Goal: Task Accomplishment & Management: Manage account settings

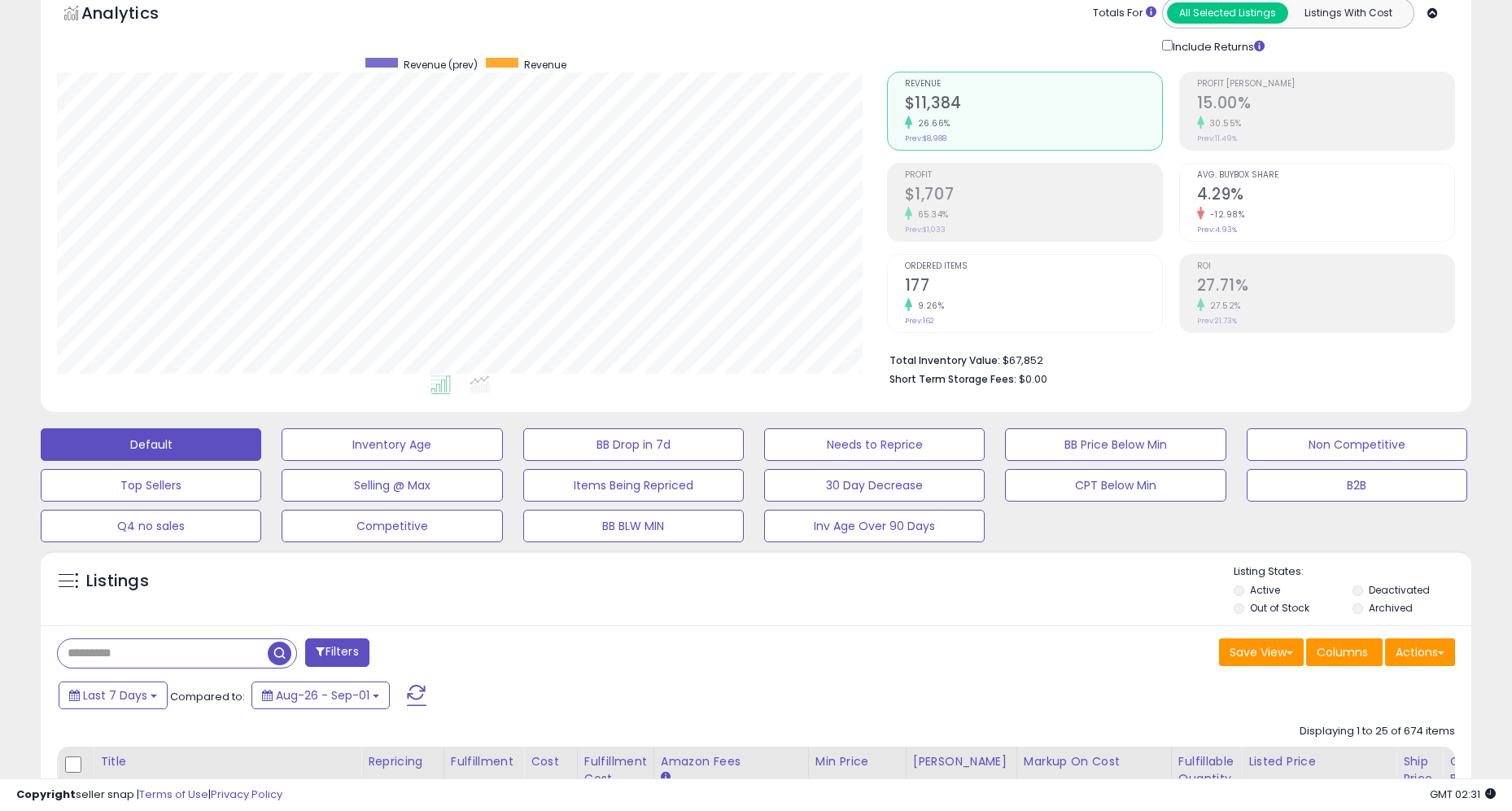
scroll to position [334, 830]
click at [1286, 610] on label "Out of Stock" at bounding box center [1280, 608] width 60 height 14
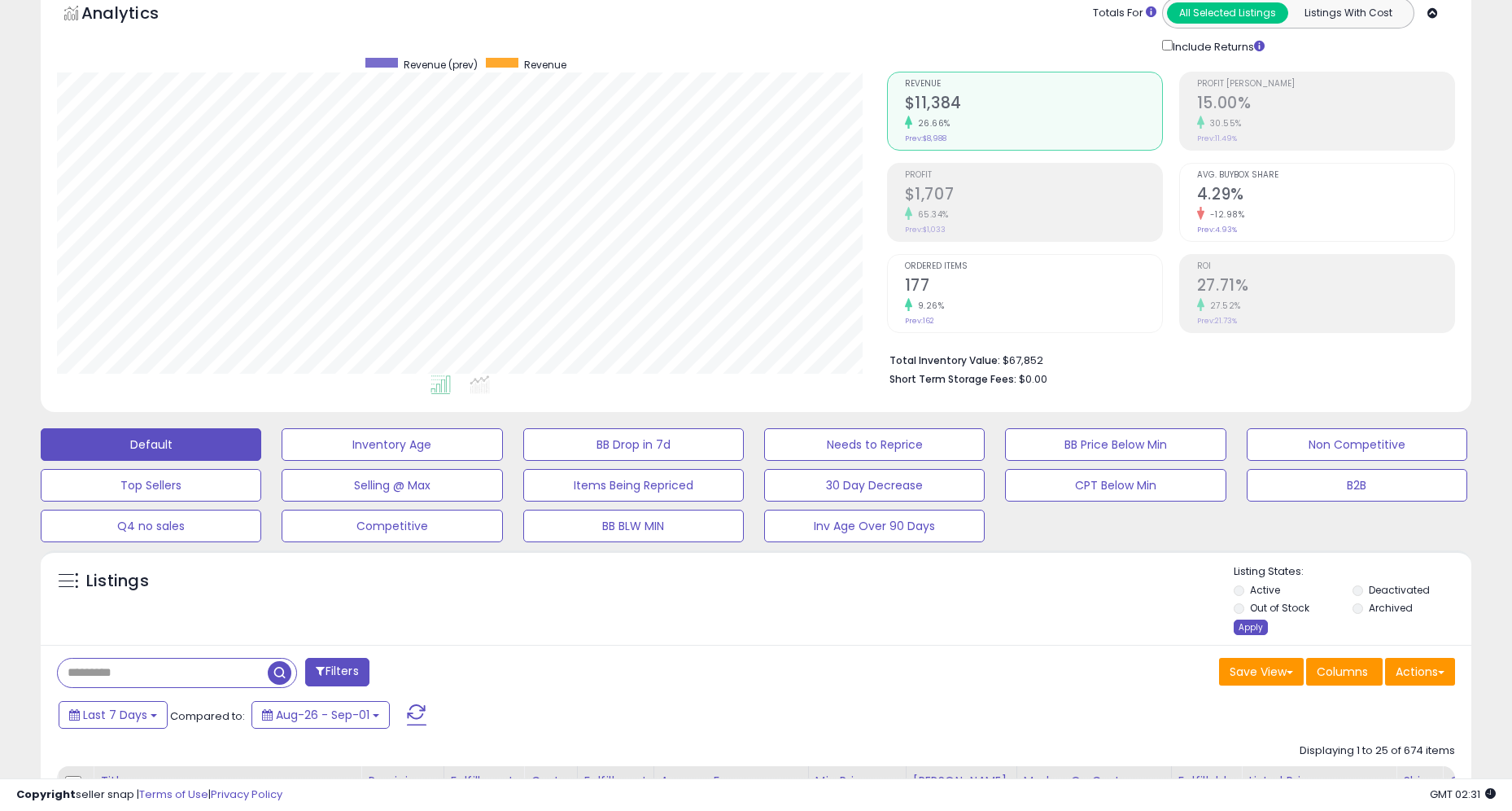
click at [1253, 622] on div "Apply" at bounding box center [1251, 628] width 34 height 16
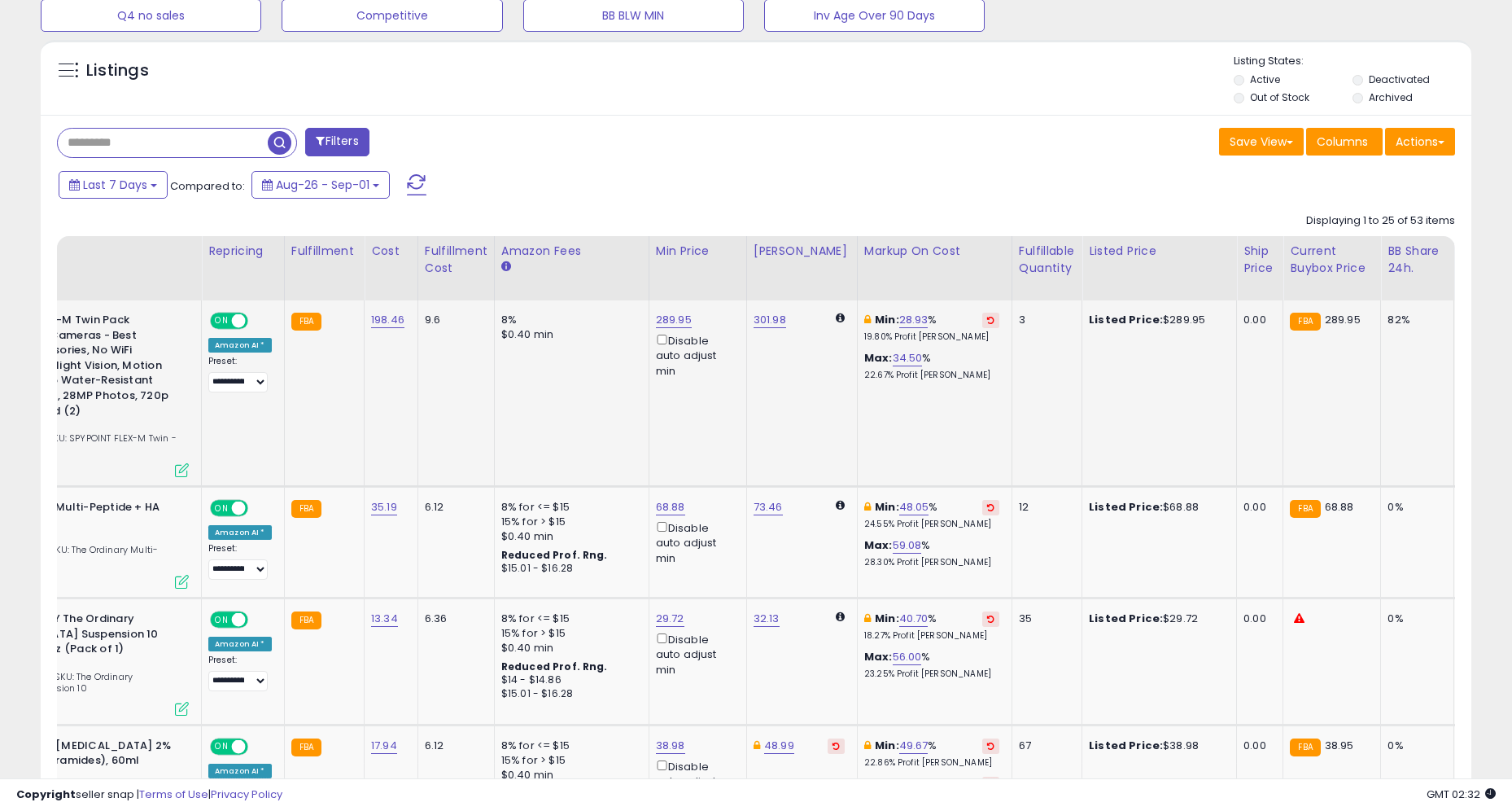
scroll to position [0, 0]
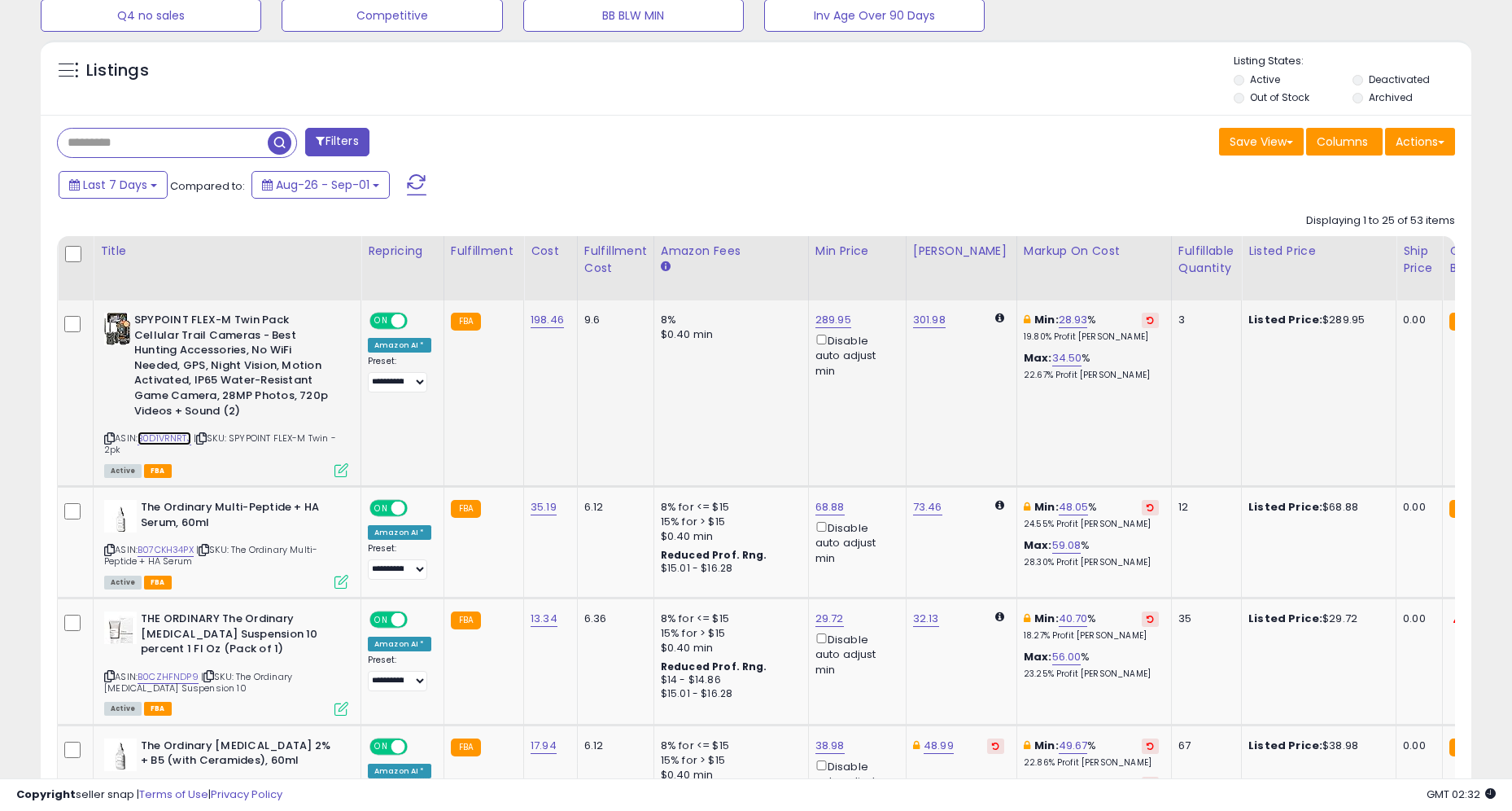
click at [168, 436] on link "B0D1VRNRTJ" at bounding box center [164, 439] width 54 height 14
click at [167, 548] on link "B07CKH34PX" at bounding box center [165, 551] width 56 height 14
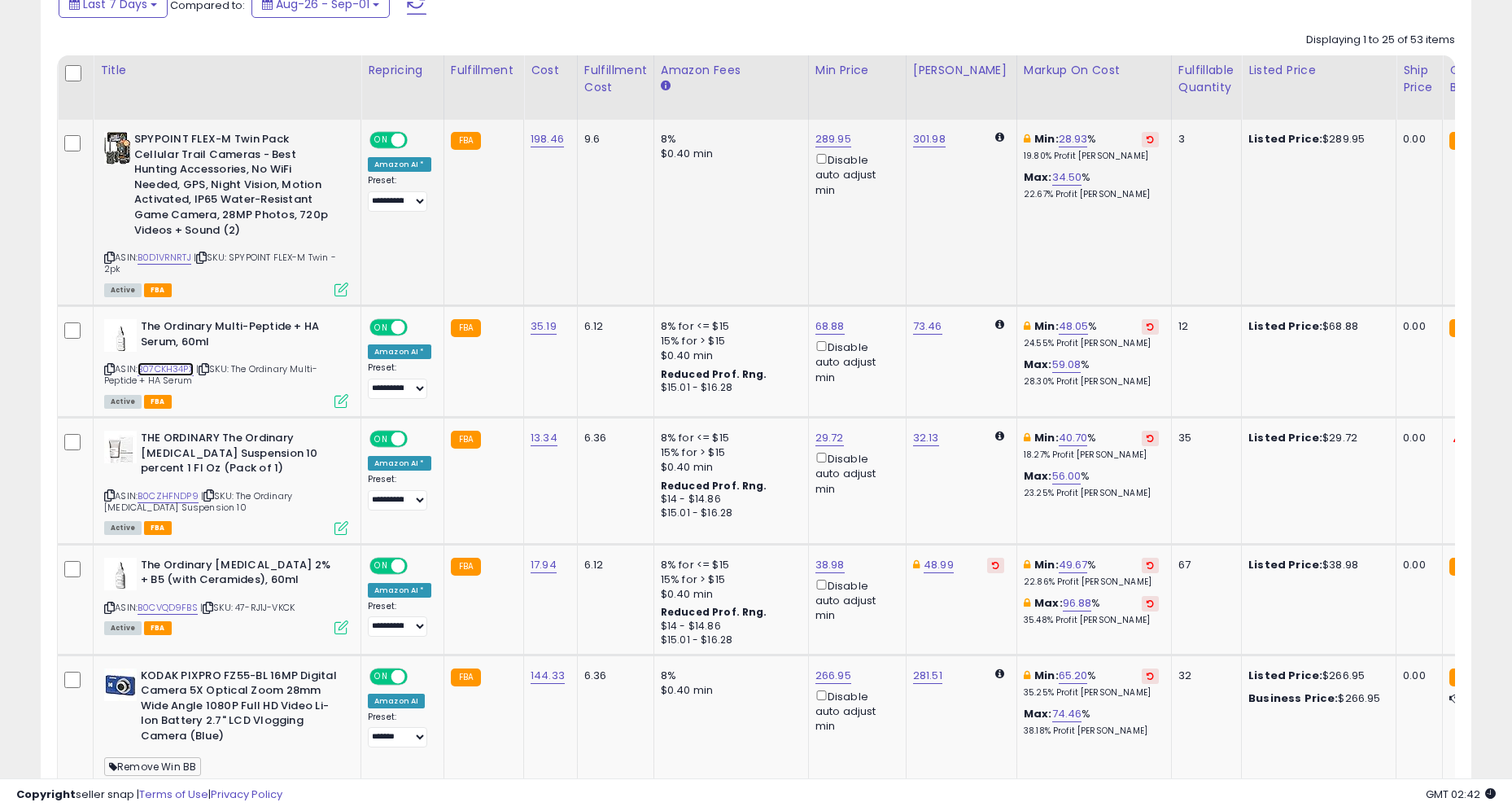
scroll to position [778, 0]
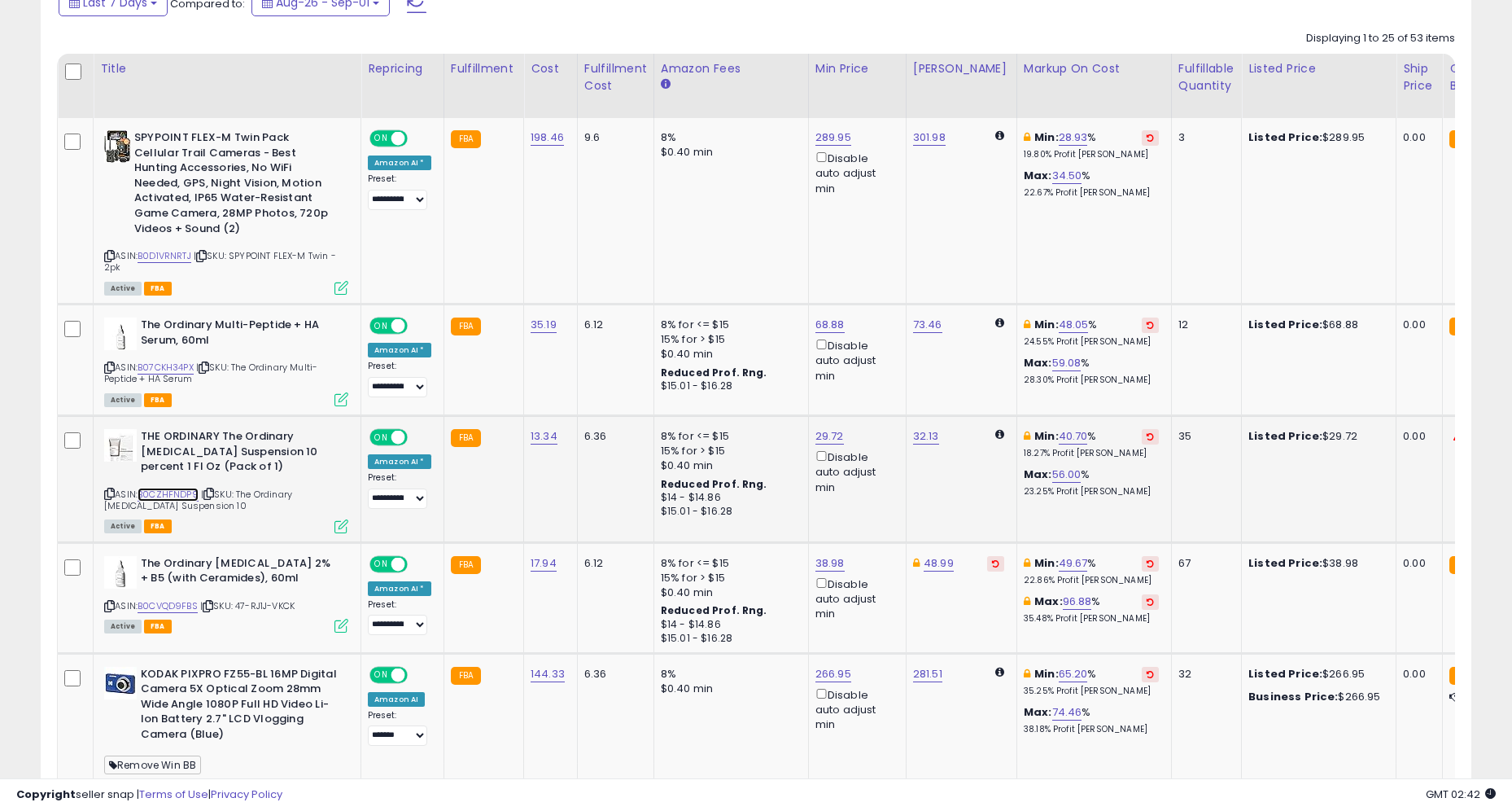
click at [174, 490] on link "B0CZHFNDP9" at bounding box center [167, 495] width 61 height 14
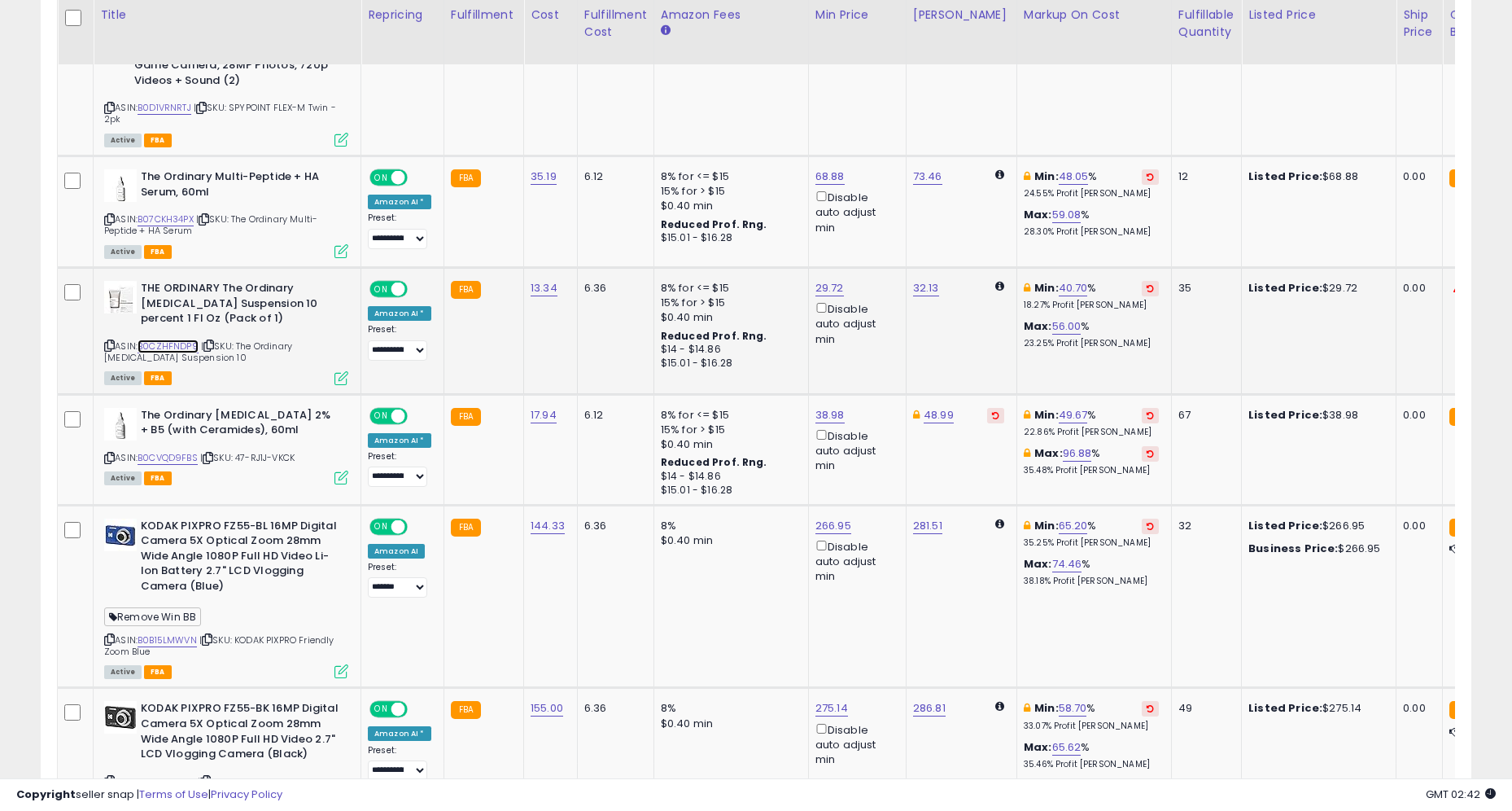
scroll to position [928, 0]
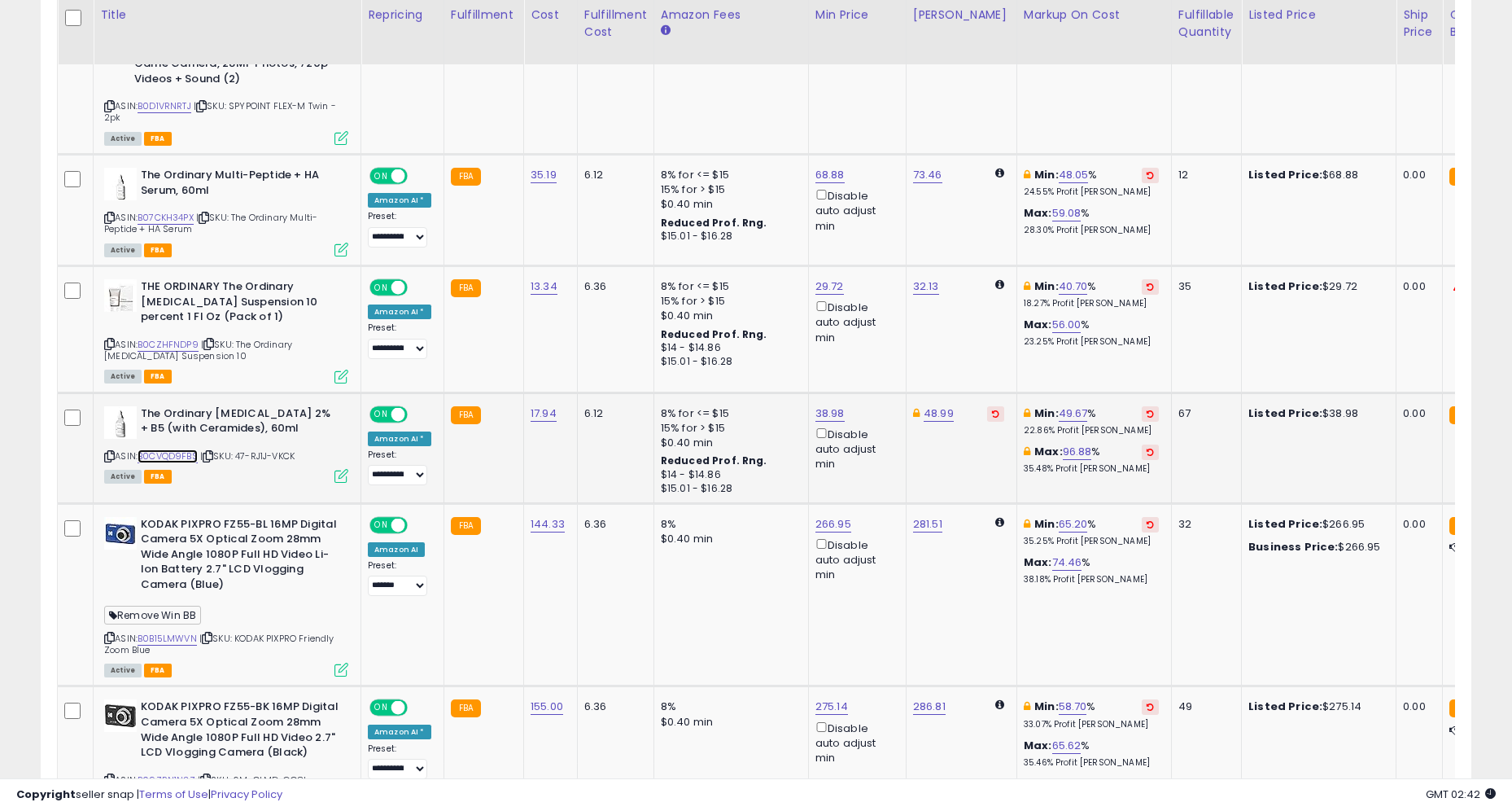
click at [171, 451] on link "B0CVQD9FBS" at bounding box center [167, 457] width 61 height 14
click at [821, 412] on link "38.98" at bounding box center [830, 413] width 29 height 17
type input "*****"
click at [876, 359] on button "submit" at bounding box center [876, 356] width 27 height 25
click at [987, 413] on button at bounding box center [995, 414] width 17 height 16
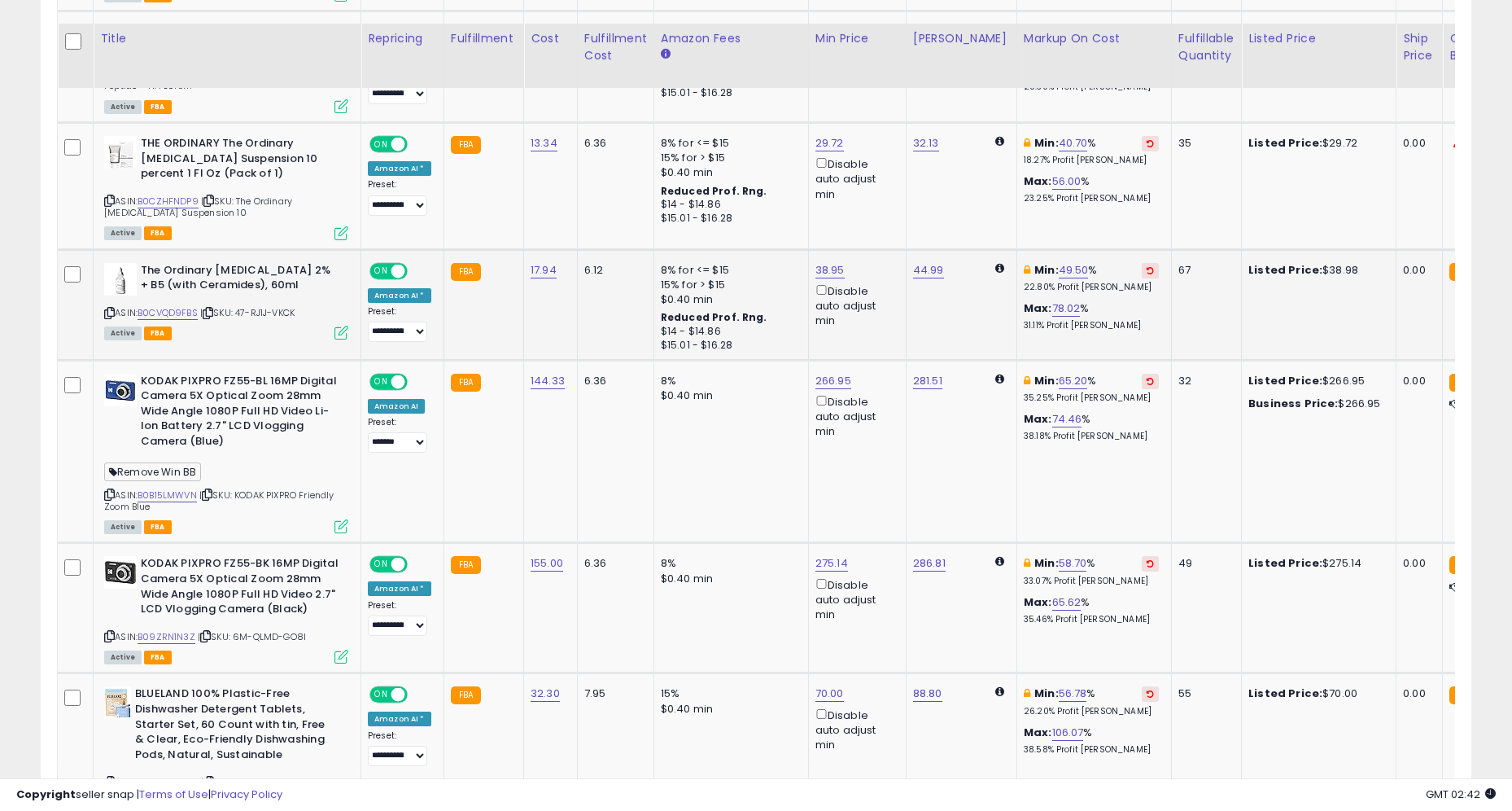
scroll to position [1131, 0]
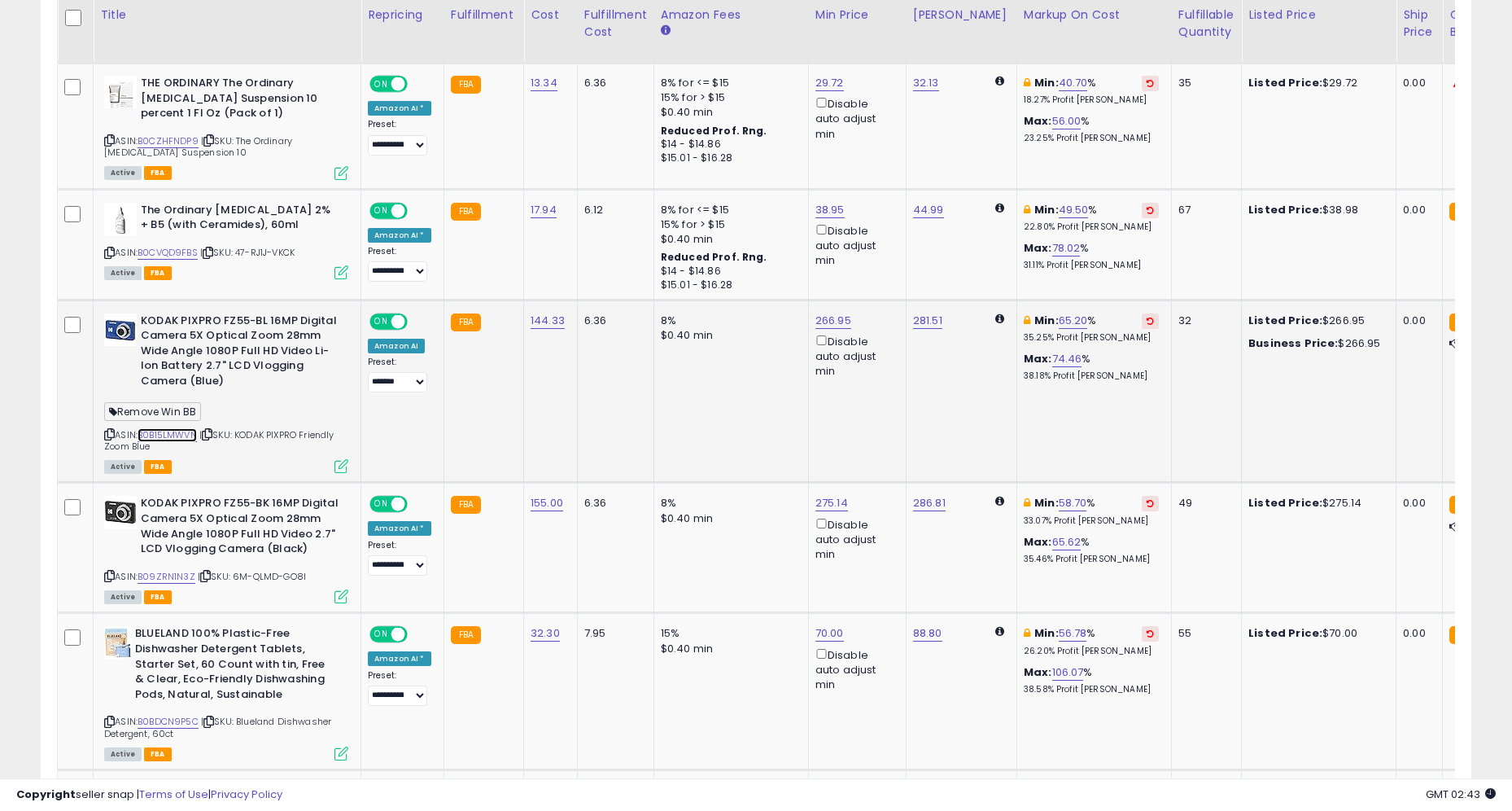
click at [185, 435] on link "B0B15LMWVN" at bounding box center [167, 435] width 60 height 14
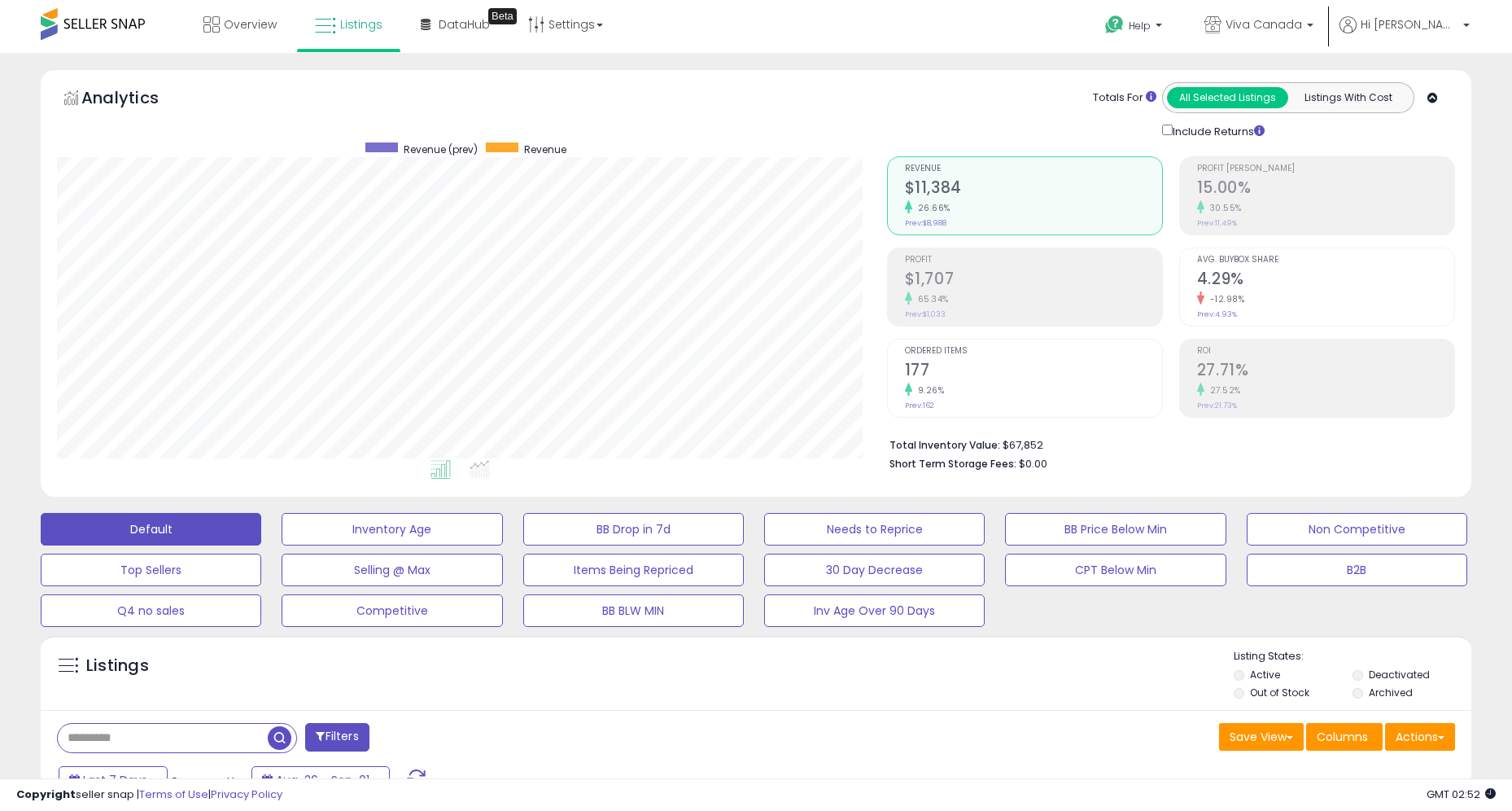
click at [1289, 690] on label "Out of Stock" at bounding box center [1280, 693] width 60 height 14
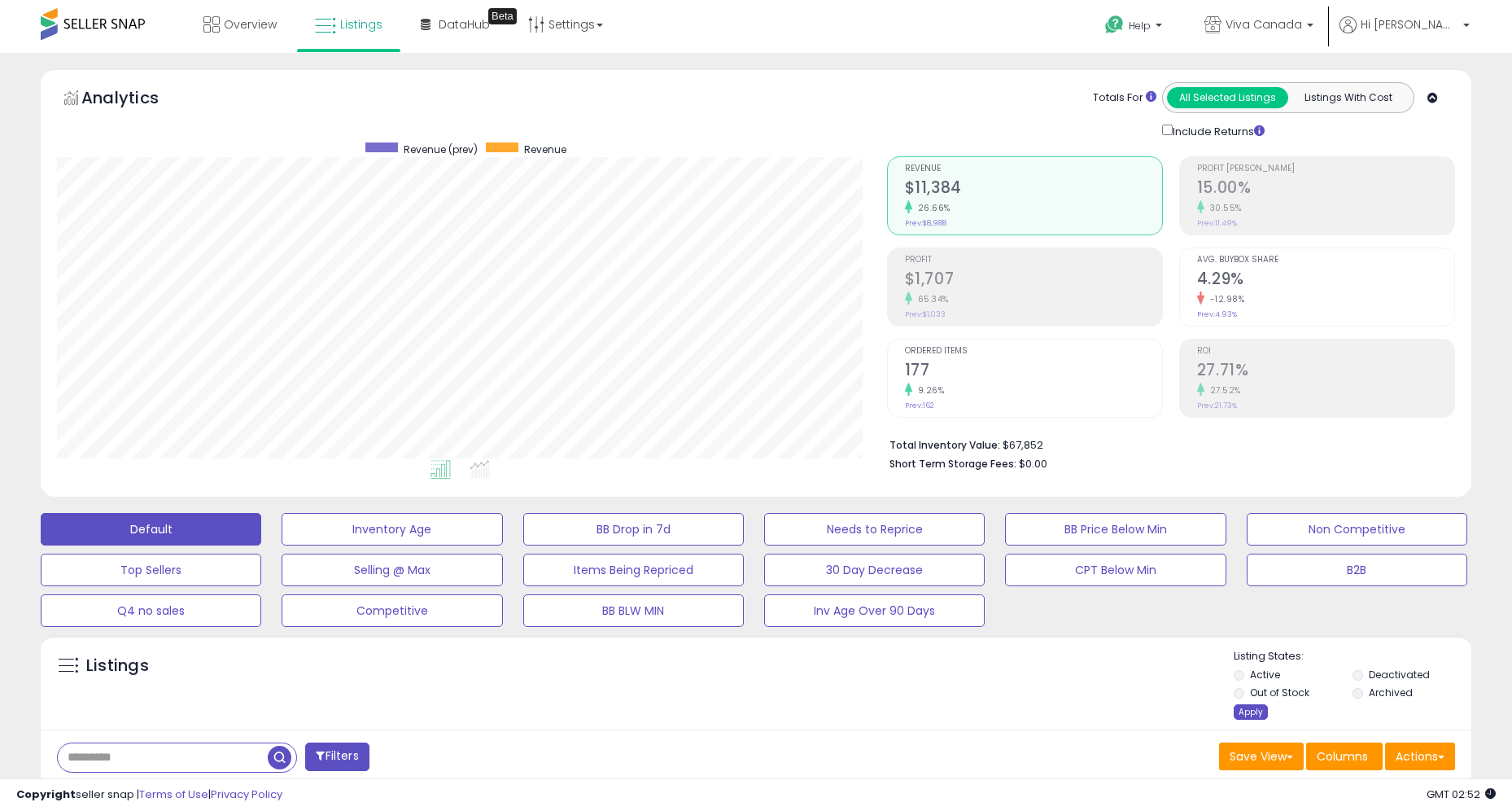
click at [1257, 706] on div "Apply" at bounding box center [1251, 712] width 34 height 16
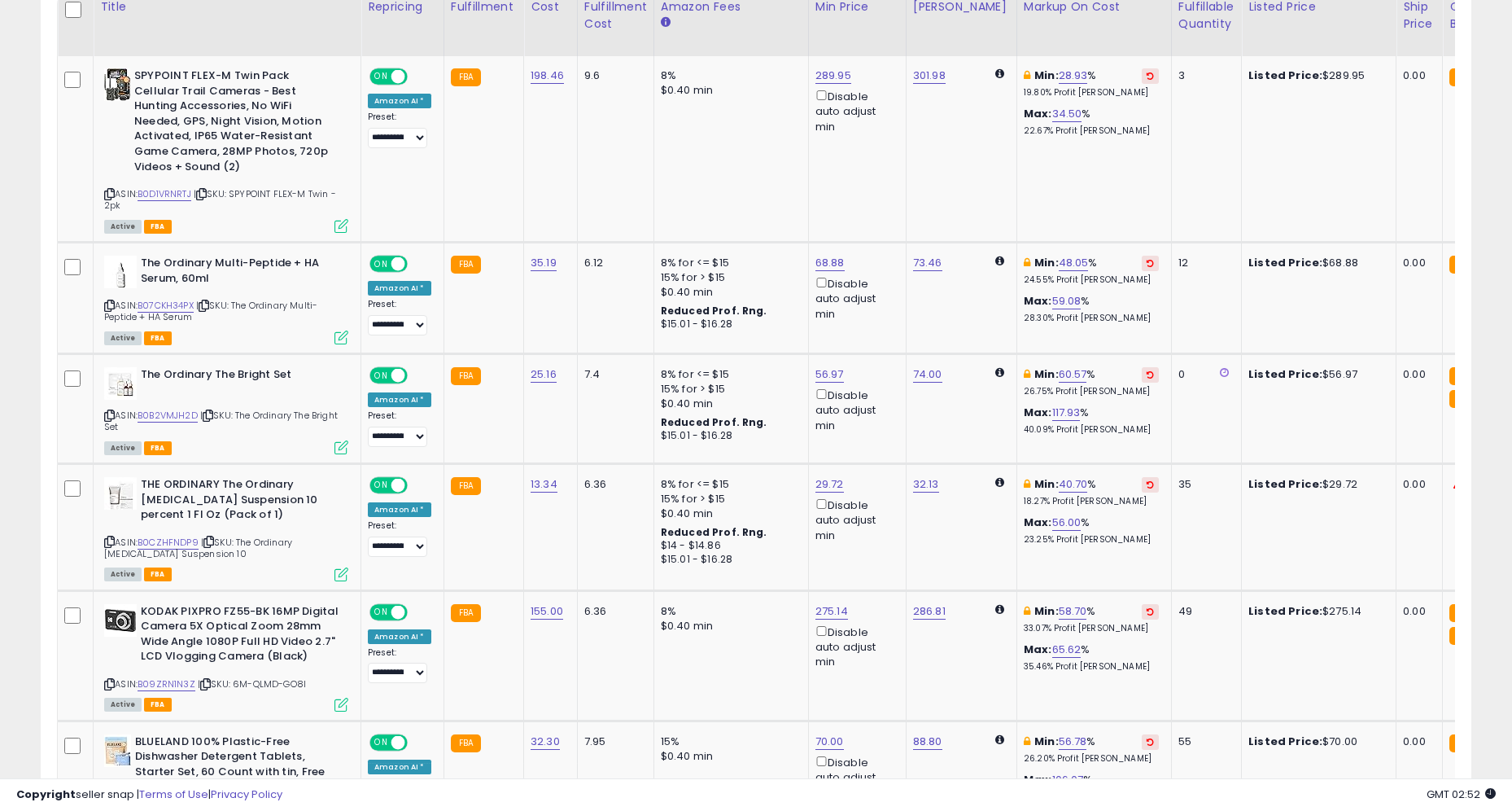
scroll to position [842, 0]
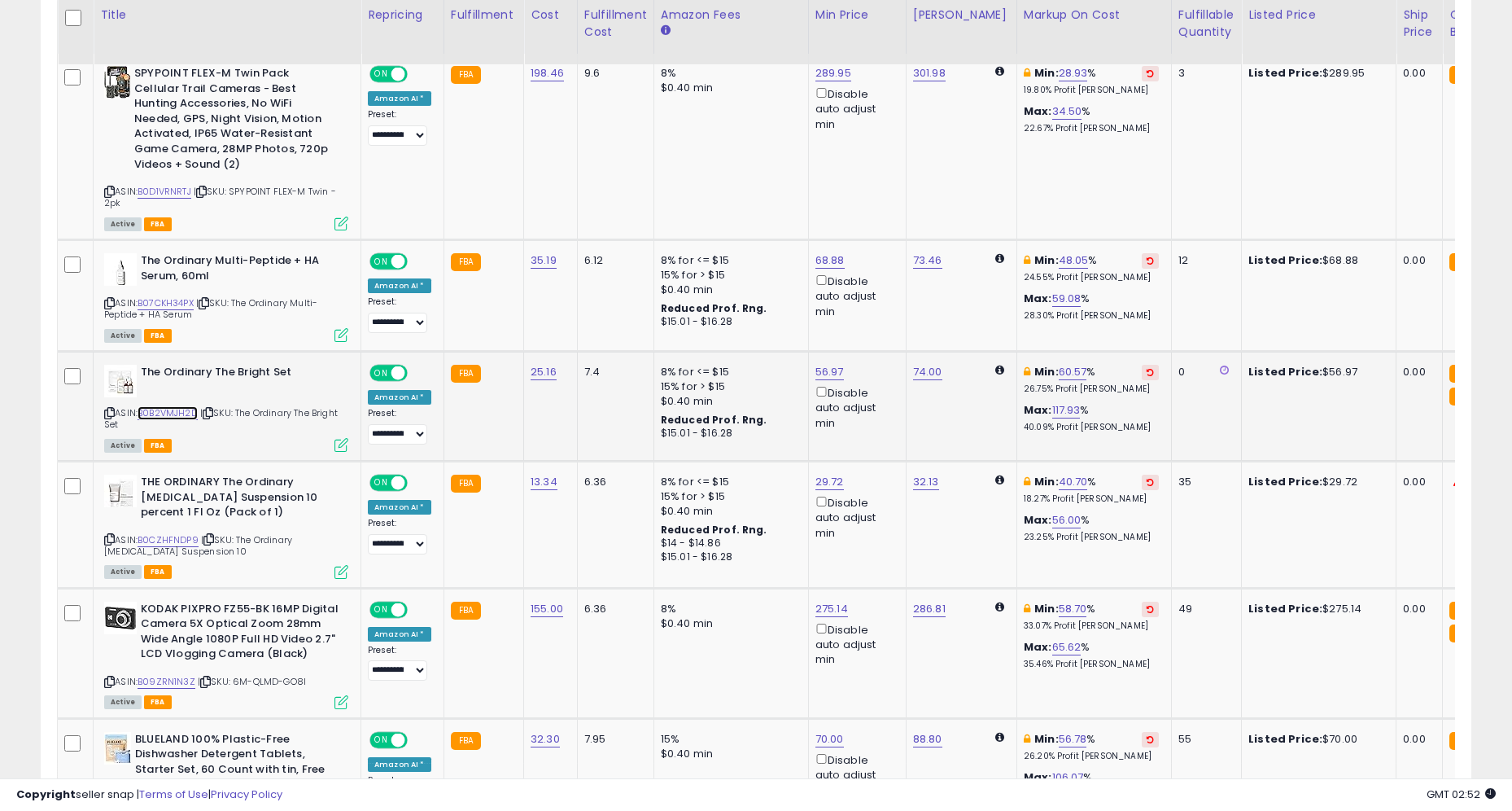
click at [186, 412] on link "B0B2VMJH2D" at bounding box center [167, 413] width 61 height 14
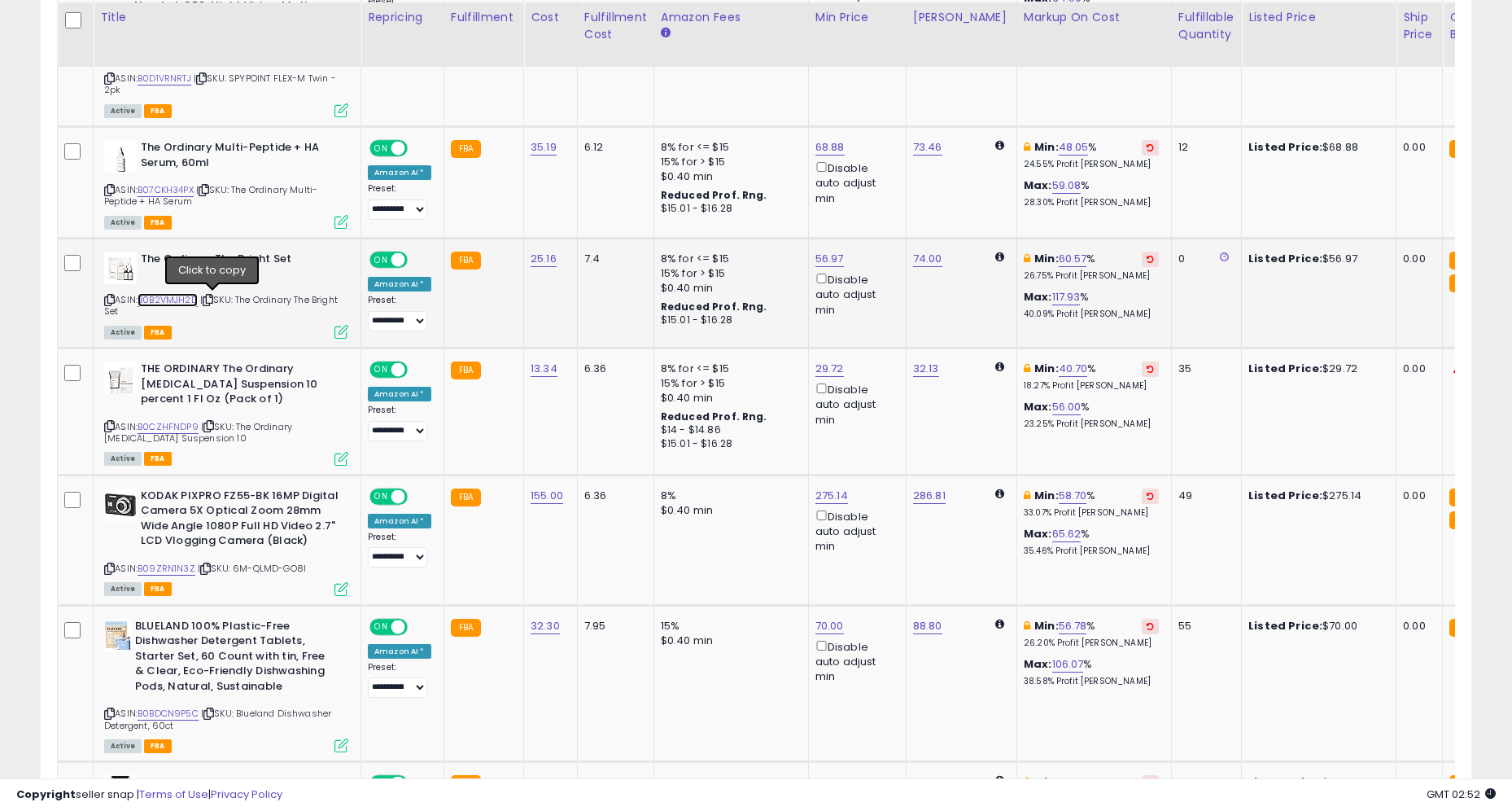
scroll to position [958, 0]
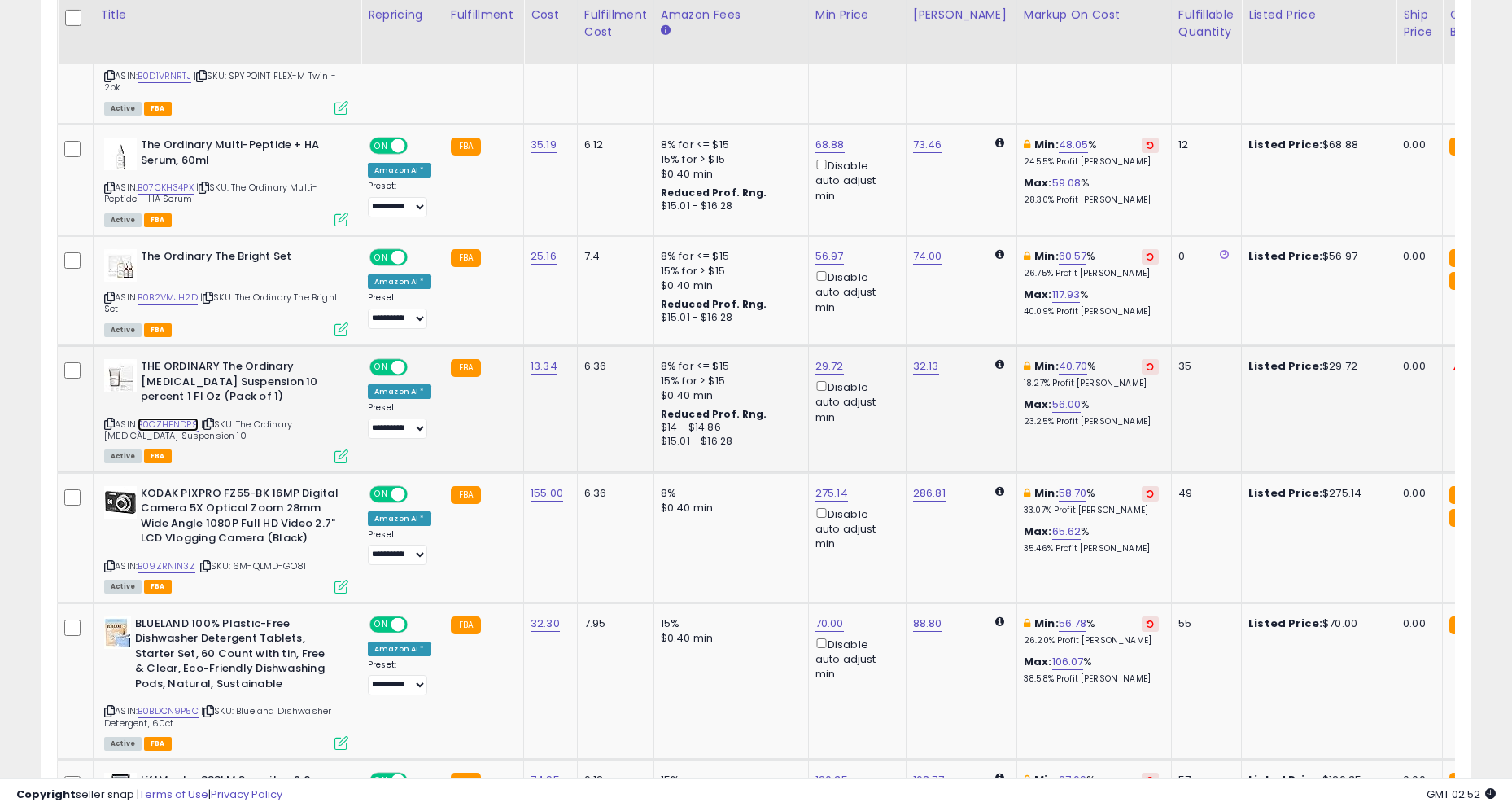
click at [177, 424] on link "B0CZHFNDP9" at bounding box center [167, 425] width 61 height 14
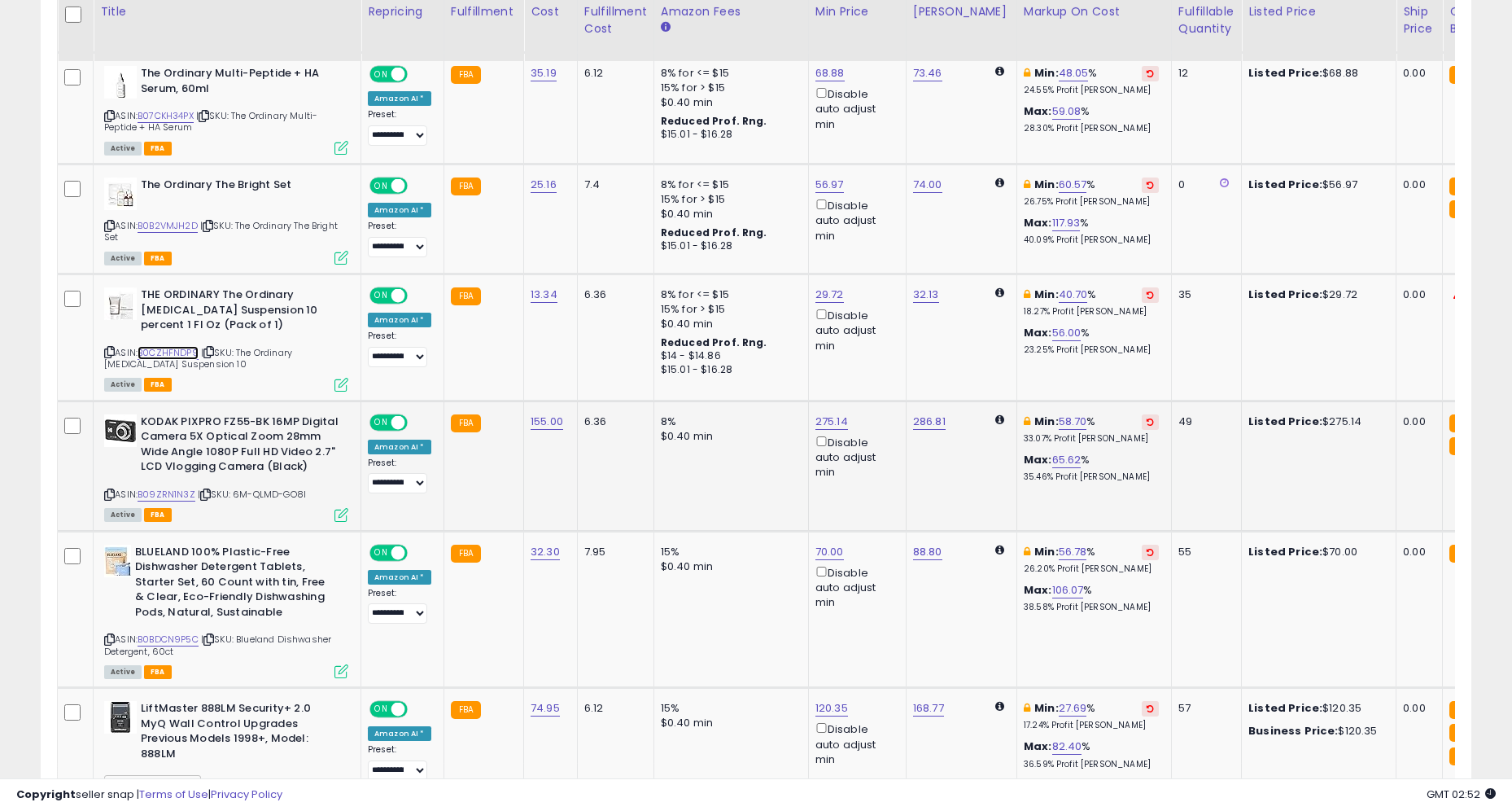
scroll to position [1031, 0]
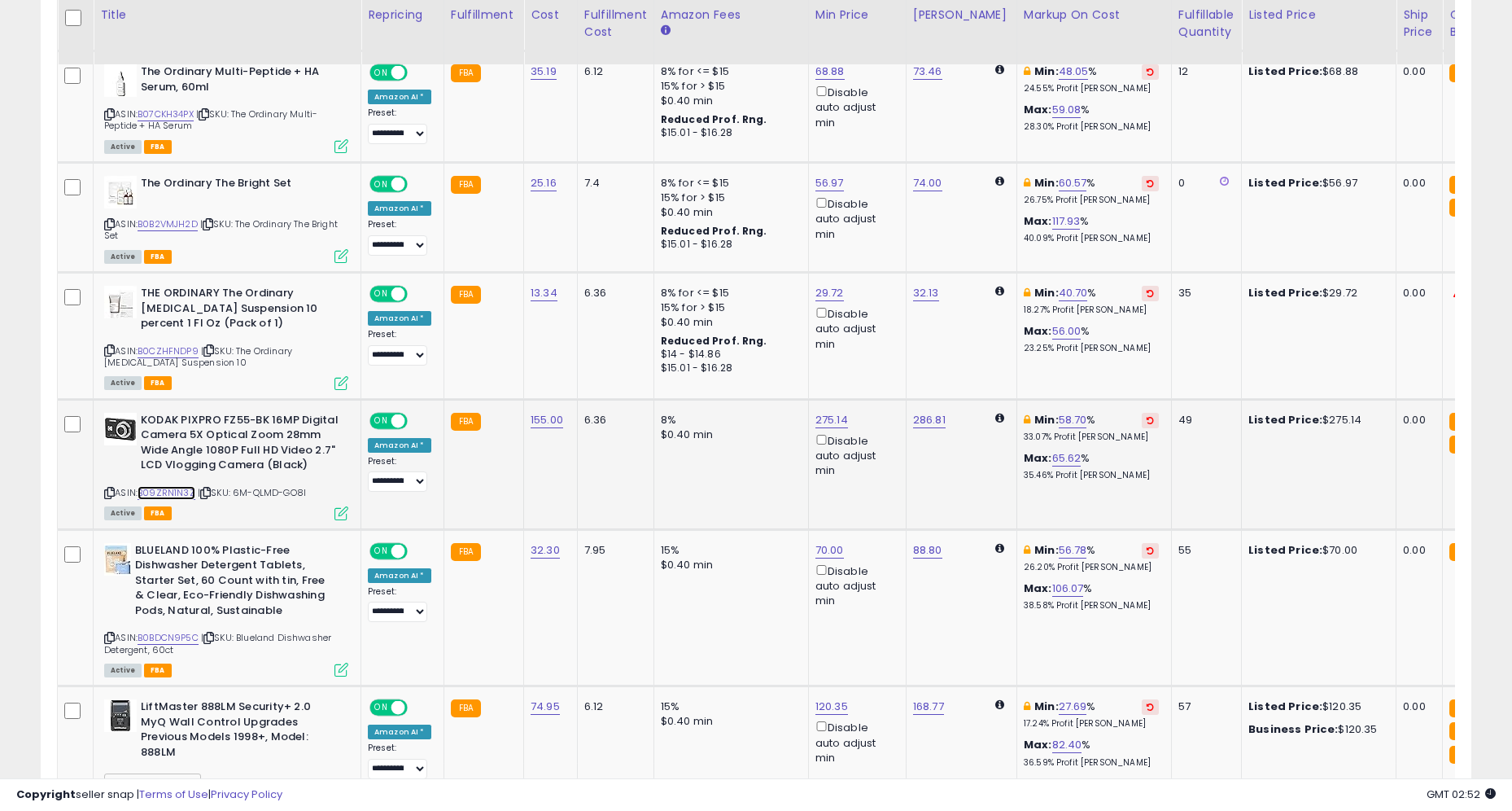
click at [178, 493] on link "B09ZRN1N3Z" at bounding box center [166, 493] width 58 height 14
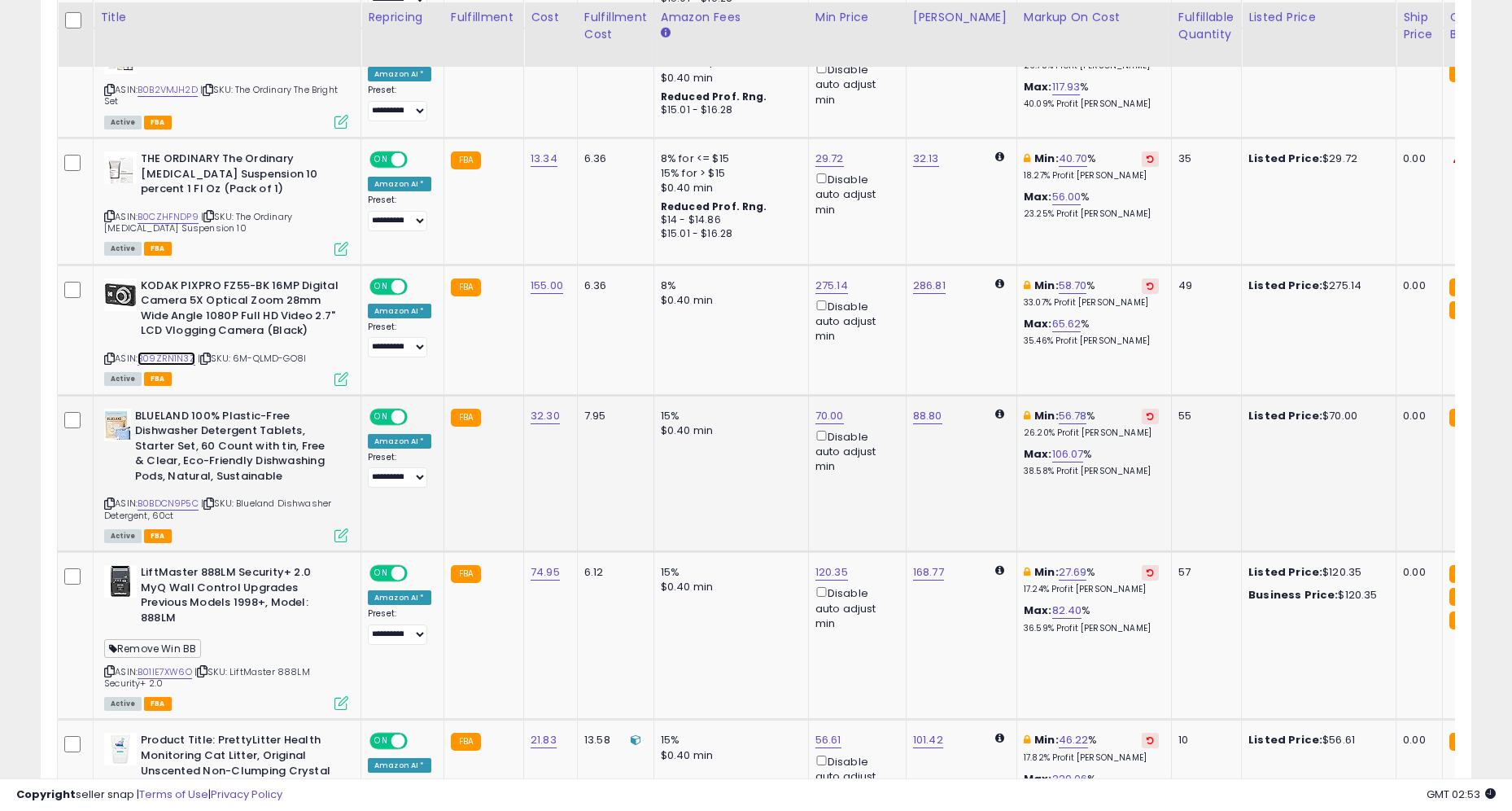
scroll to position [1168, 0]
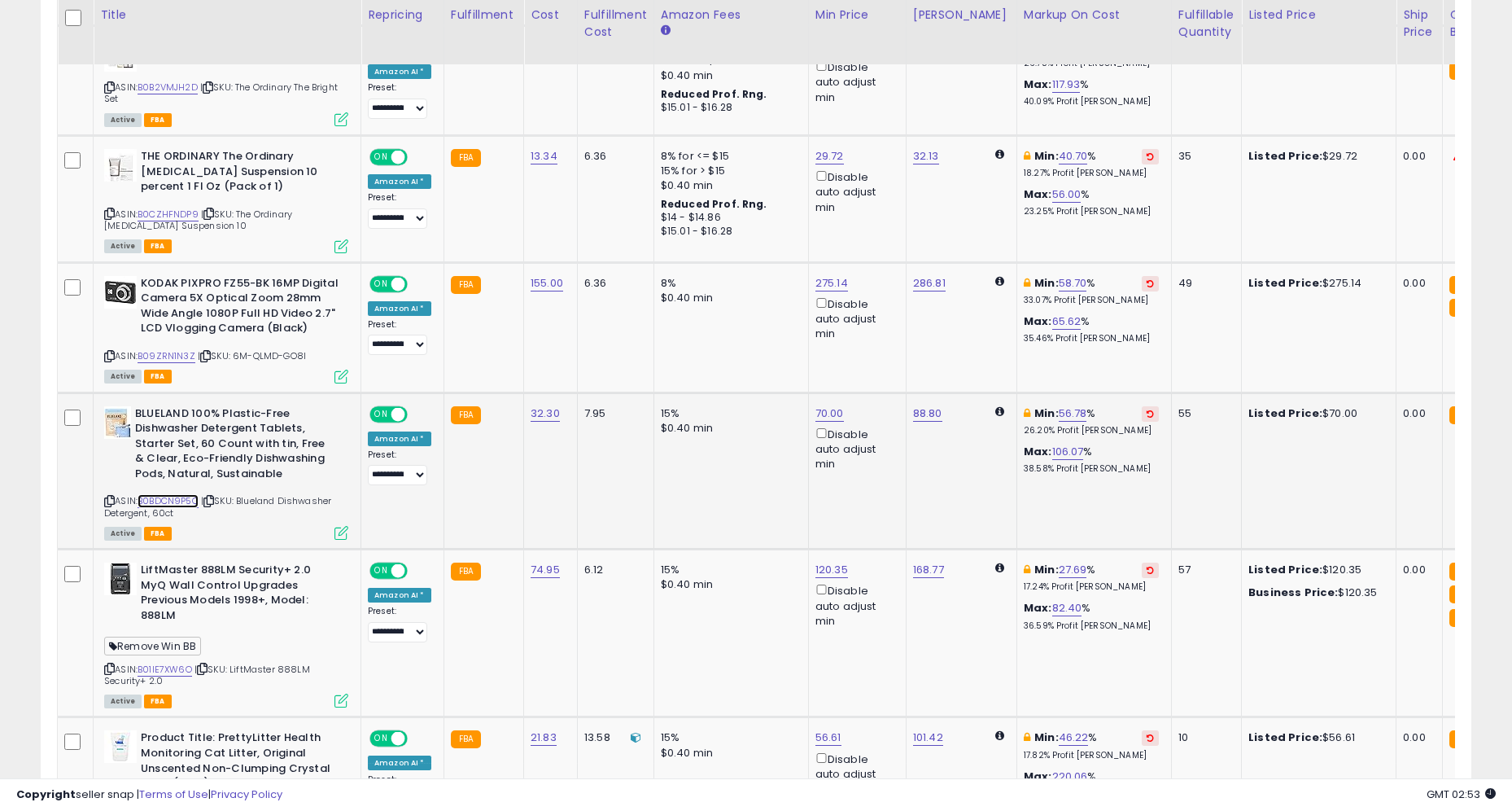
click at [183, 501] on link "B0BDCN9P5C" at bounding box center [167, 501] width 61 height 14
click at [832, 409] on link "70.00" at bounding box center [830, 413] width 28 height 17
type input "*"
type input "*****"
click at [882, 352] on icon "submit" at bounding box center [876, 354] width 10 height 10
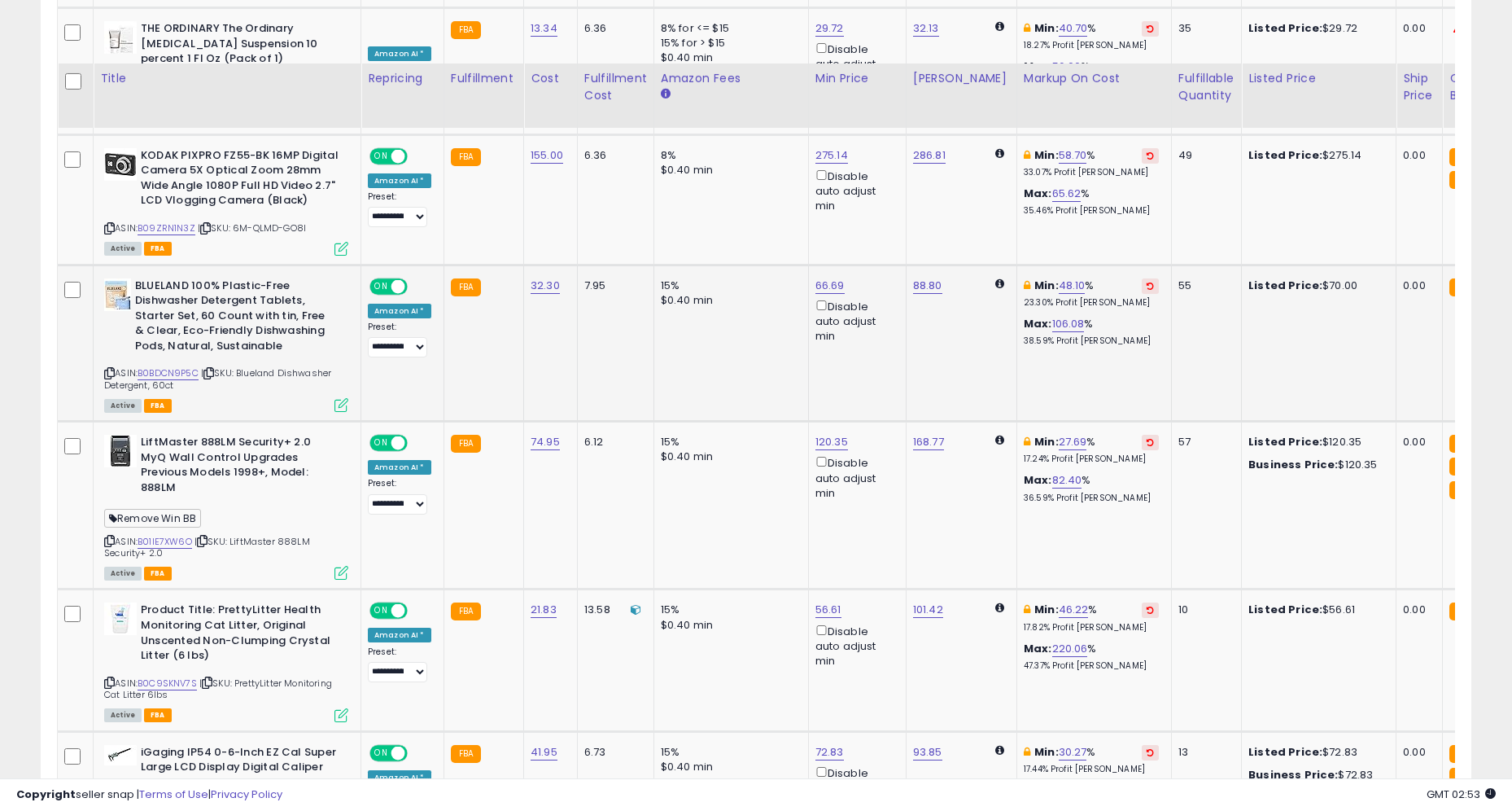
scroll to position [1360, 0]
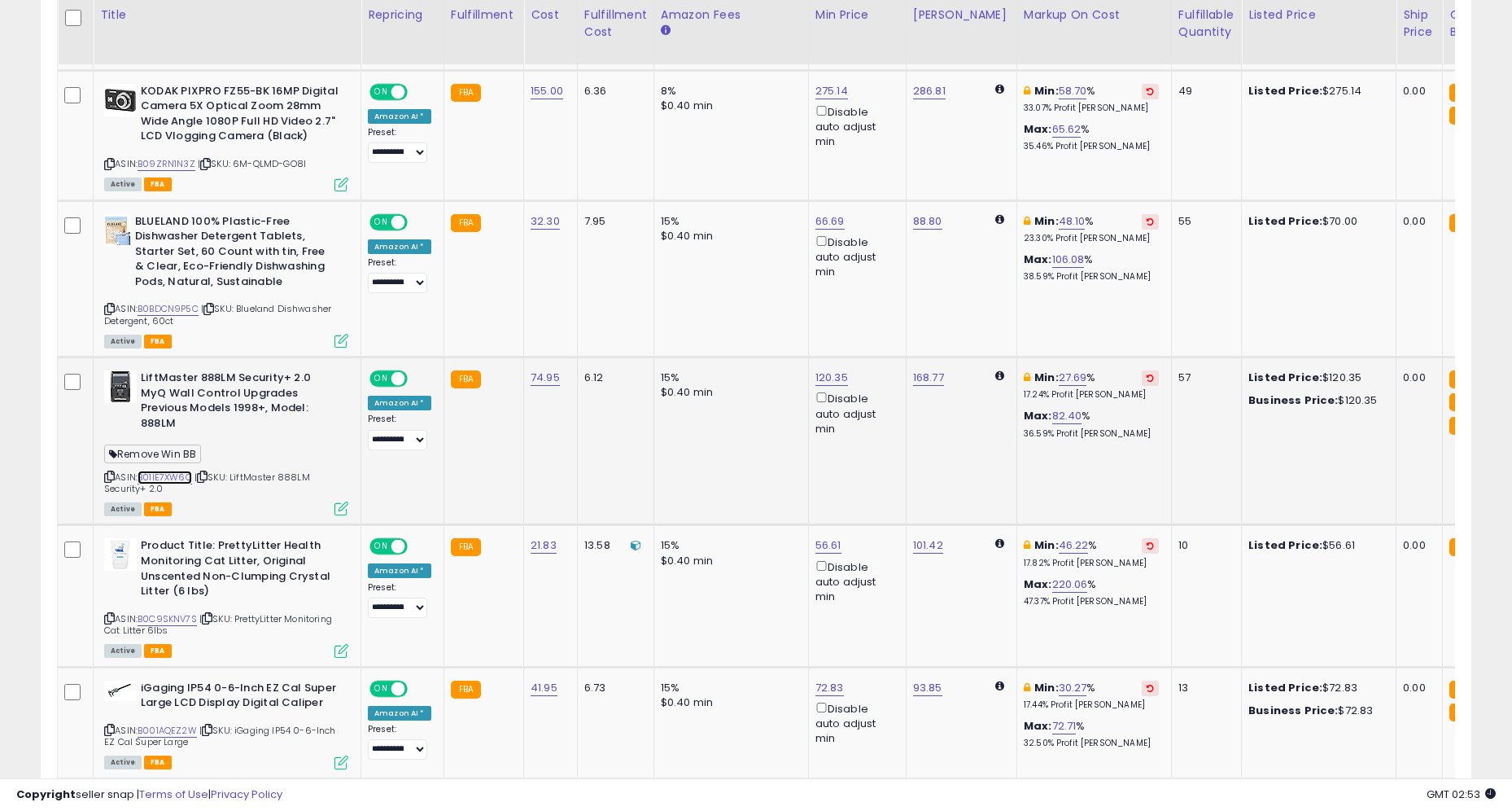
click at [181, 471] on link "B01IE7XW6O" at bounding box center [164, 478] width 55 height 14
click at [825, 369] on link "120.35" at bounding box center [832, 377] width 33 height 17
type input "******"
click at [884, 330] on button "submit" at bounding box center [877, 320] width 27 height 25
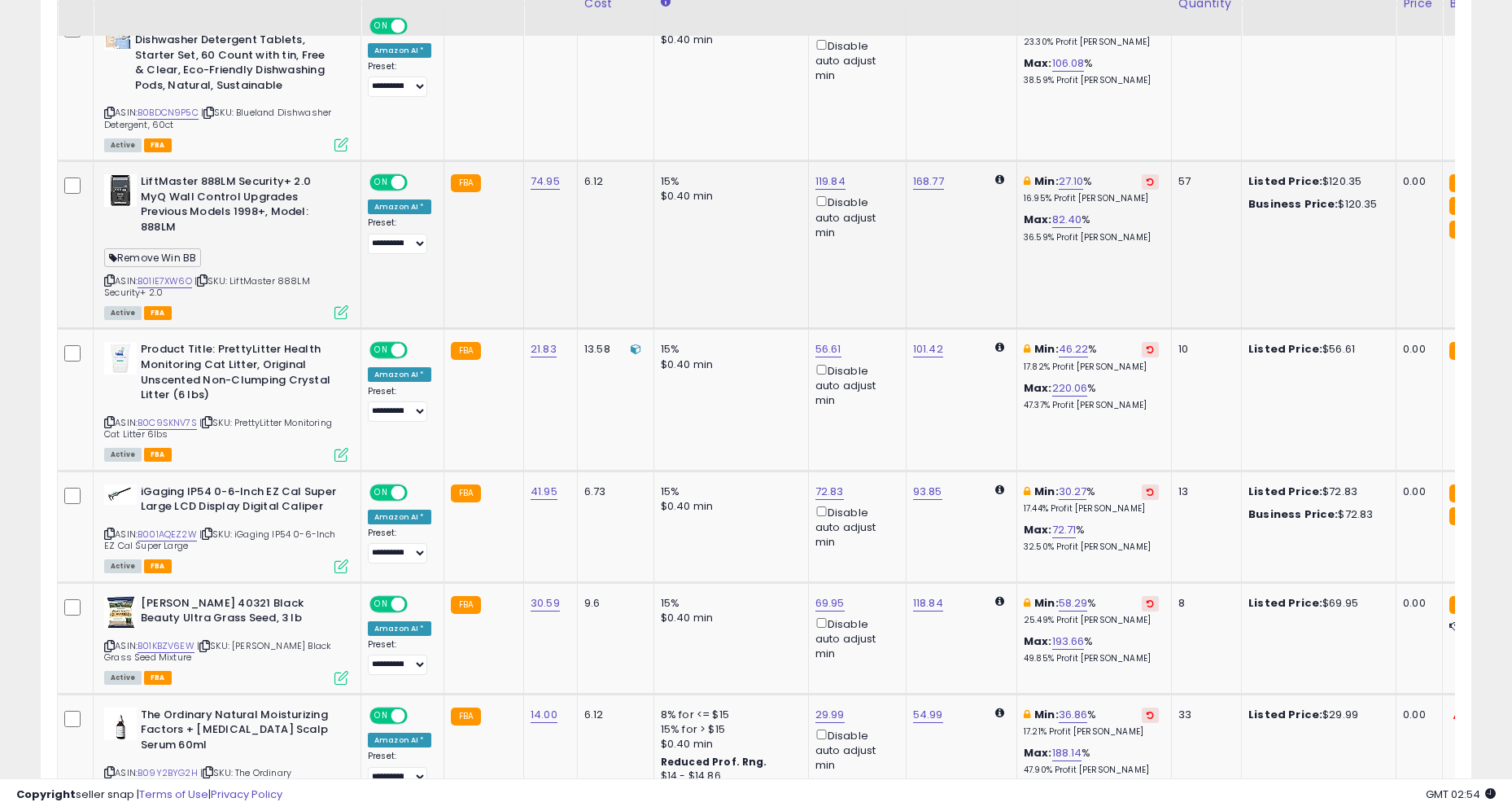
scroll to position [1561, 0]
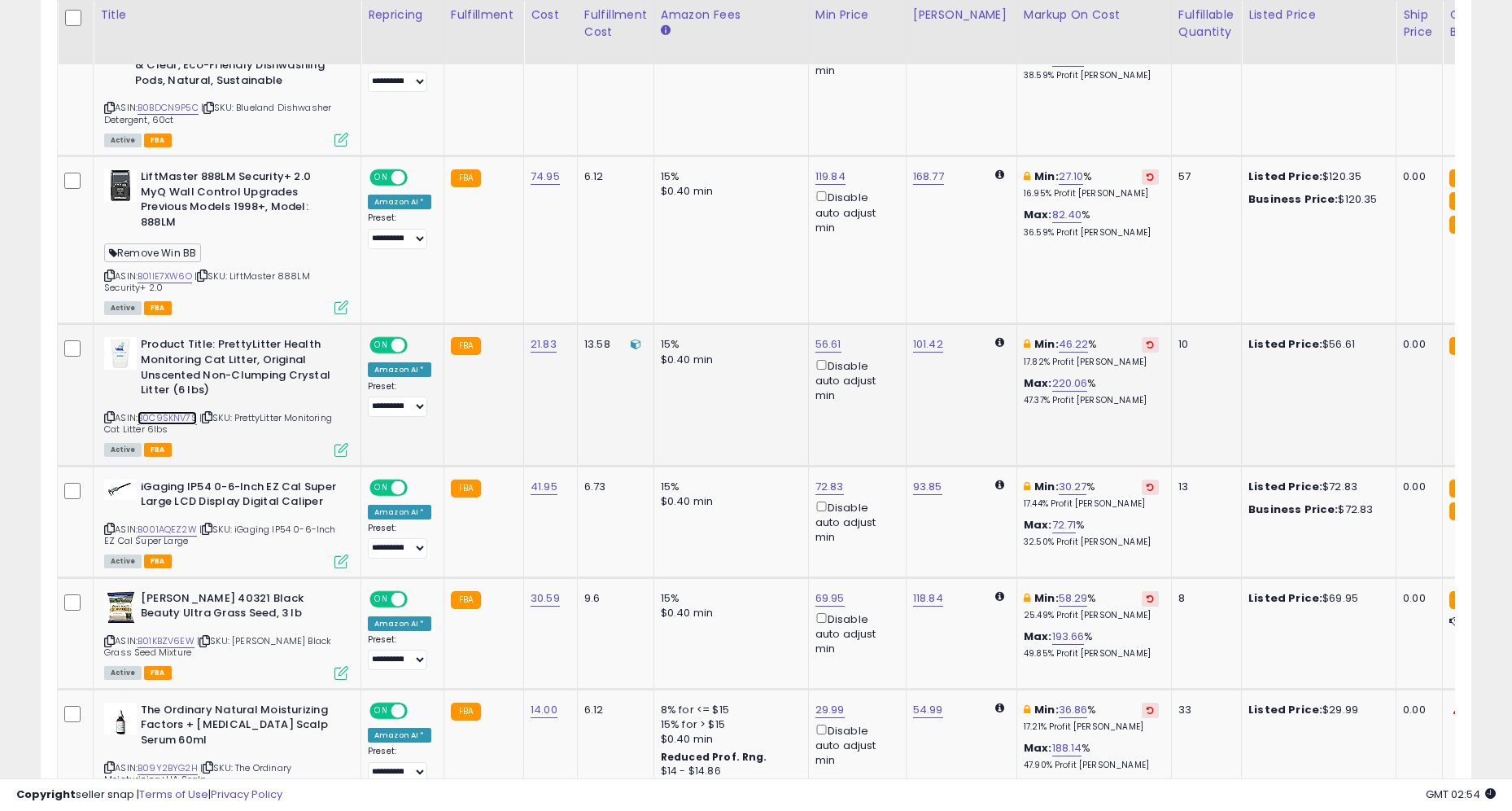
click at [170, 412] on link "B0C9SKNV7S" at bounding box center [167, 419] width 60 height 14
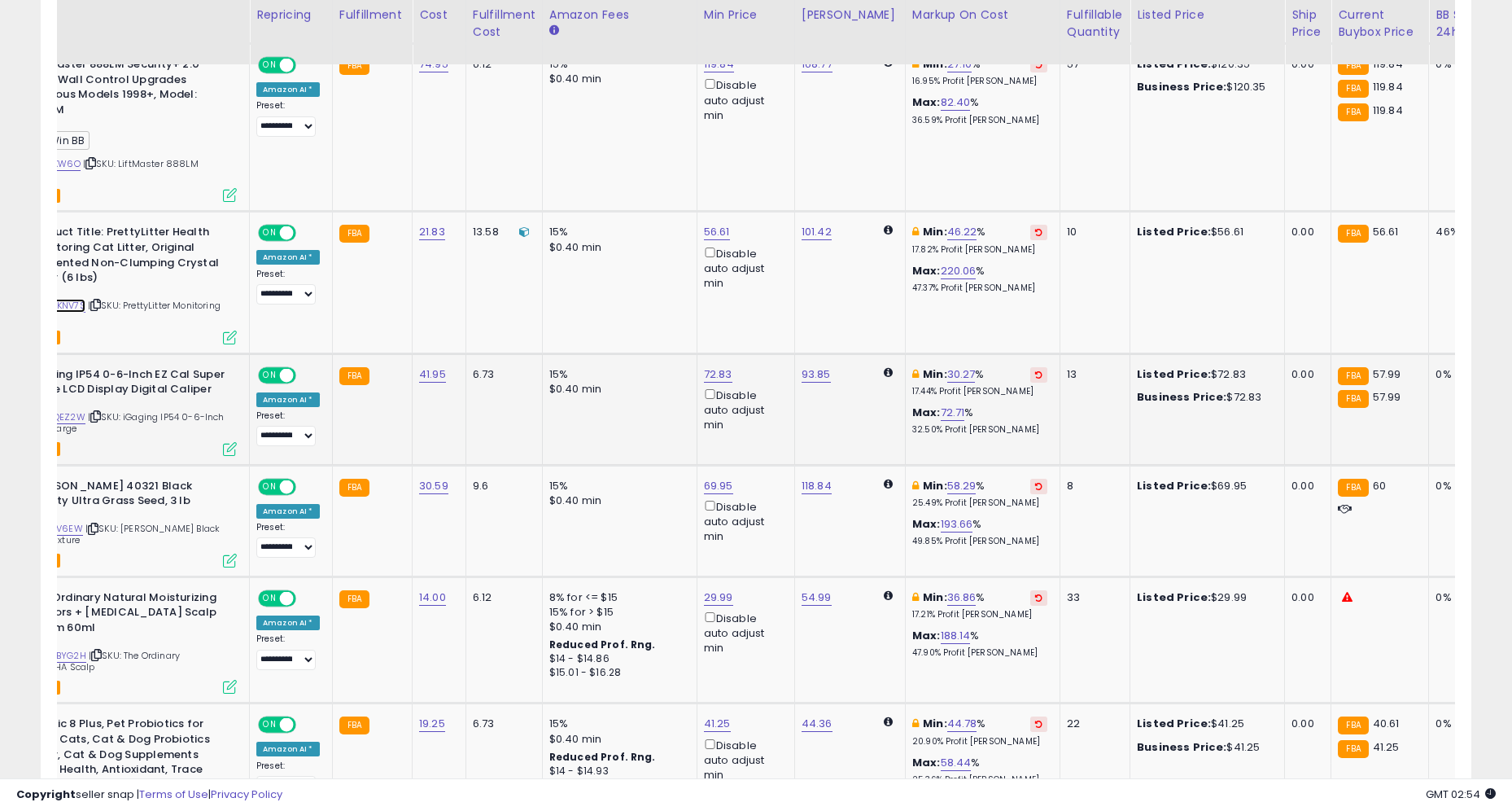
scroll to position [0, 0]
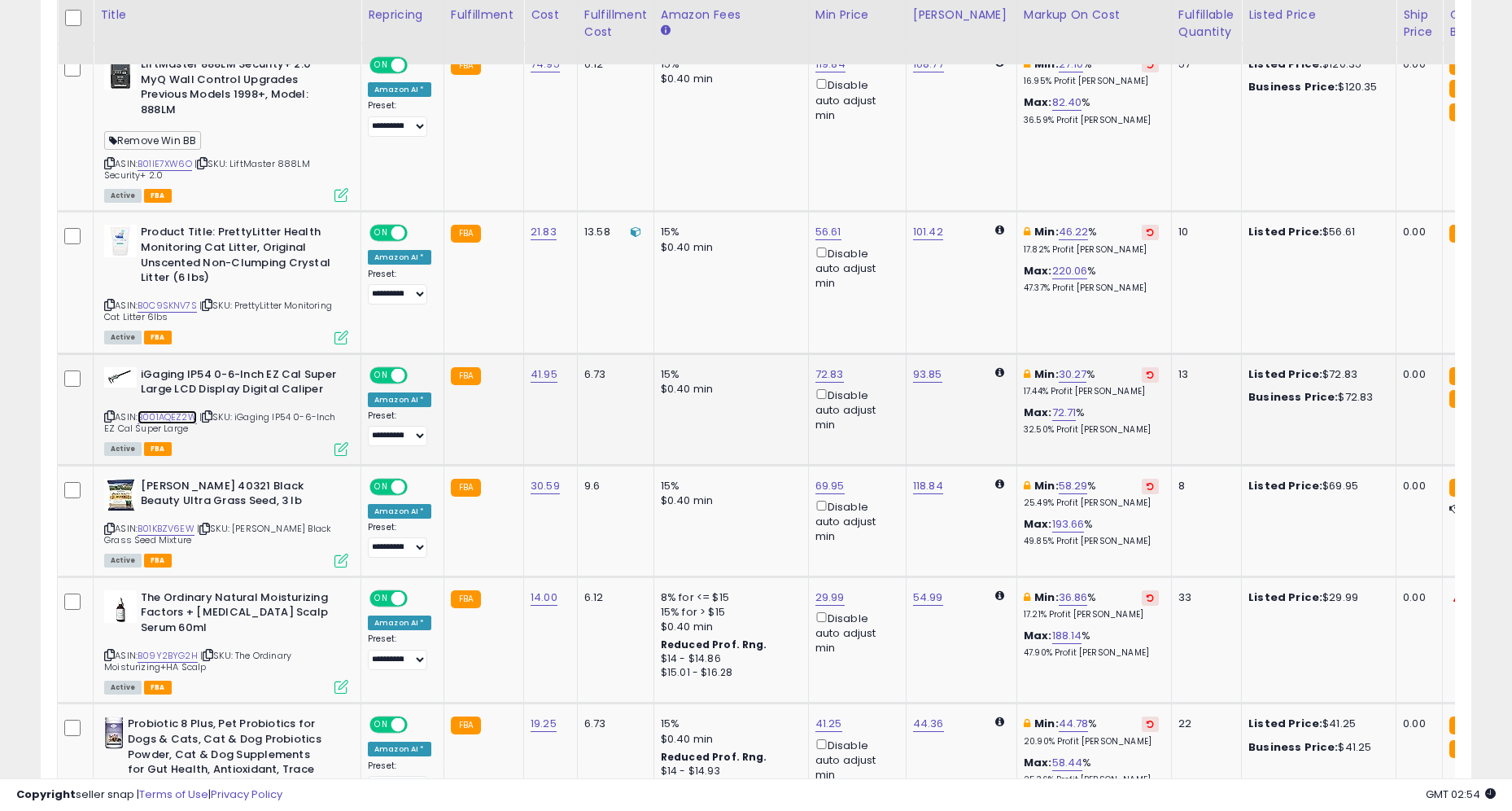
click at [175, 411] on link "B001AQEZ2W" at bounding box center [167, 418] width 60 height 14
click at [830, 367] on link "72.83" at bounding box center [830, 375] width 28 height 17
type input "*"
type input "**"
click at [890, 306] on button "submit" at bounding box center [876, 302] width 27 height 25
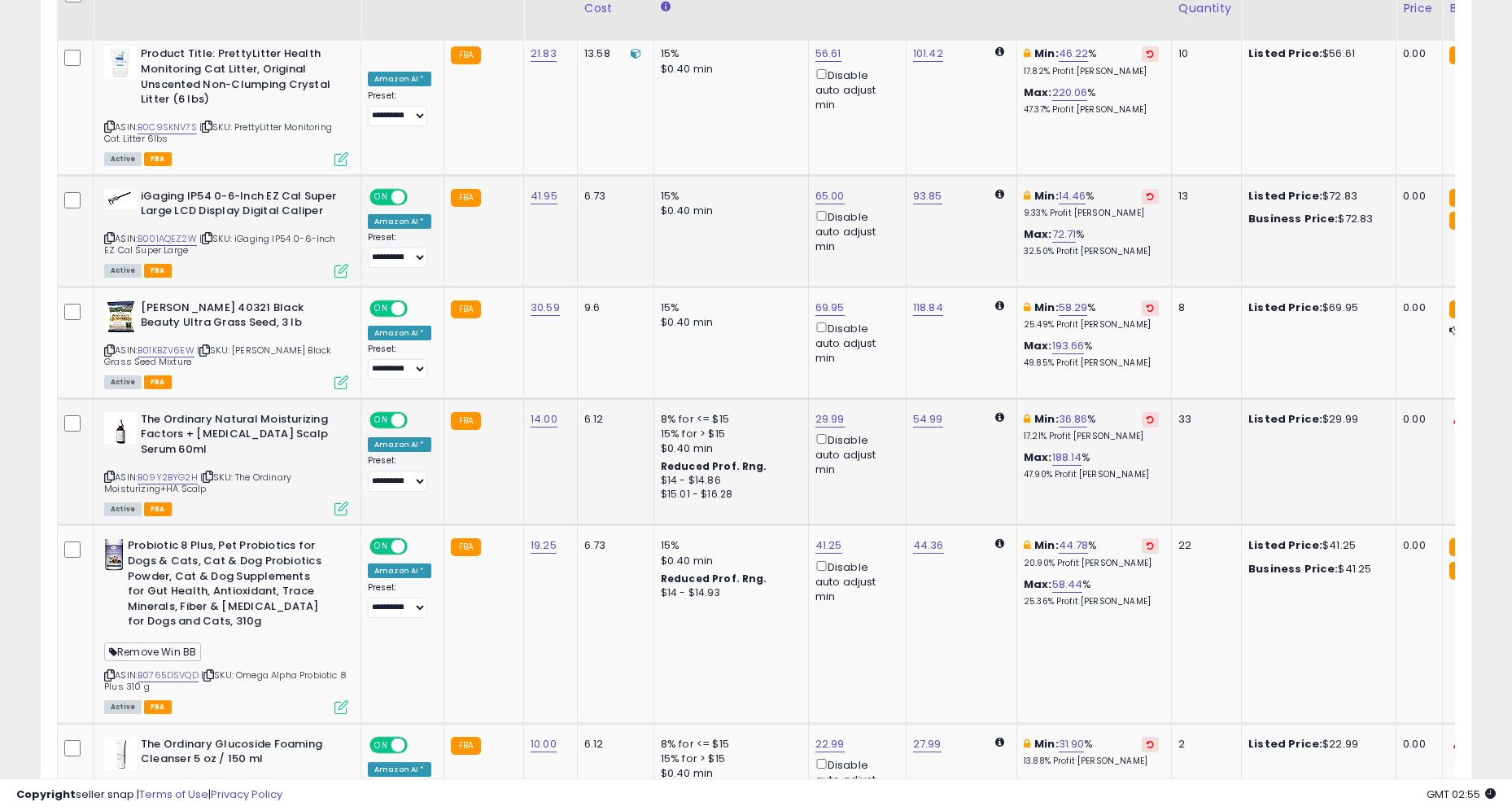
scroll to position [1857, 0]
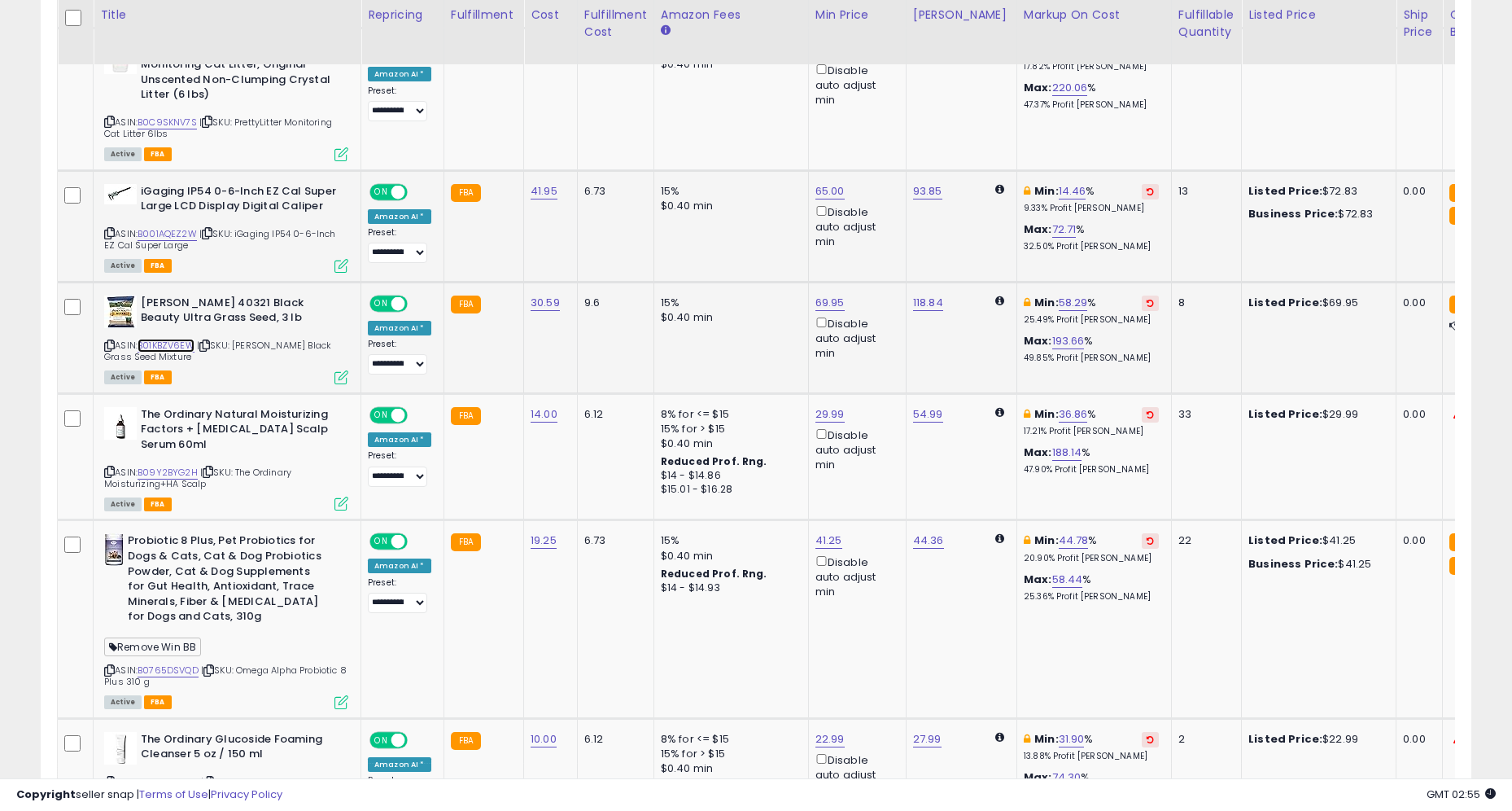
click at [185, 339] on link "B01KBZV6EW" at bounding box center [165, 346] width 57 height 14
click at [181, 466] on link "B09Y2BYG2H" at bounding box center [167, 473] width 61 height 14
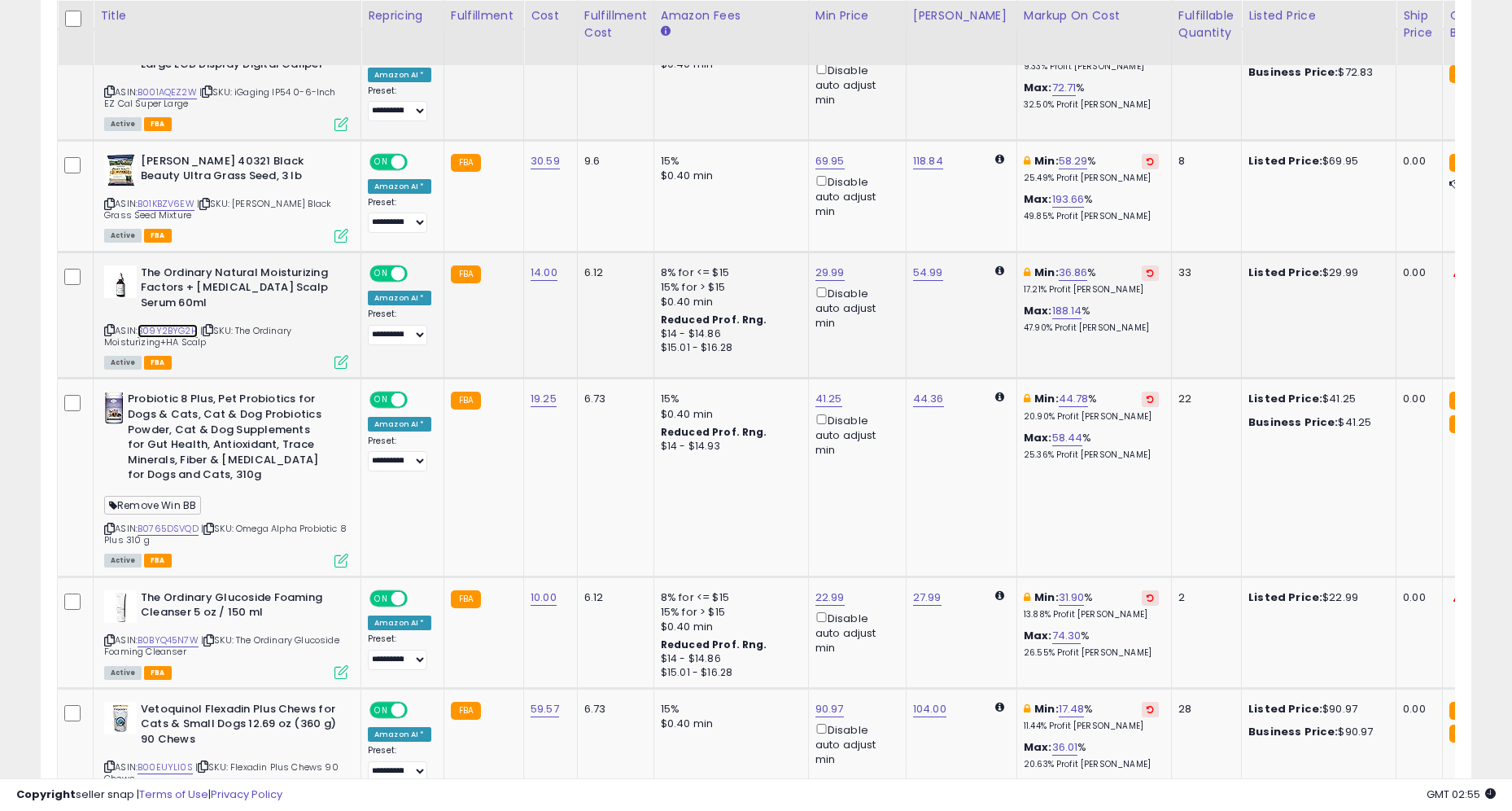
scroll to position [1999, 0]
click at [177, 522] on link "B0765DSVQD" at bounding box center [167, 529] width 61 height 14
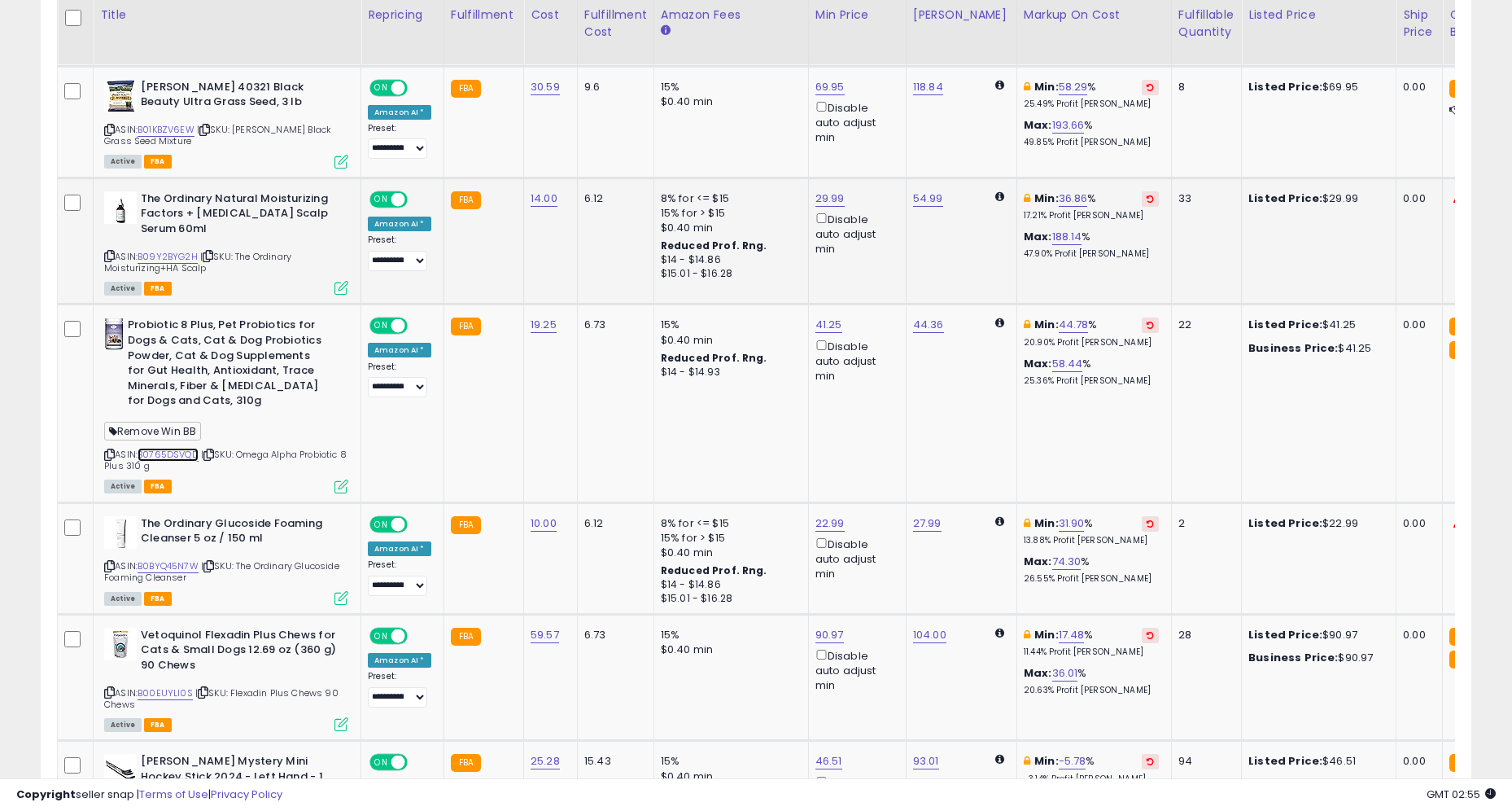
scroll to position [2115, 0]
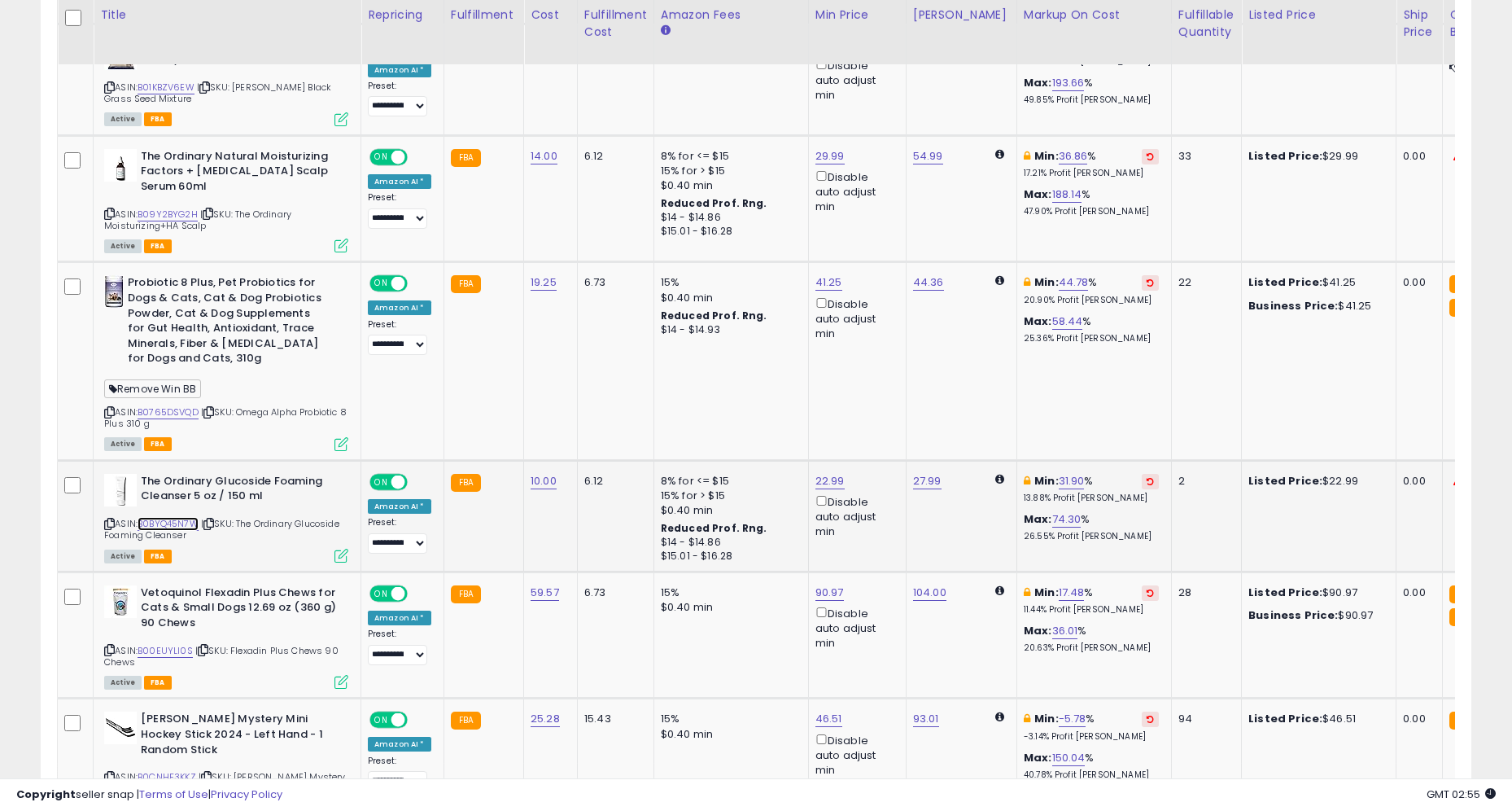
click at [183, 517] on link "B0BYQ45N7W" at bounding box center [167, 524] width 61 height 14
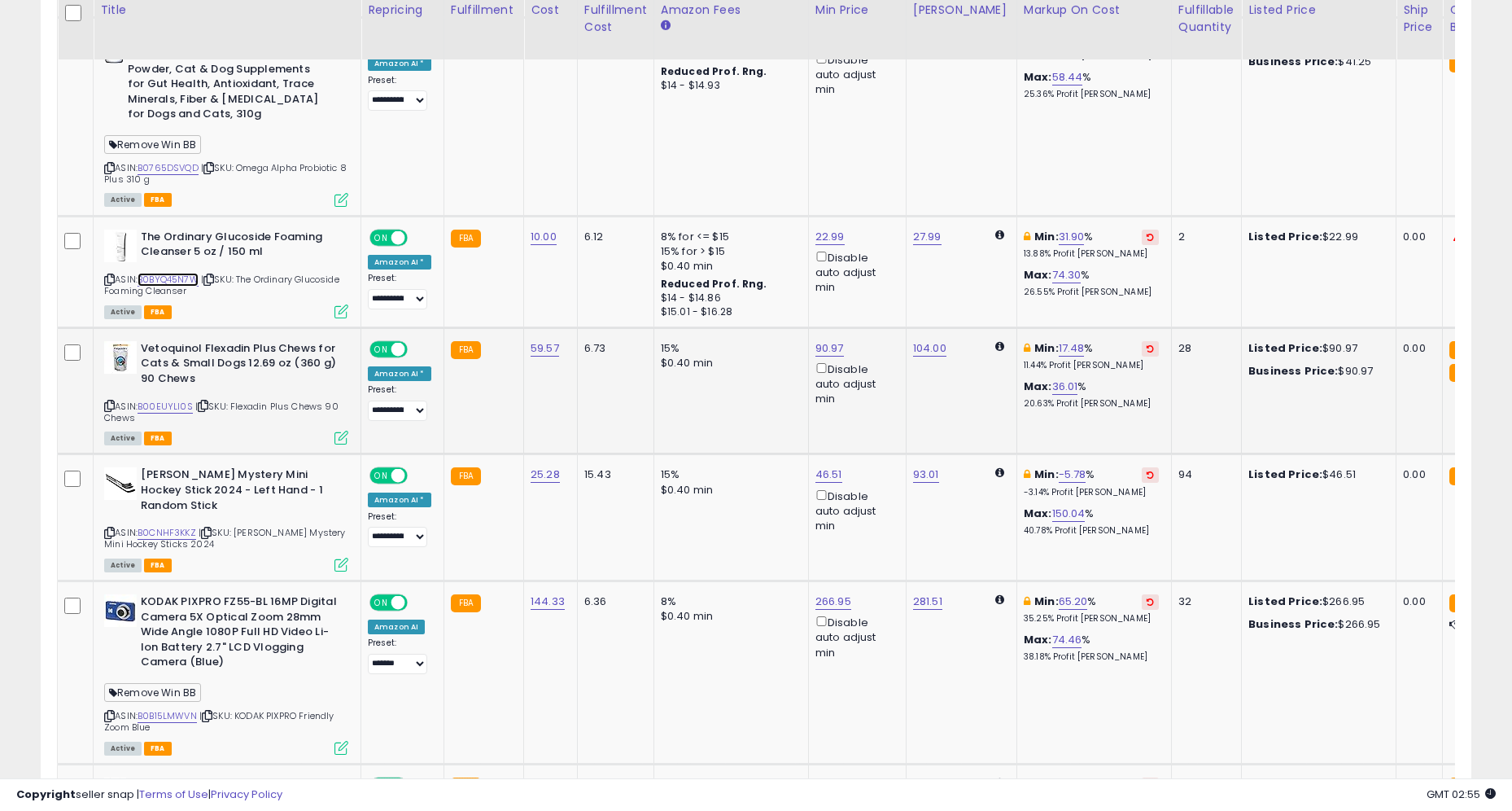
scroll to position [2372, 0]
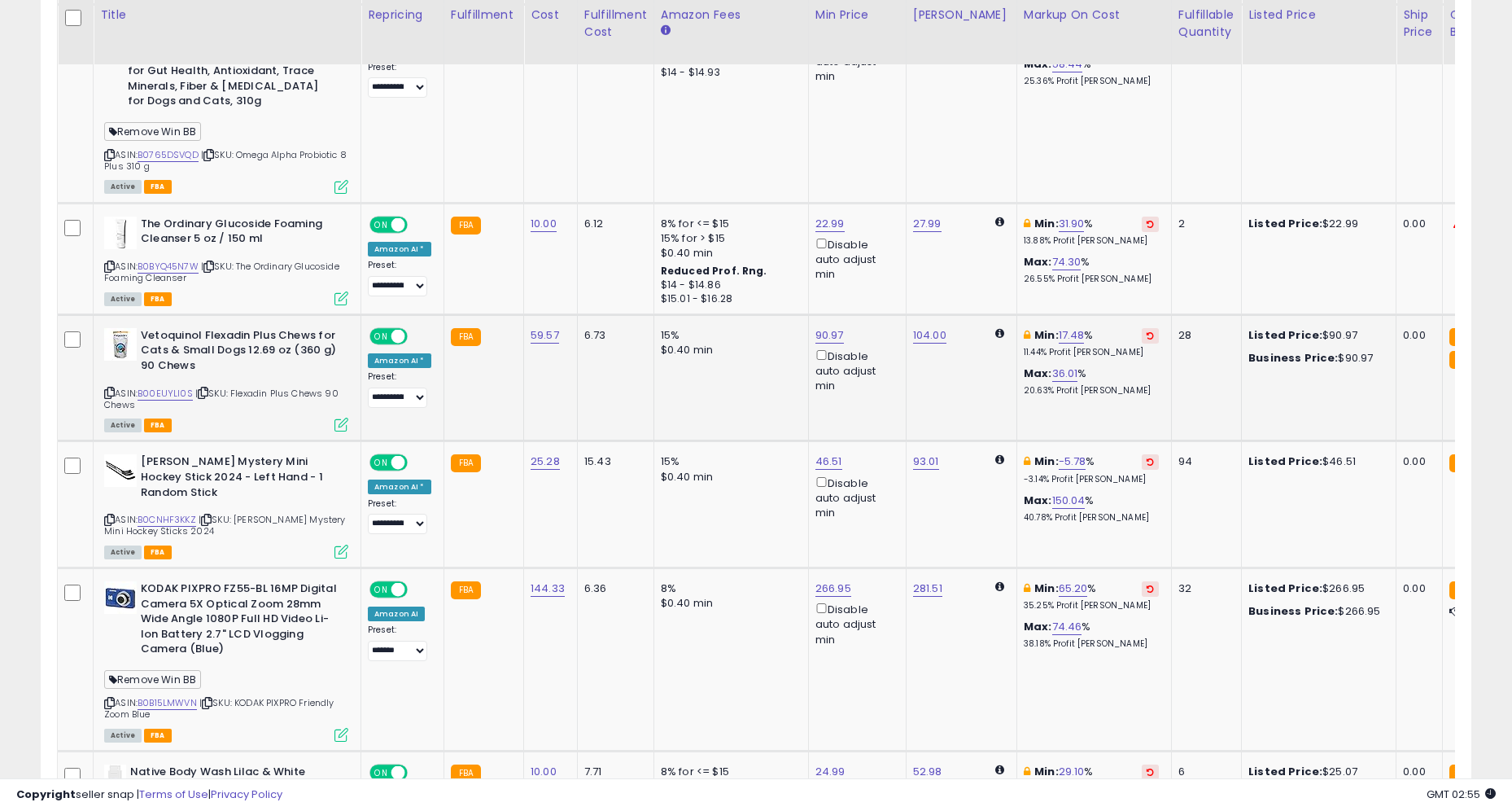
click at [166, 385] on div "ASIN: B00EUYLI0S | SKU: Flexadin Plus Chews 90 Chews Active FBA" at bounding box center [227, 379] width 244 height 103
click at [170, 387] on link "B00EUYLI0S" at bounding box center [164, 394] width 55 height 14
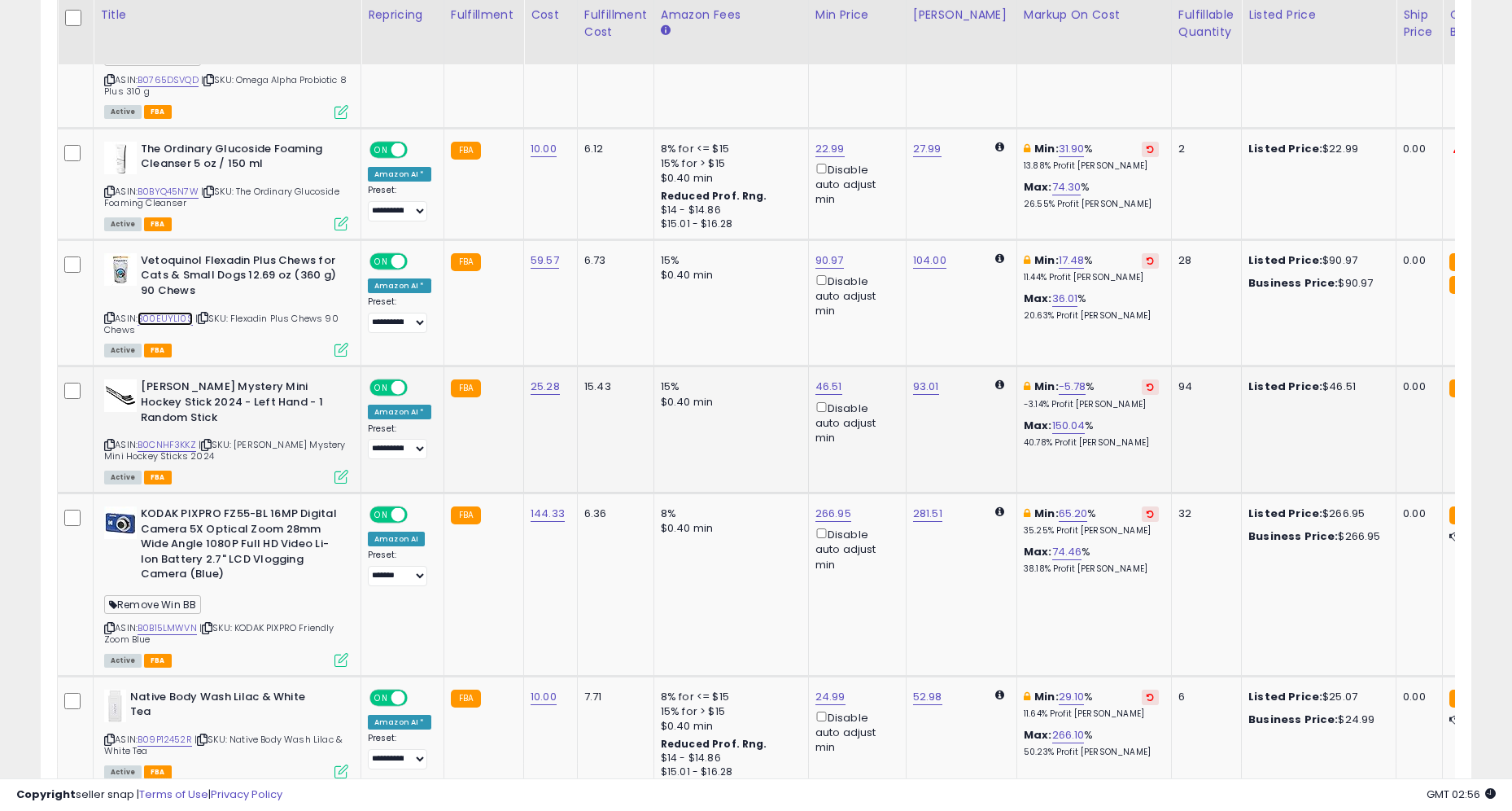
scroll to position [2480, 0]
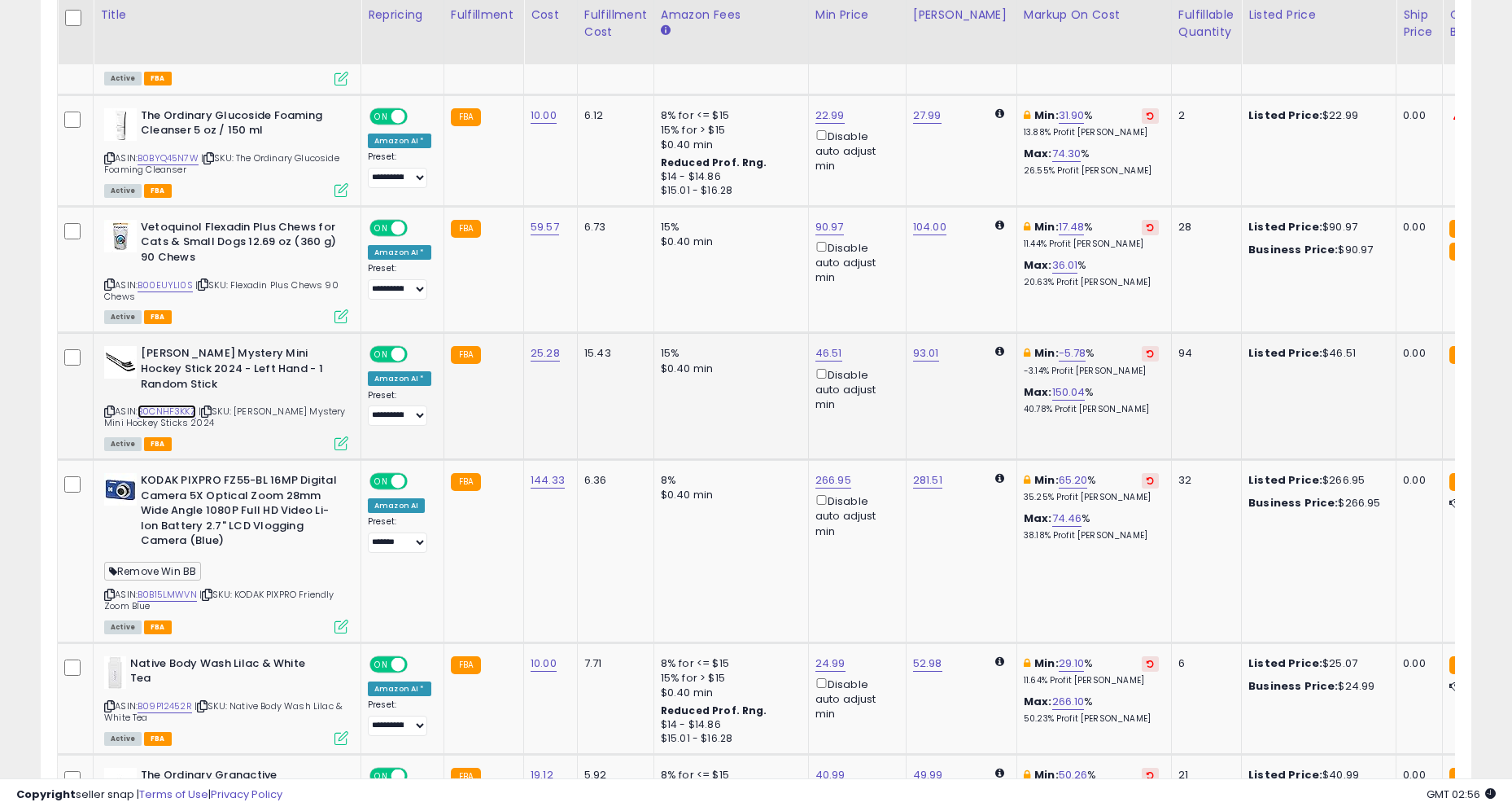
click at [178, 405] on link "B0CNHF3KKZ" at bounding box center [166, 412] width 59 height 14
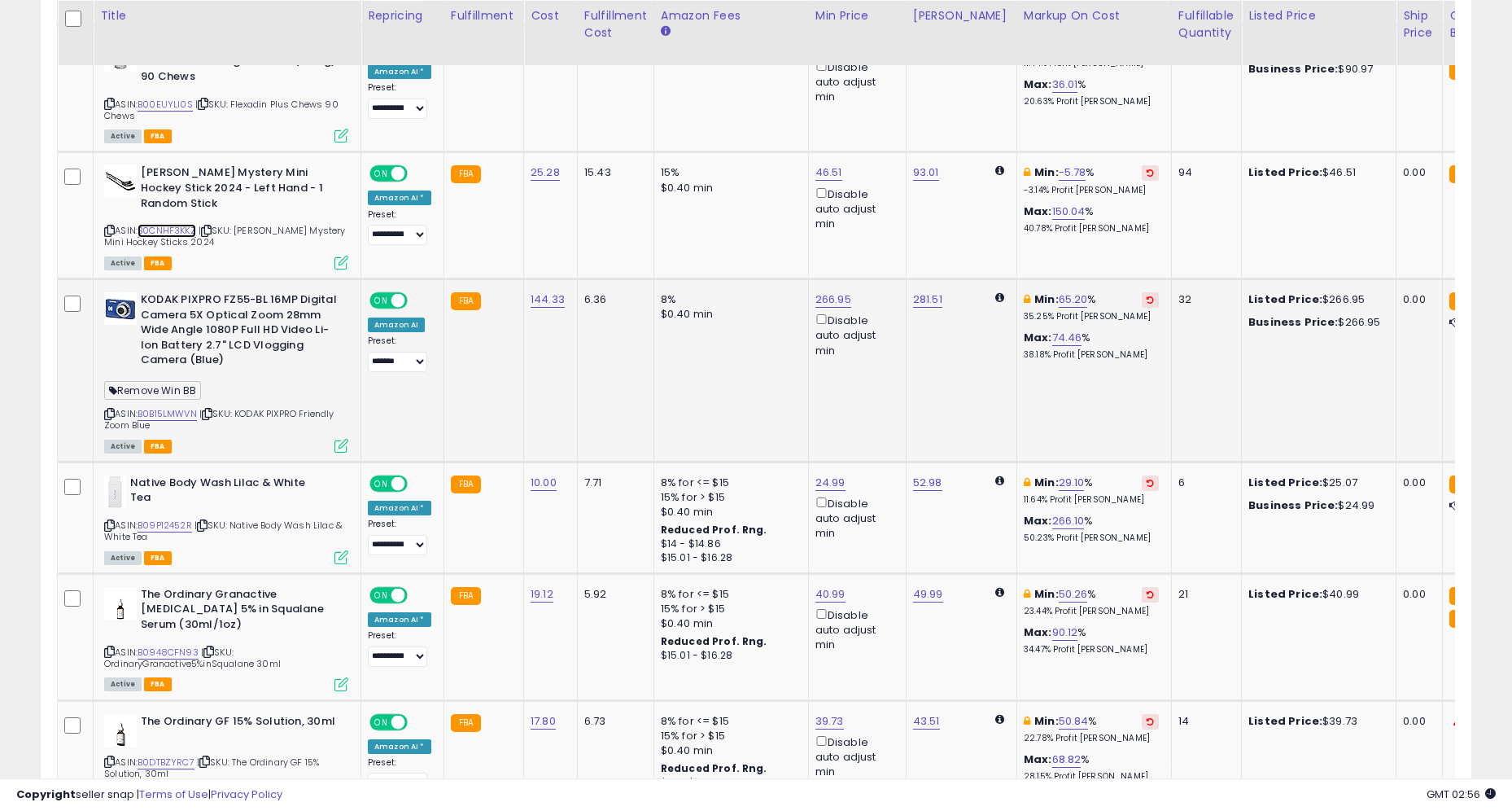
scroll to position [2663, 0]
click at [169, 518] on link "B09P12452R" at bounding box center [164, 525] width 55 height 14
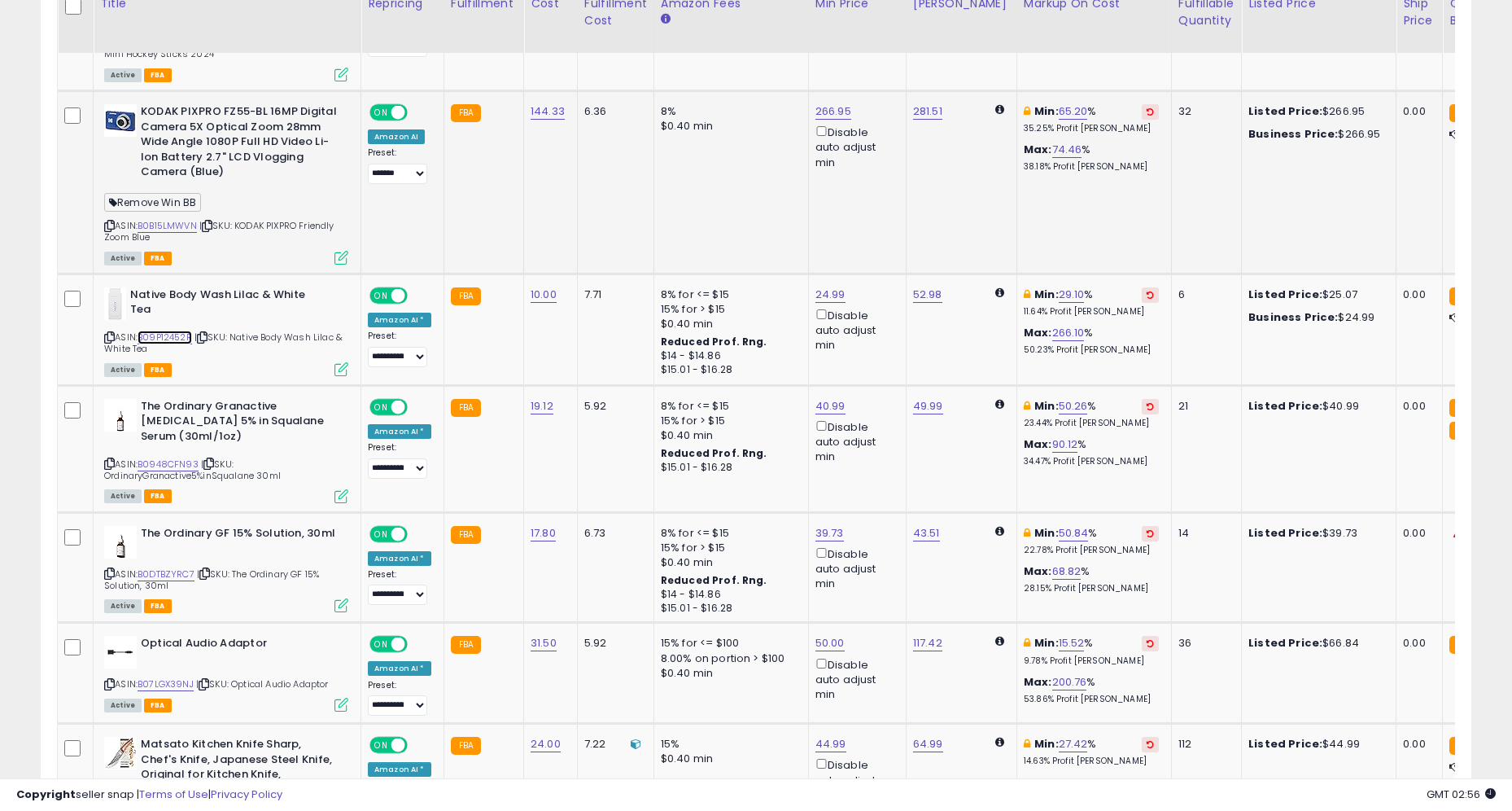
scroll to position [2854, 0]
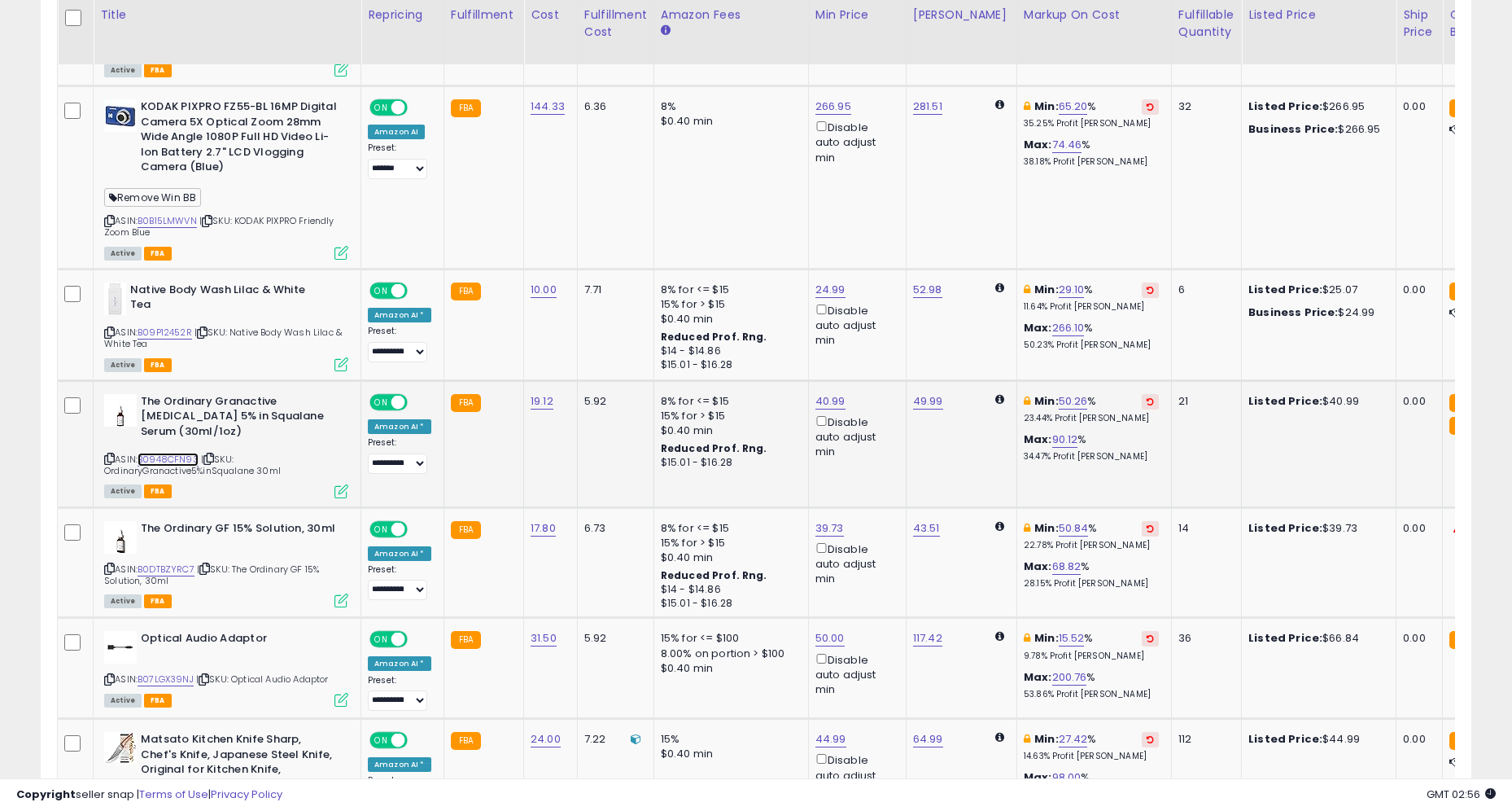
click at [190, 453] on link "B0948CFN93" at bounding box center [167, 460] width 61 height 14
click at [171, 563] on link "B0DTBZYRC7" at bounding box center [165, 570] width 57 height 14
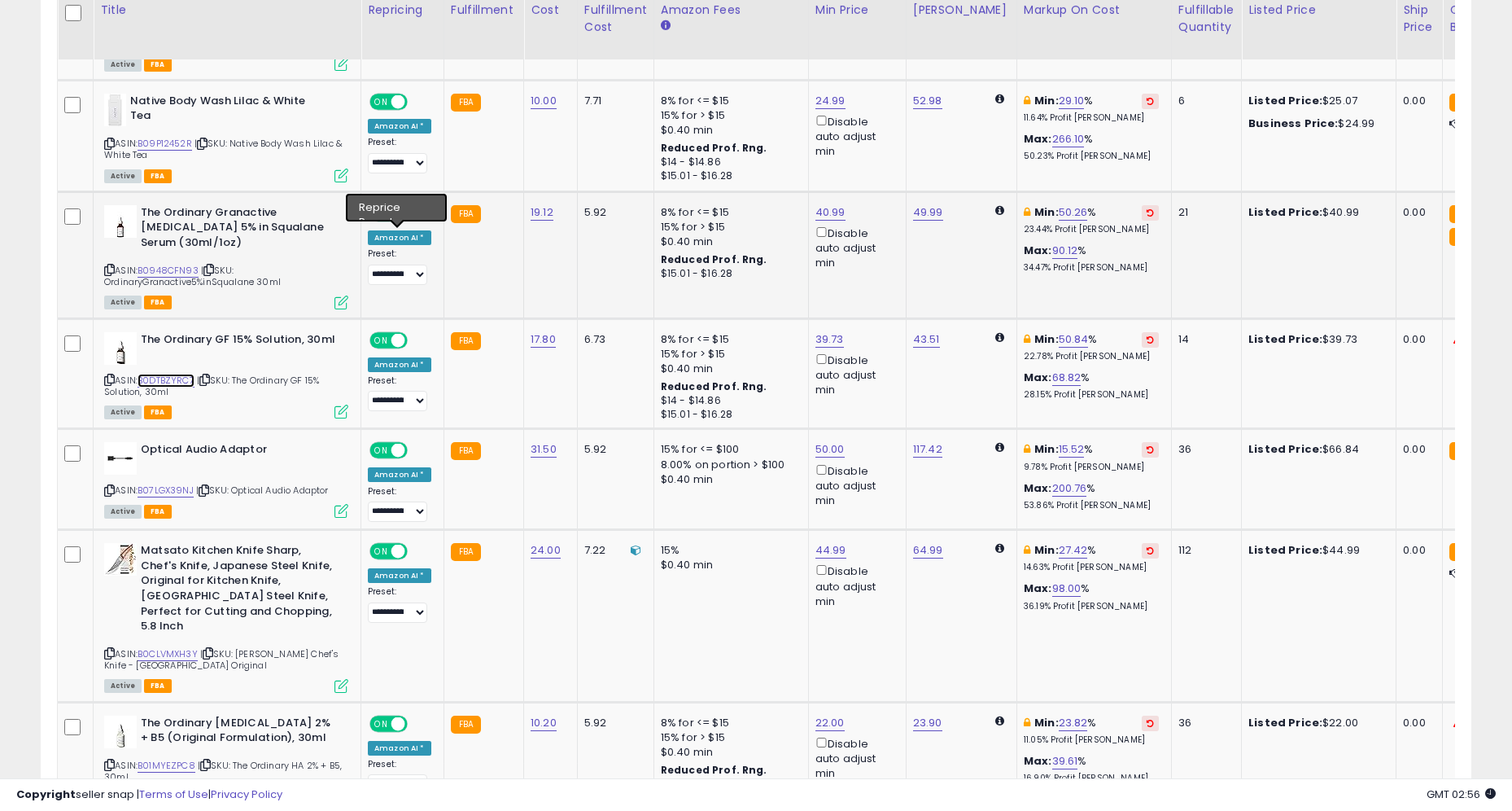
scroll to position [3044, 0]
click at [832, 331] on link "39.73" at bounding box center [830, 339] width 28 height 17
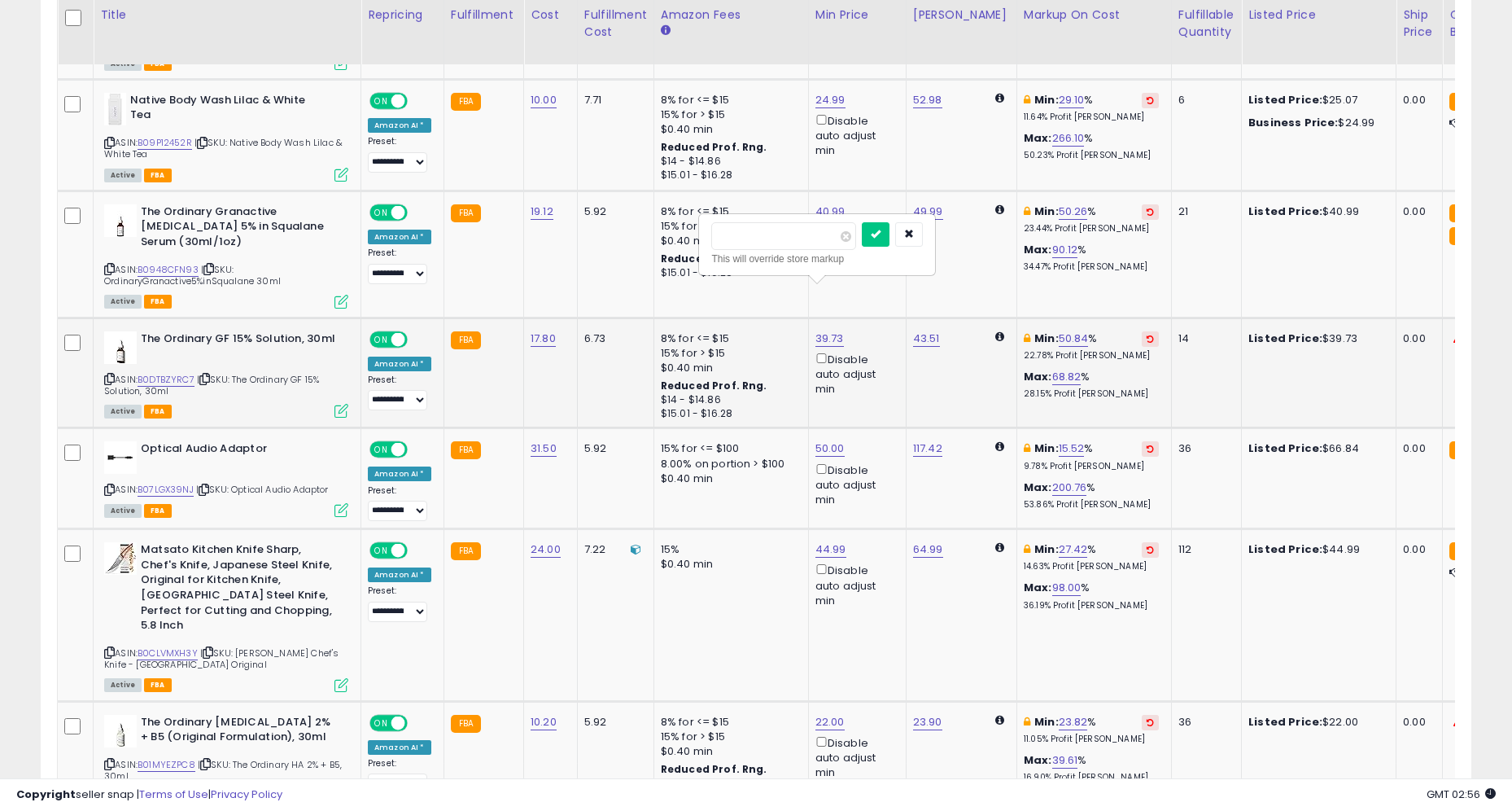
type input "*****"
click button "submit" at bounding box center [876, 235] width 27 height 25
click at [189, 483] on link "B07LGX39NJ" at bounding box center [165, 490] width 56 height 14
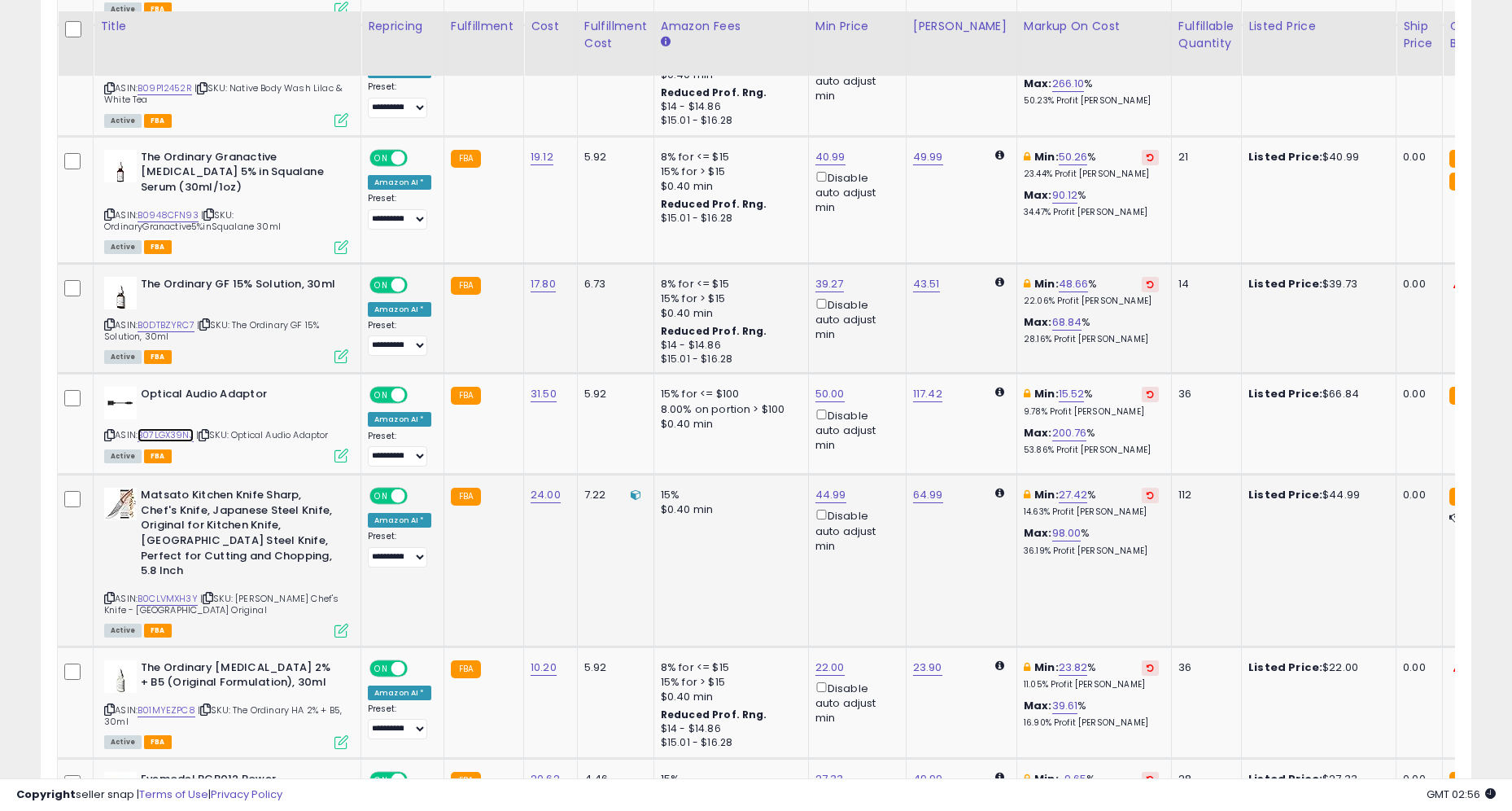
scroll to position [3111, 0]
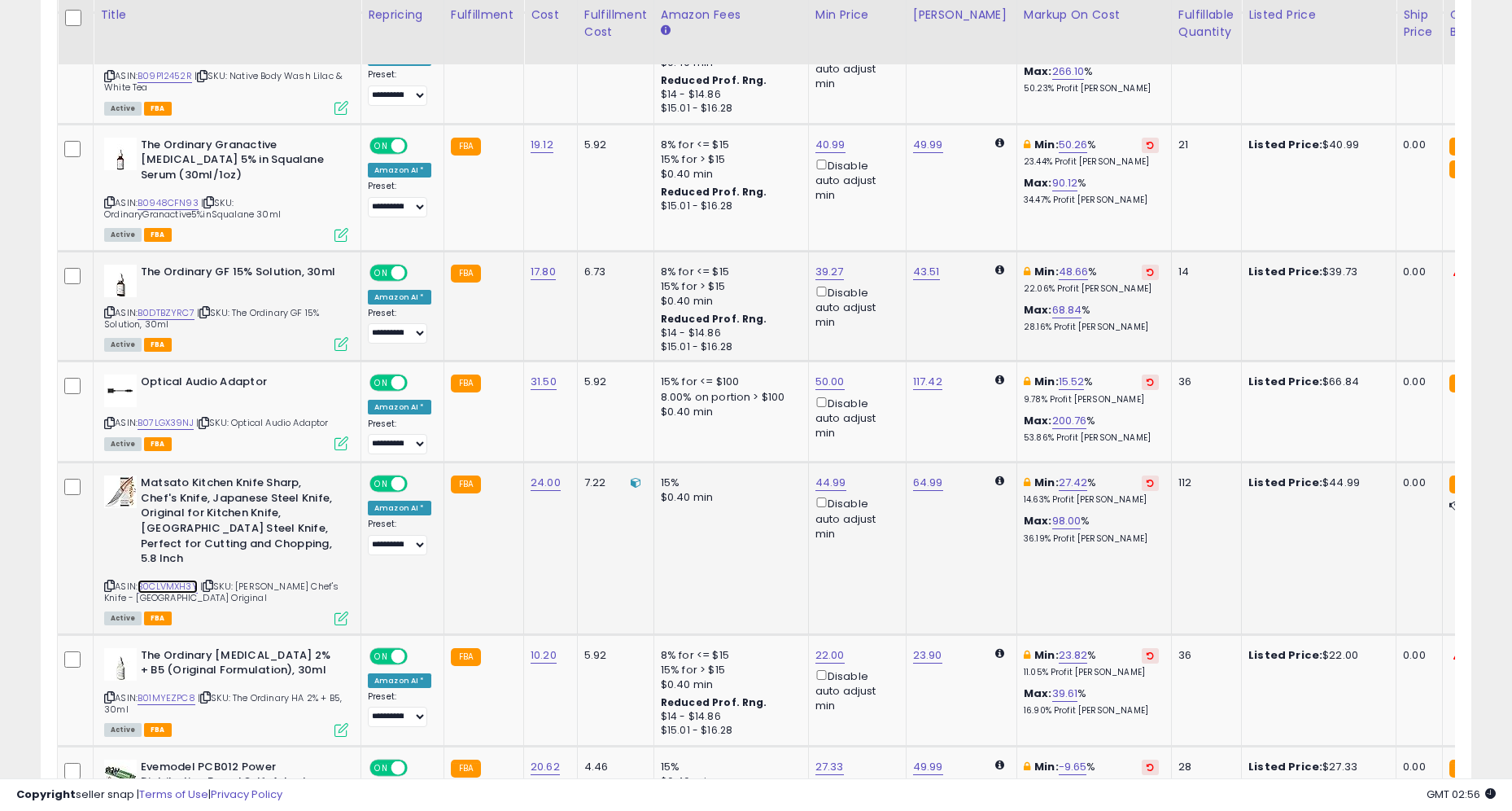
click at [179, 580] on link "B0CLVMXH3Y" at bounding box center [167, 587] width 61 height 14
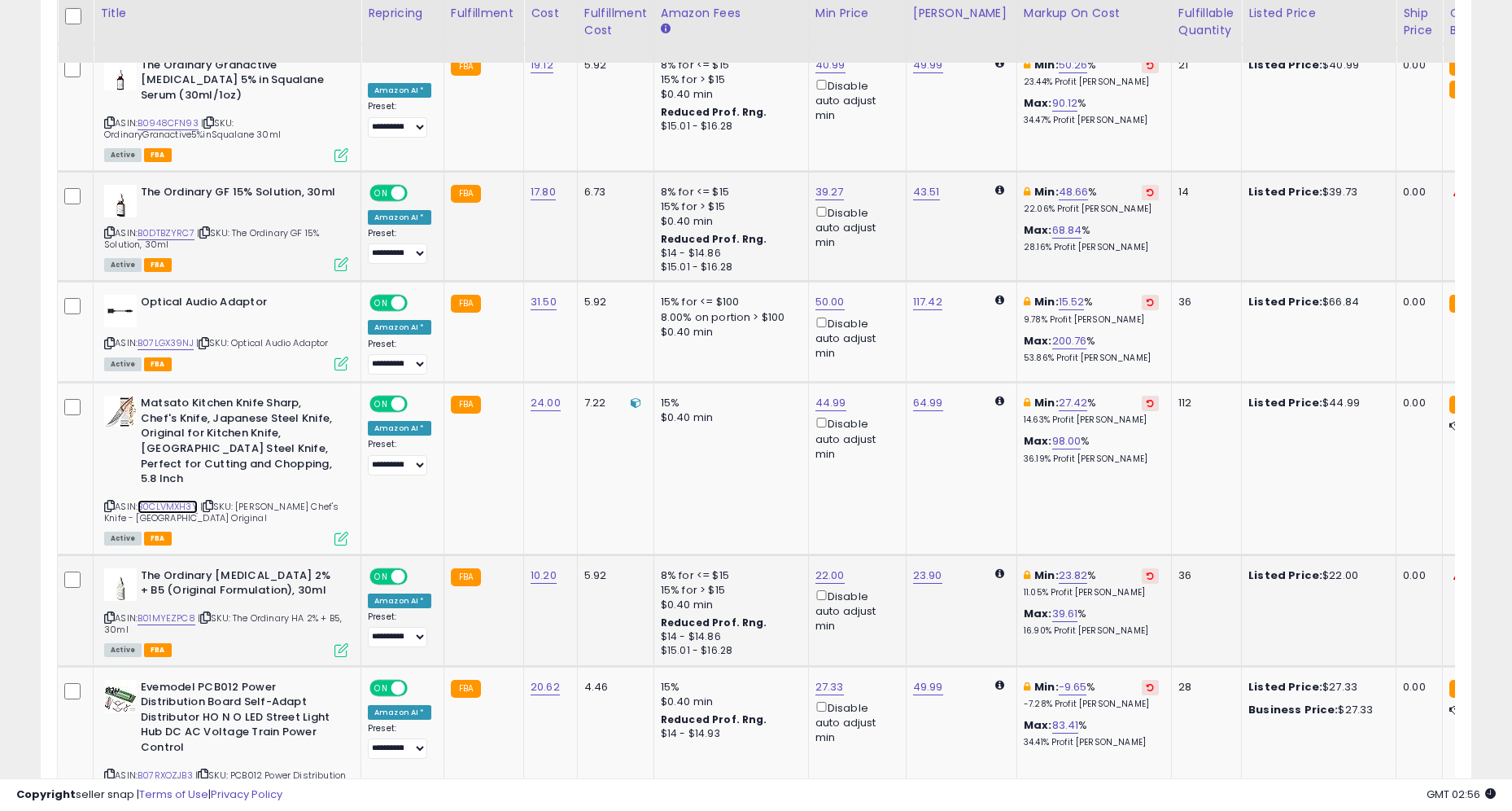
scroll to position [3193, 0]
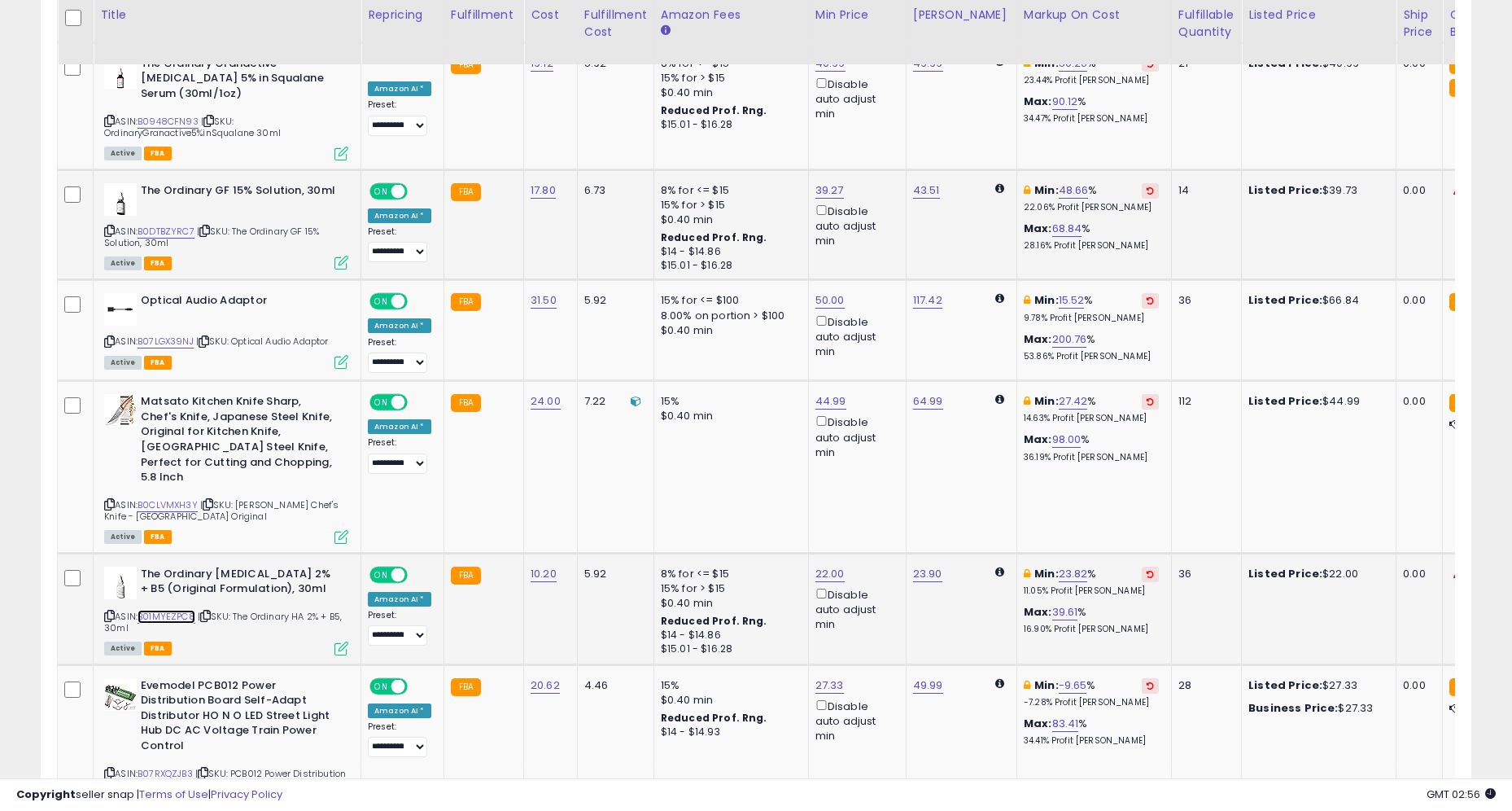
click at [178, 610] on link "B01MYEZPC8" at bounding box center [166, 617] width 58 height 14
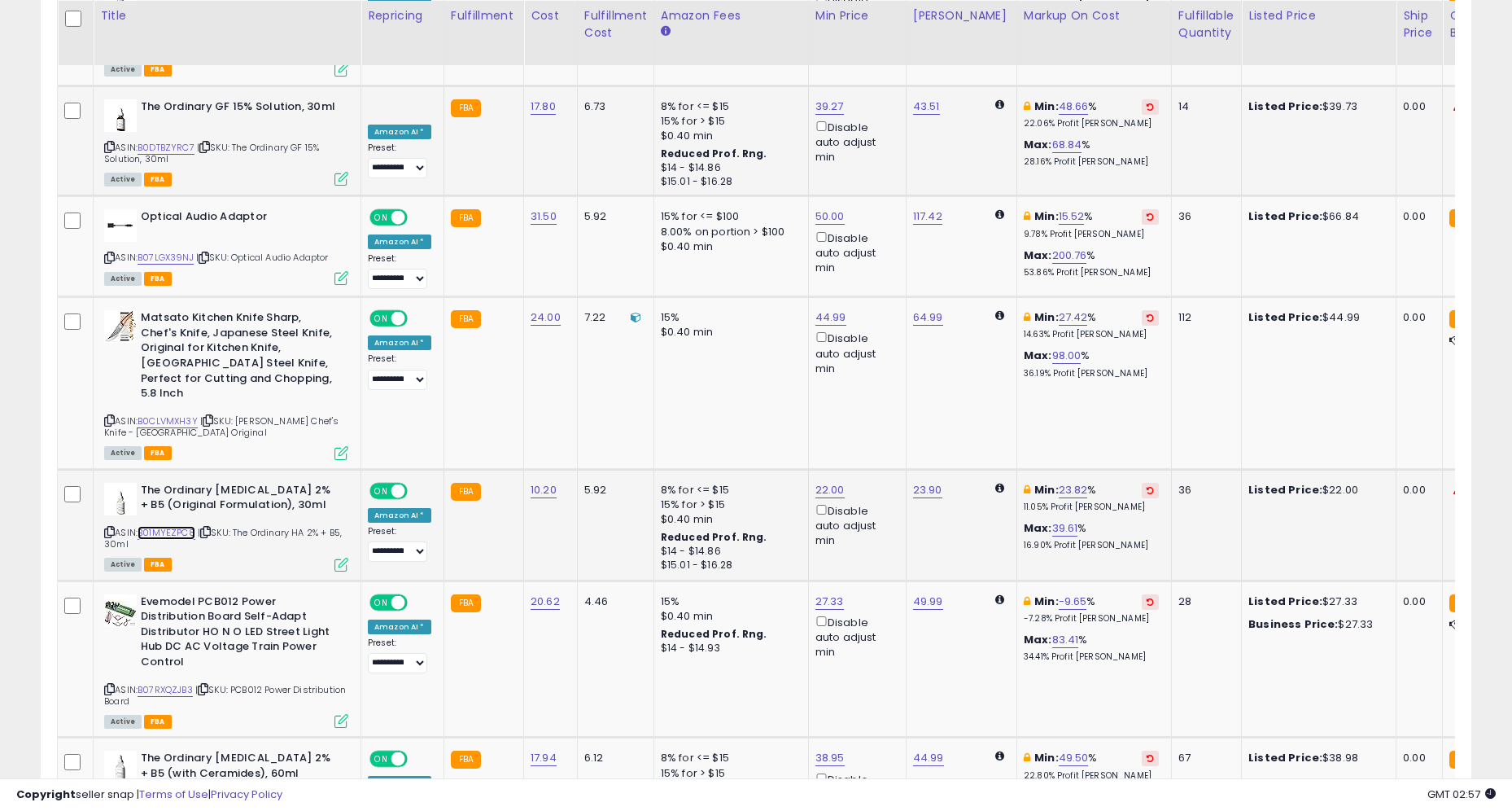
scroll to position [3277, 0]
click at [181, 683] on link "B07RXQZJB3" at bounding box center [164, 690] width 55 height 14
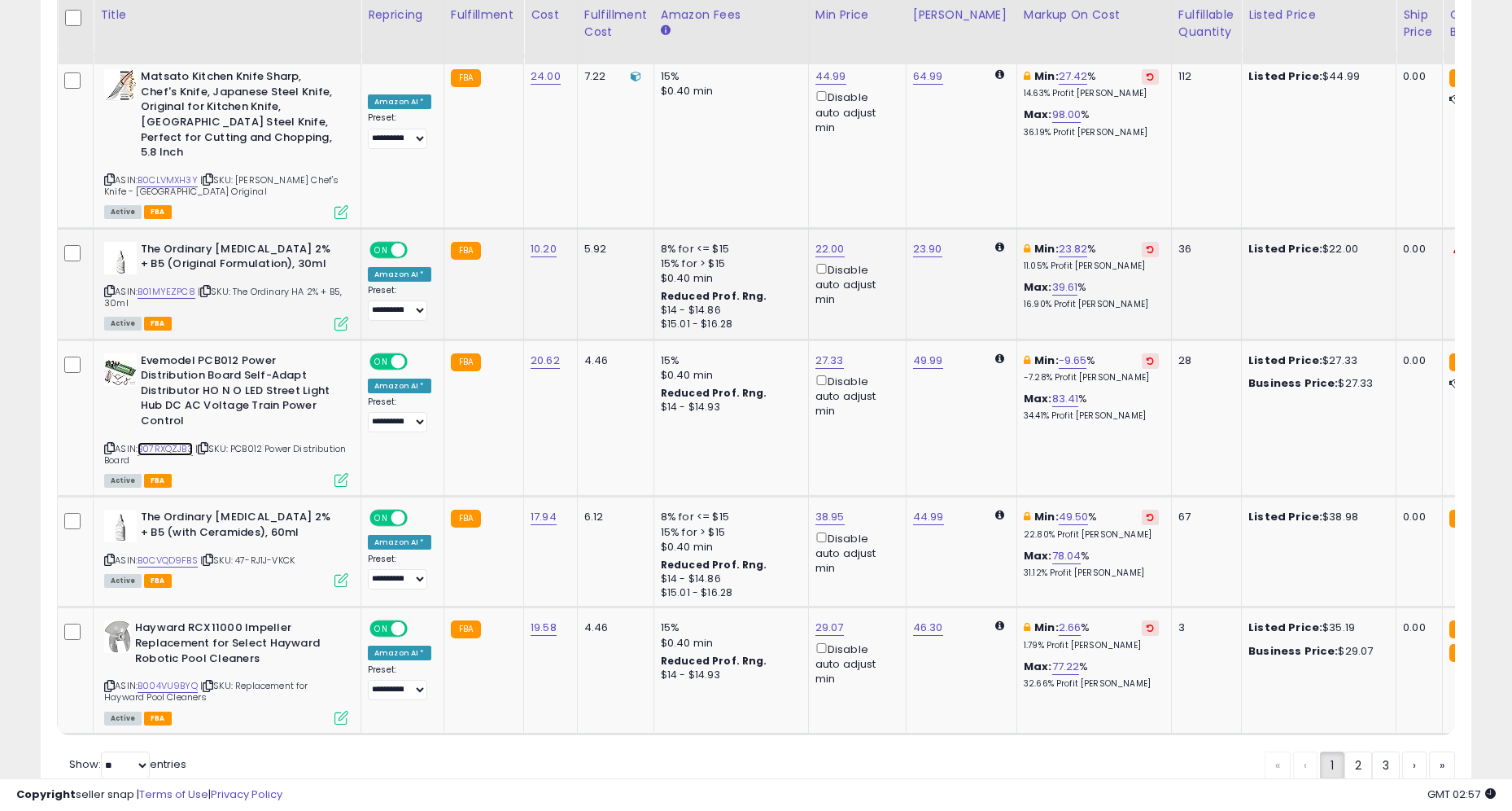
scroll to position [3519, 0]
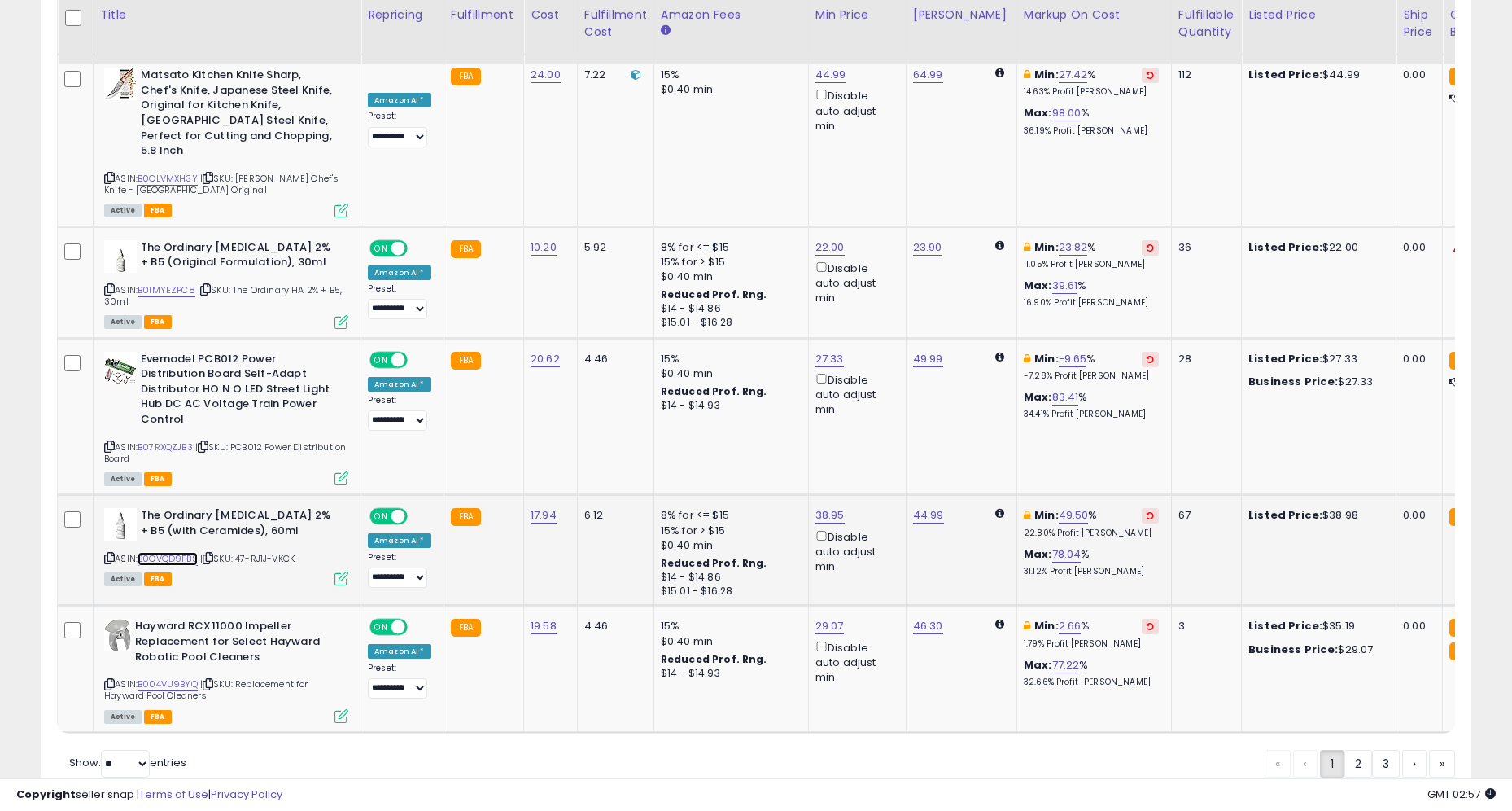
click at [188, 552] on link "B0CVQD9FBS" at bounding box center [167, 559] width 61 height 14
click at [190, 677] on link "B004VU9BYQ" at bounding box center [167, 684] width 61 height 14
click at [1356, 750] on link "2" at bounding box center [1358, 764] width 27 height 27
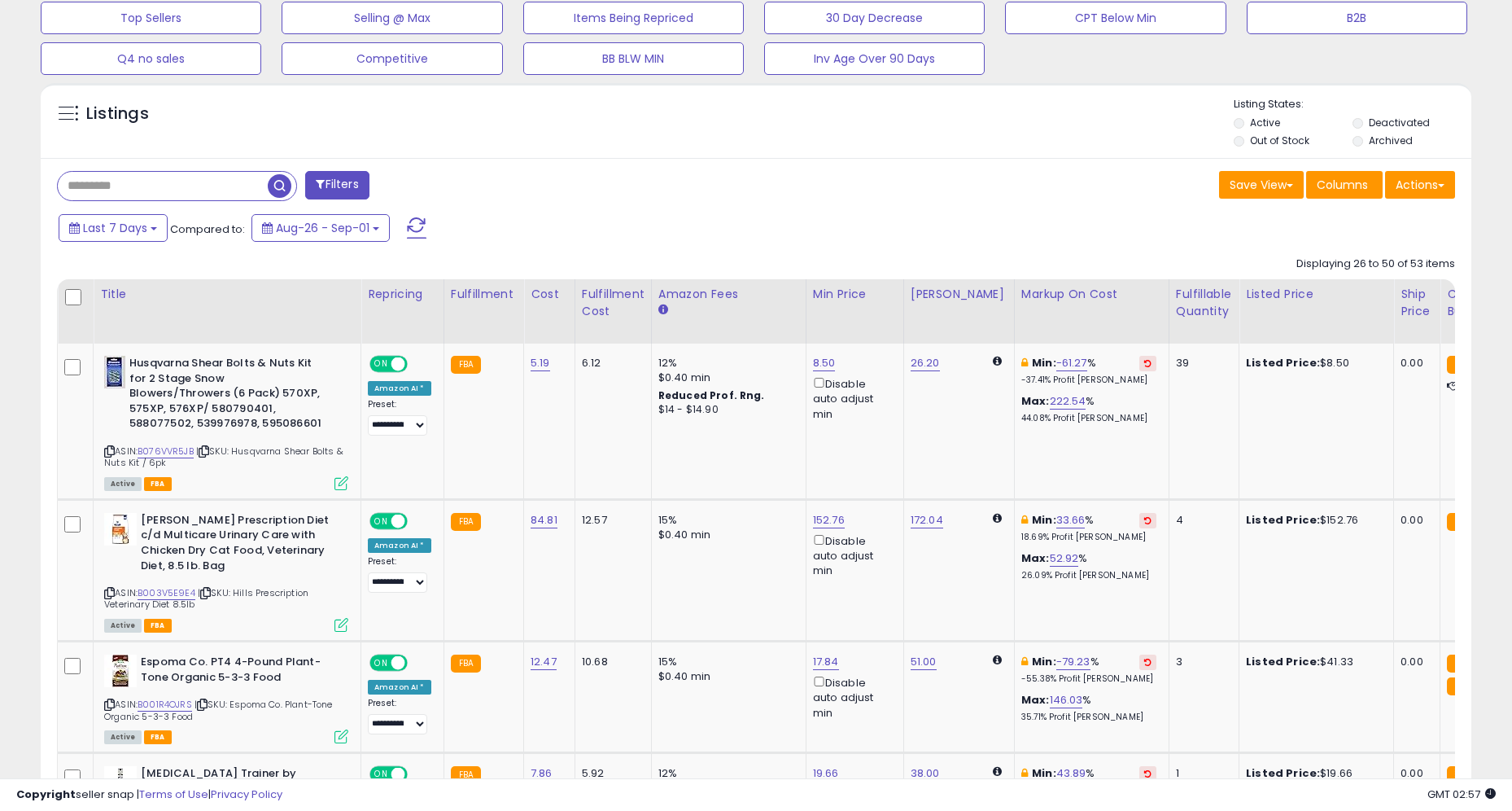
scroll to position [555, 0]
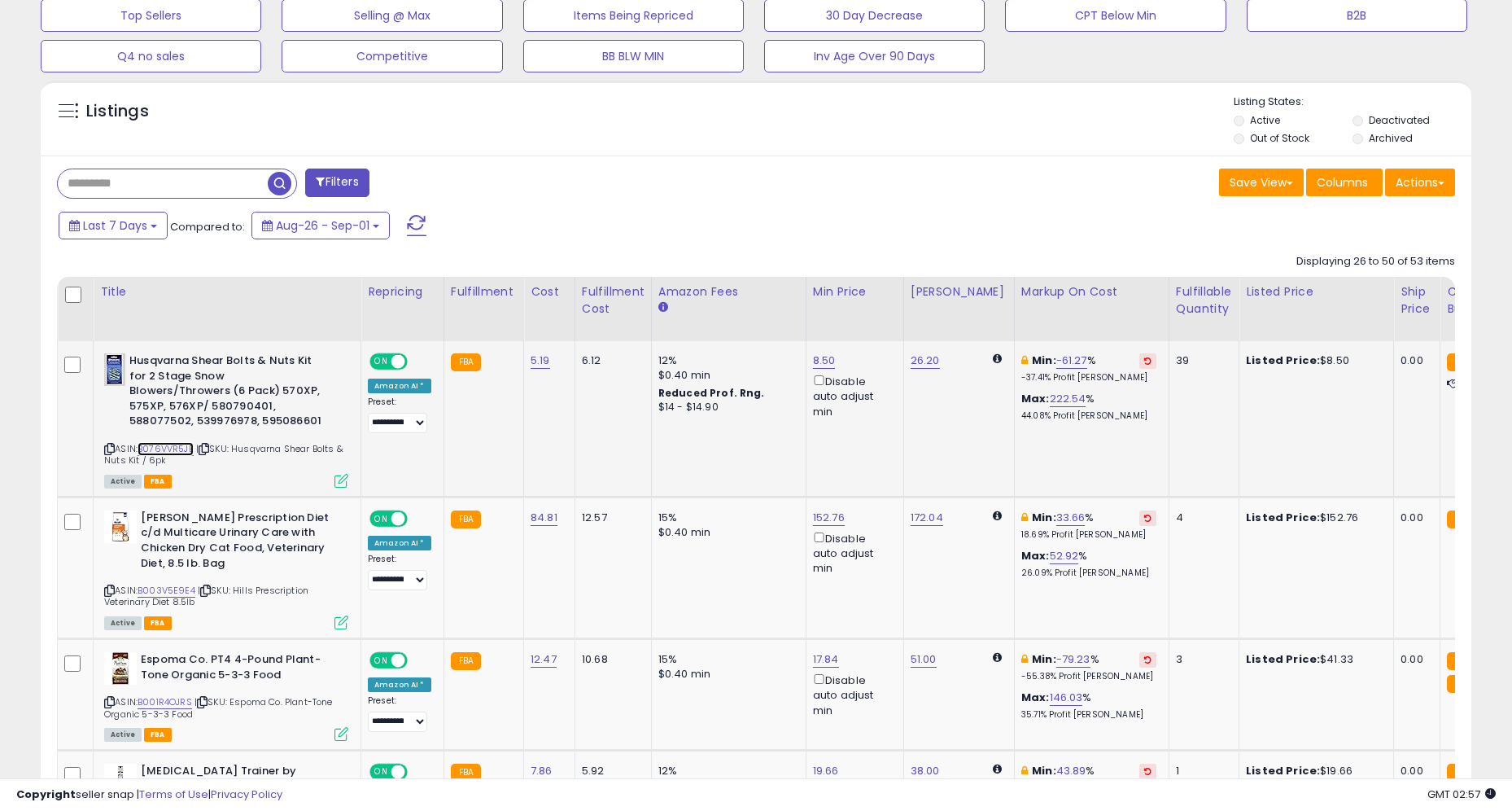
click at [193, 446] on link "B076VVR5JB" at bounding box center [165, 449] width 56 height 14
click at [179, 584] on span "| SKU: Hills Prescription Veterinary Diet 8.5lb" at bounding box center [207, 596] width 204 height 25
click at [184, 584] on link "B003V5E9E4" at bounding box center [166, 591] width 58 height 14
click at [821, 514] on link "152.76" at bounding box center [829, 518] width 32 height 17
type input "******"
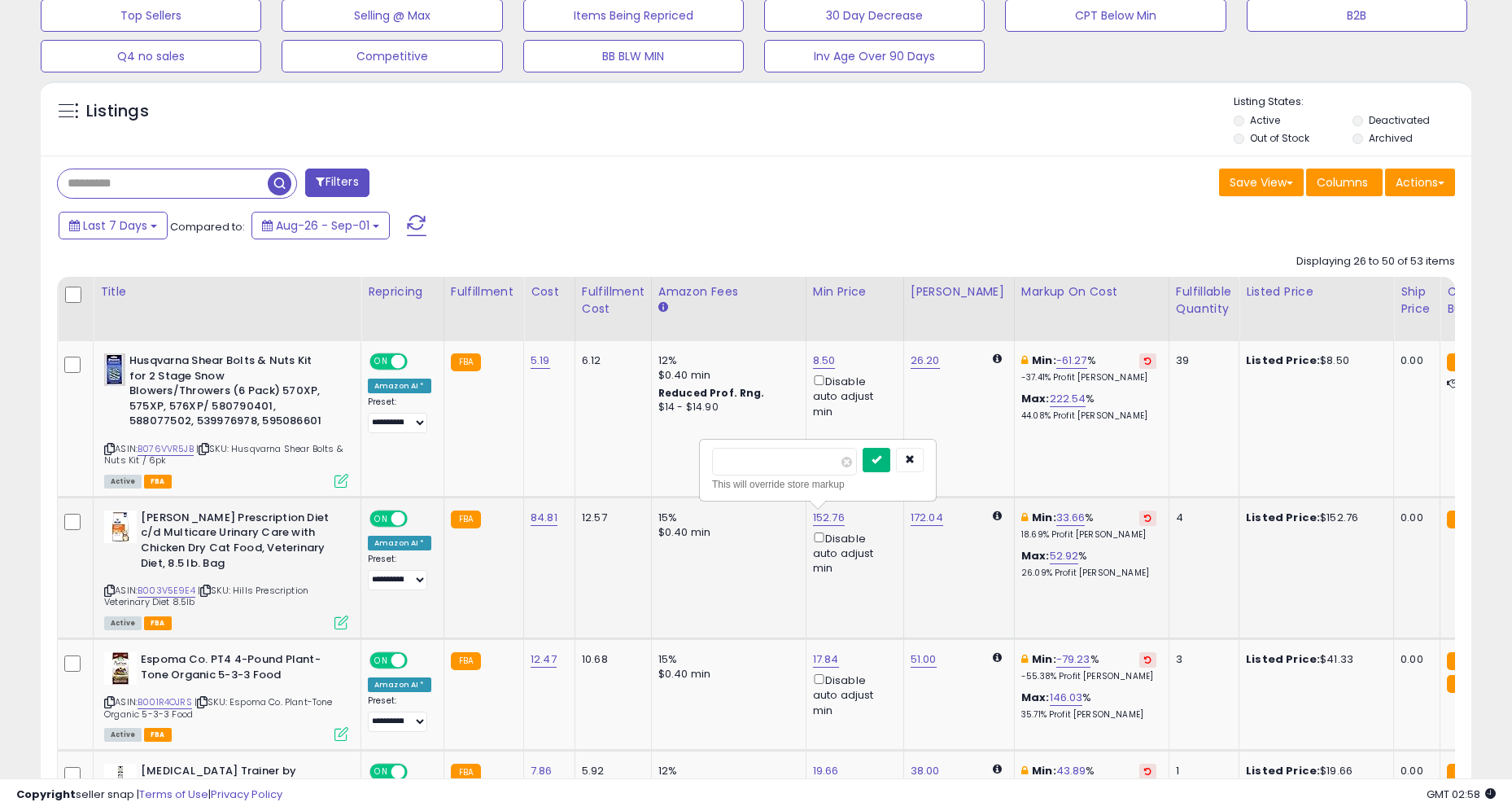
click at [876, 463] on button "submit" at bounding box center [876, 460] width 27 height 25
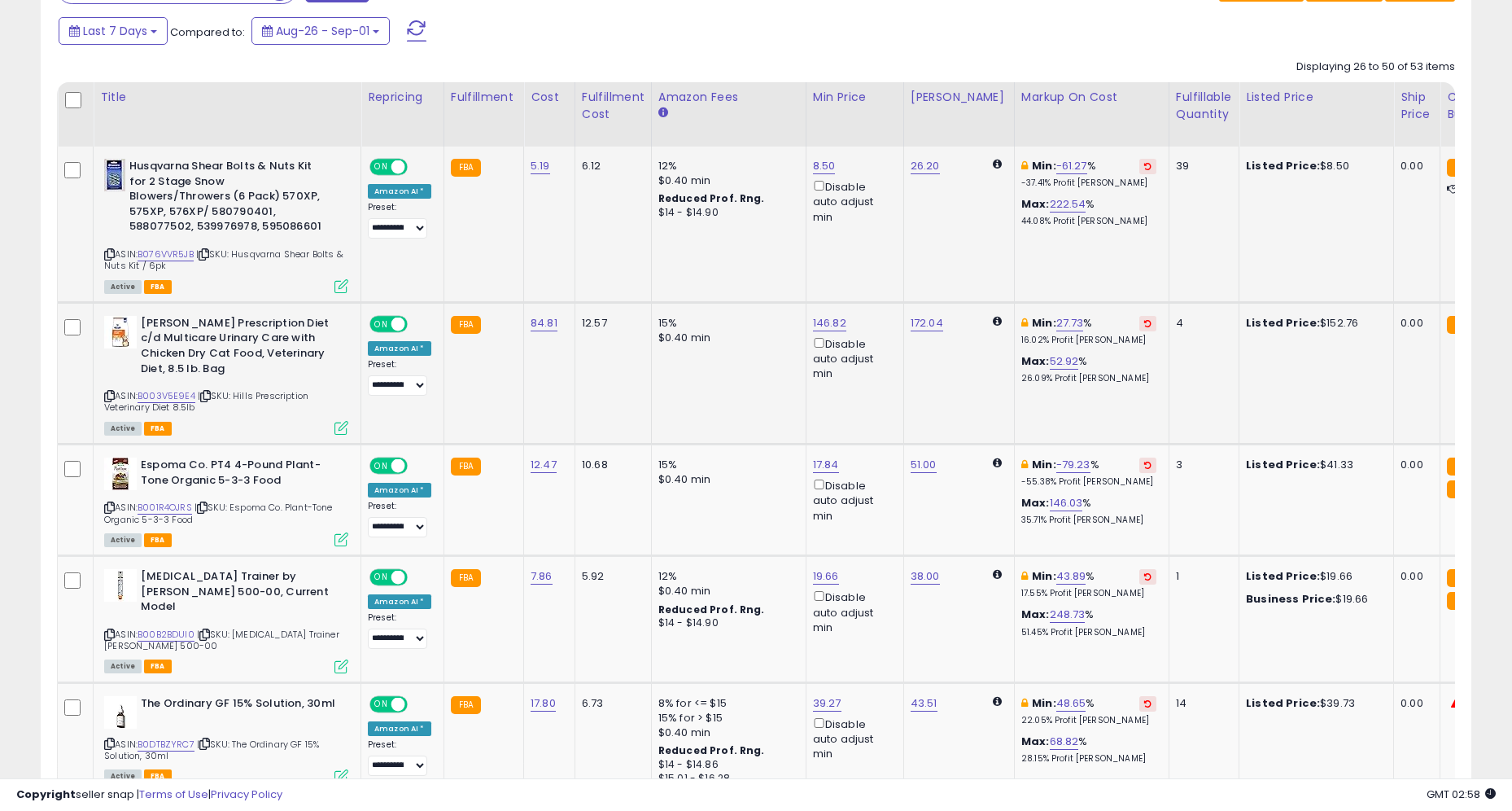
scroll to position [750, 0]
click at [176, 500] on link "B001R4OJRS" at bounding box center [164, 508] width 55 height 14
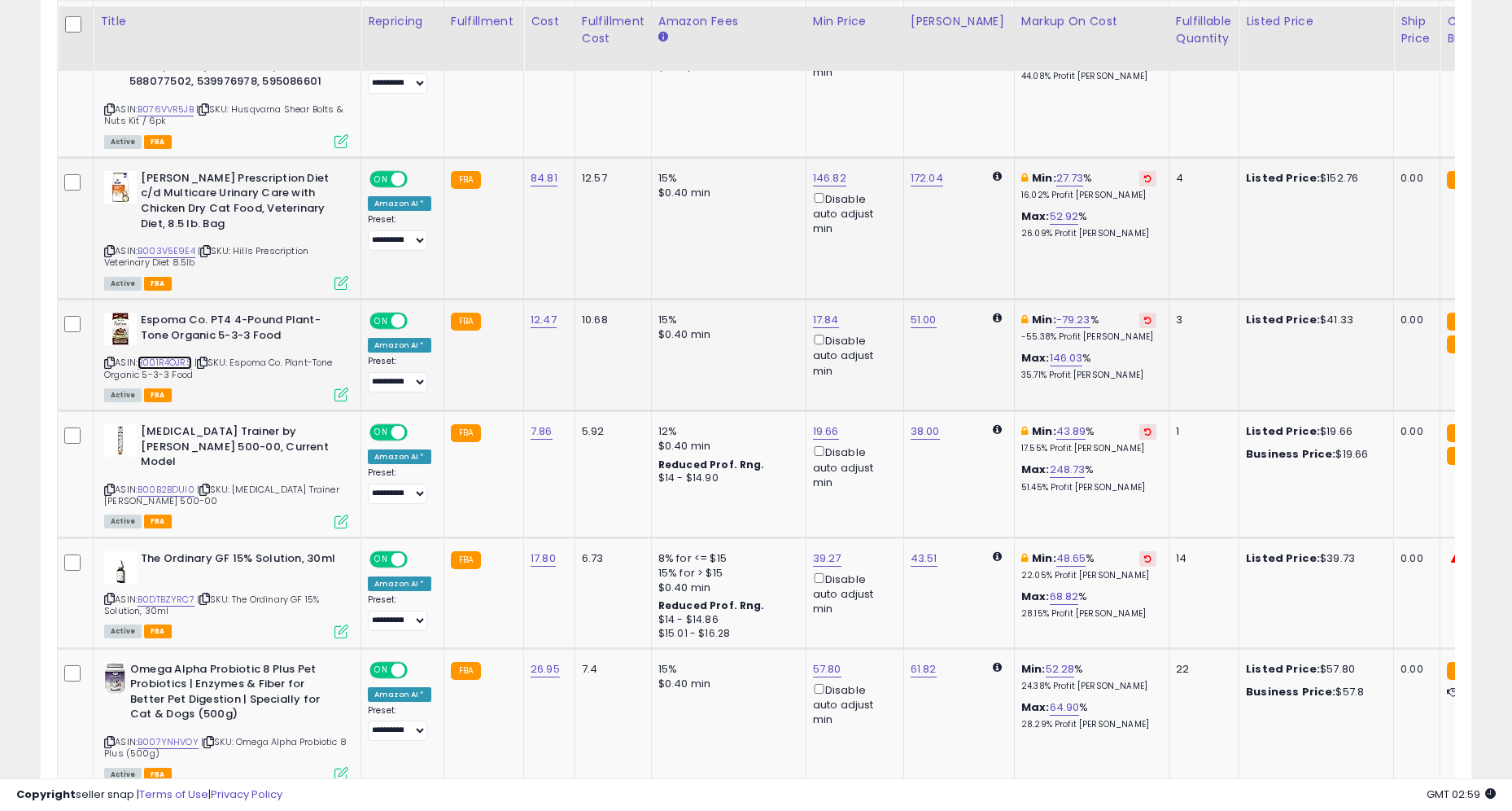
scroll to position [901, 0]
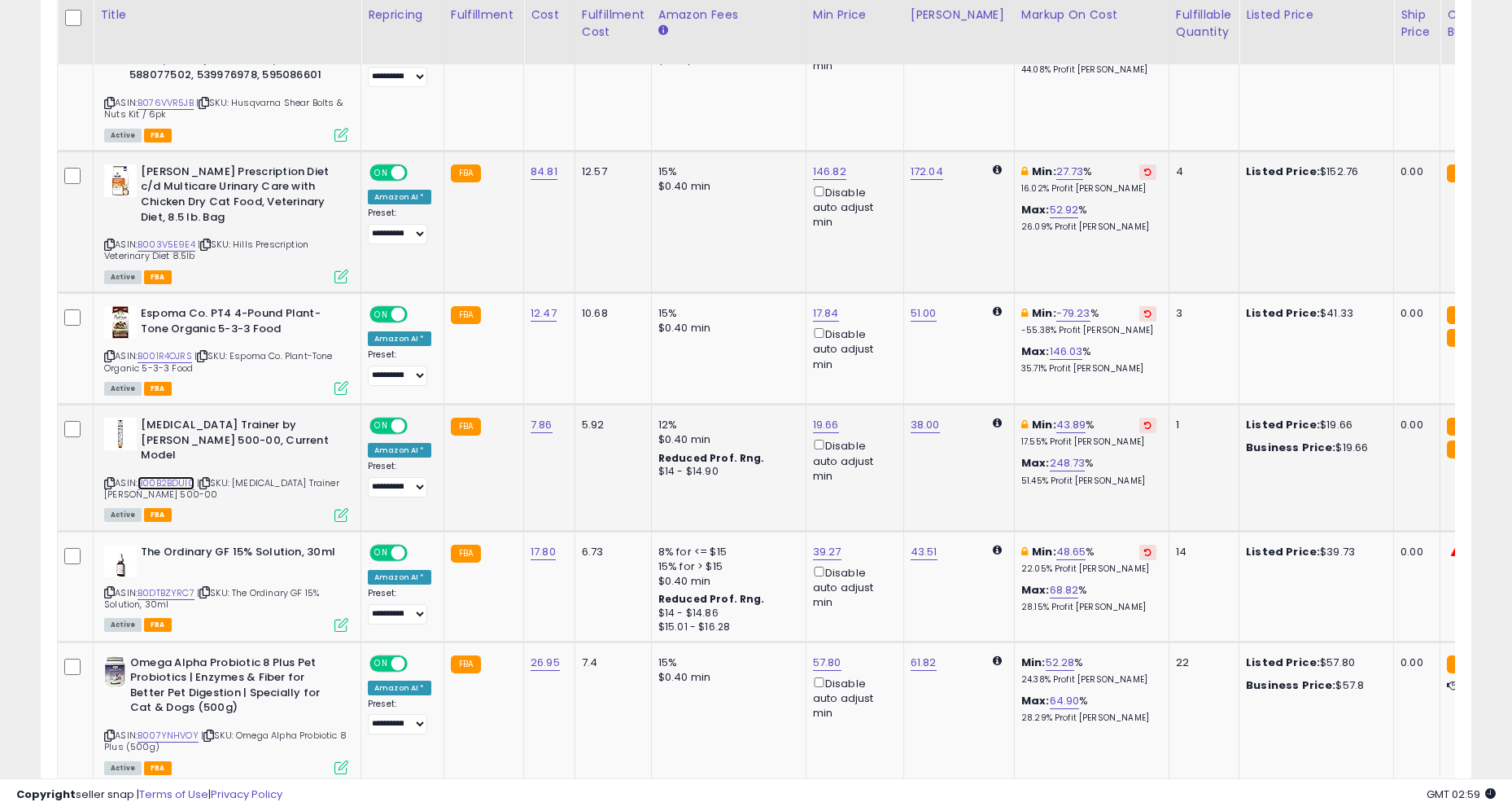
click at [178, 477] on link "B00B2BDUI0" at bounding box center [165, 484] width 57 height 14
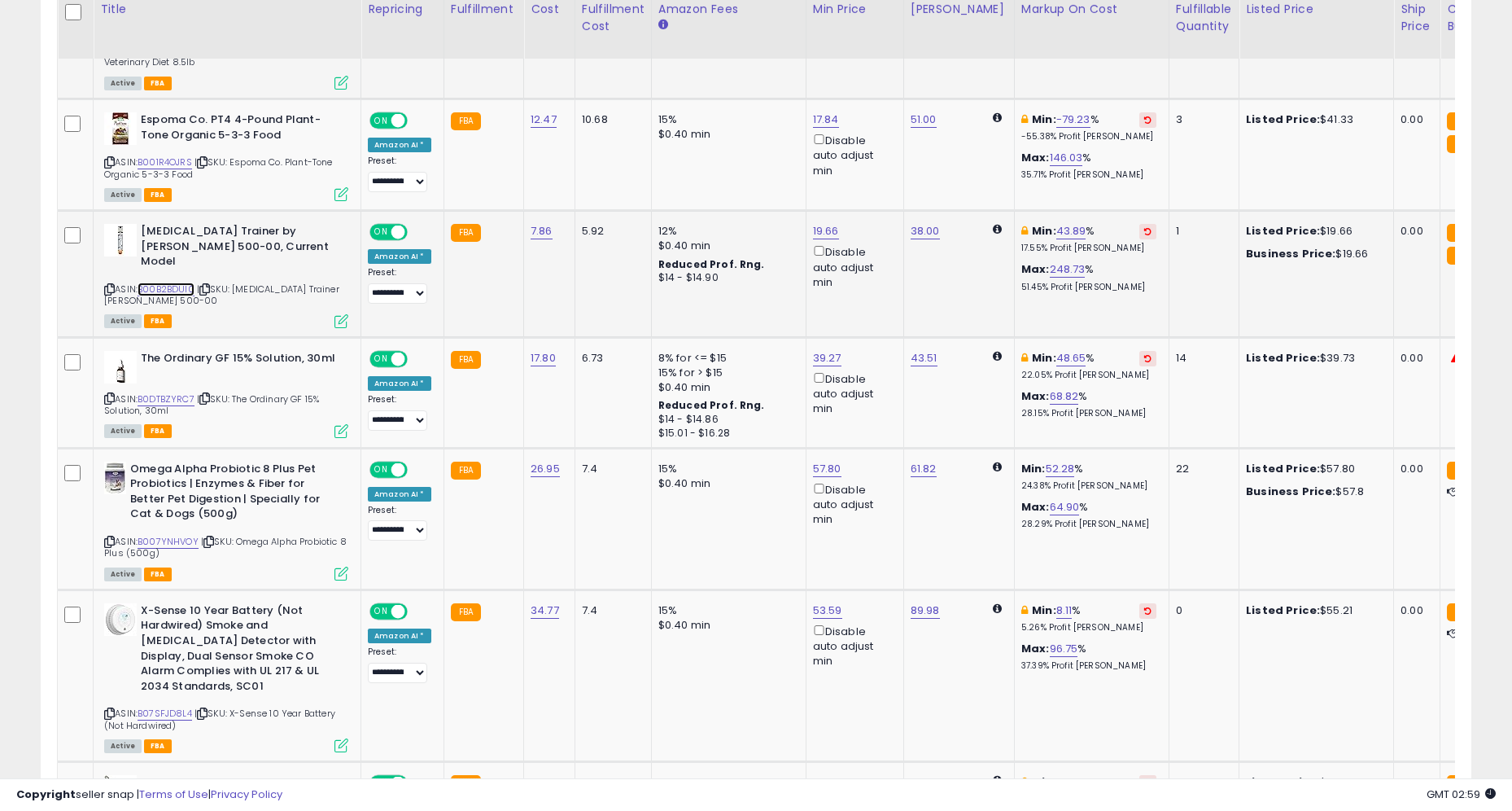
scroll to position [1095, 0]
click at [165, 391] on link "B0DTBZYRC7" at bounding box center [165, 398] width 57 height 14
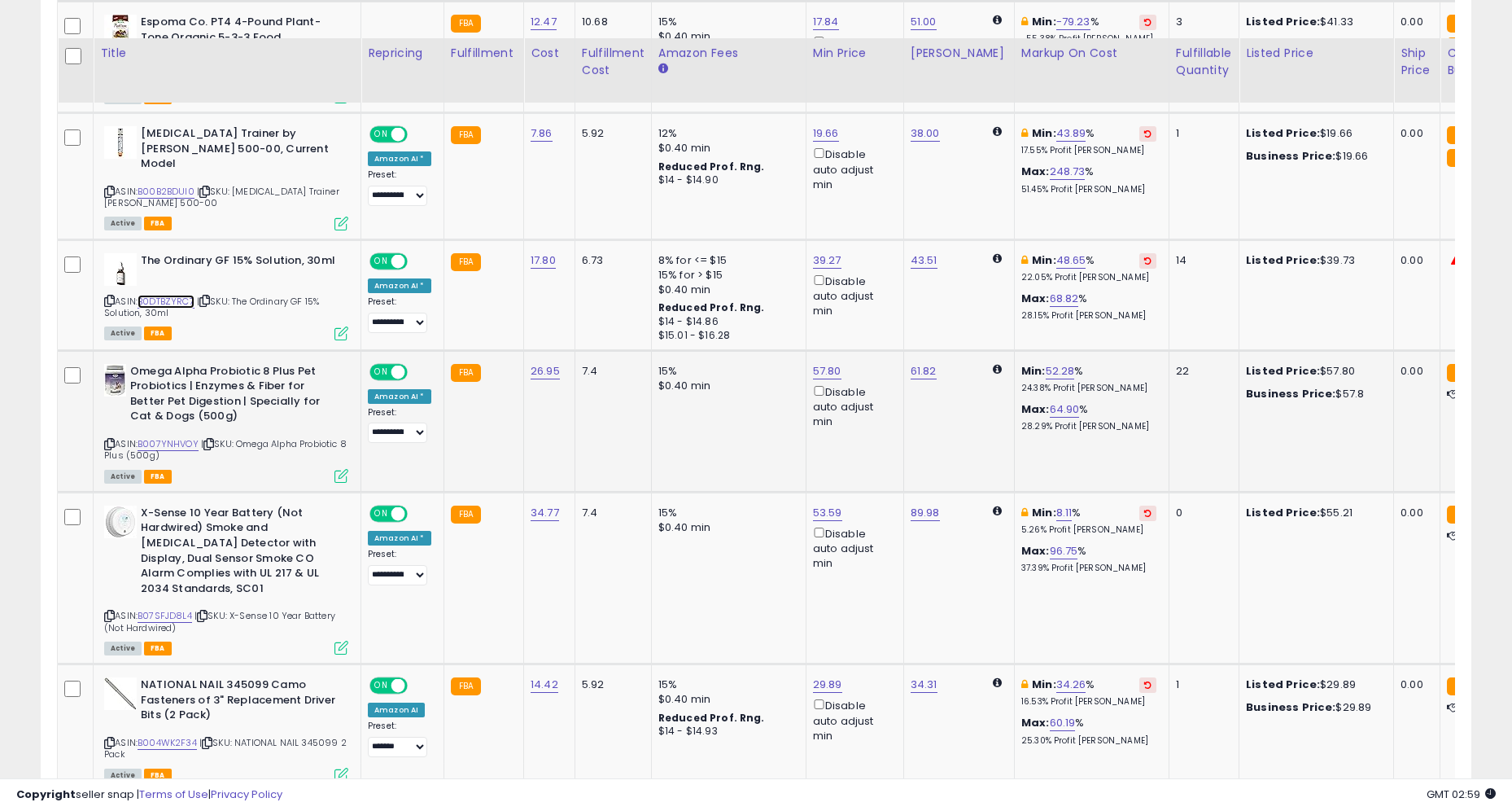
scroll to position [1231, 0]
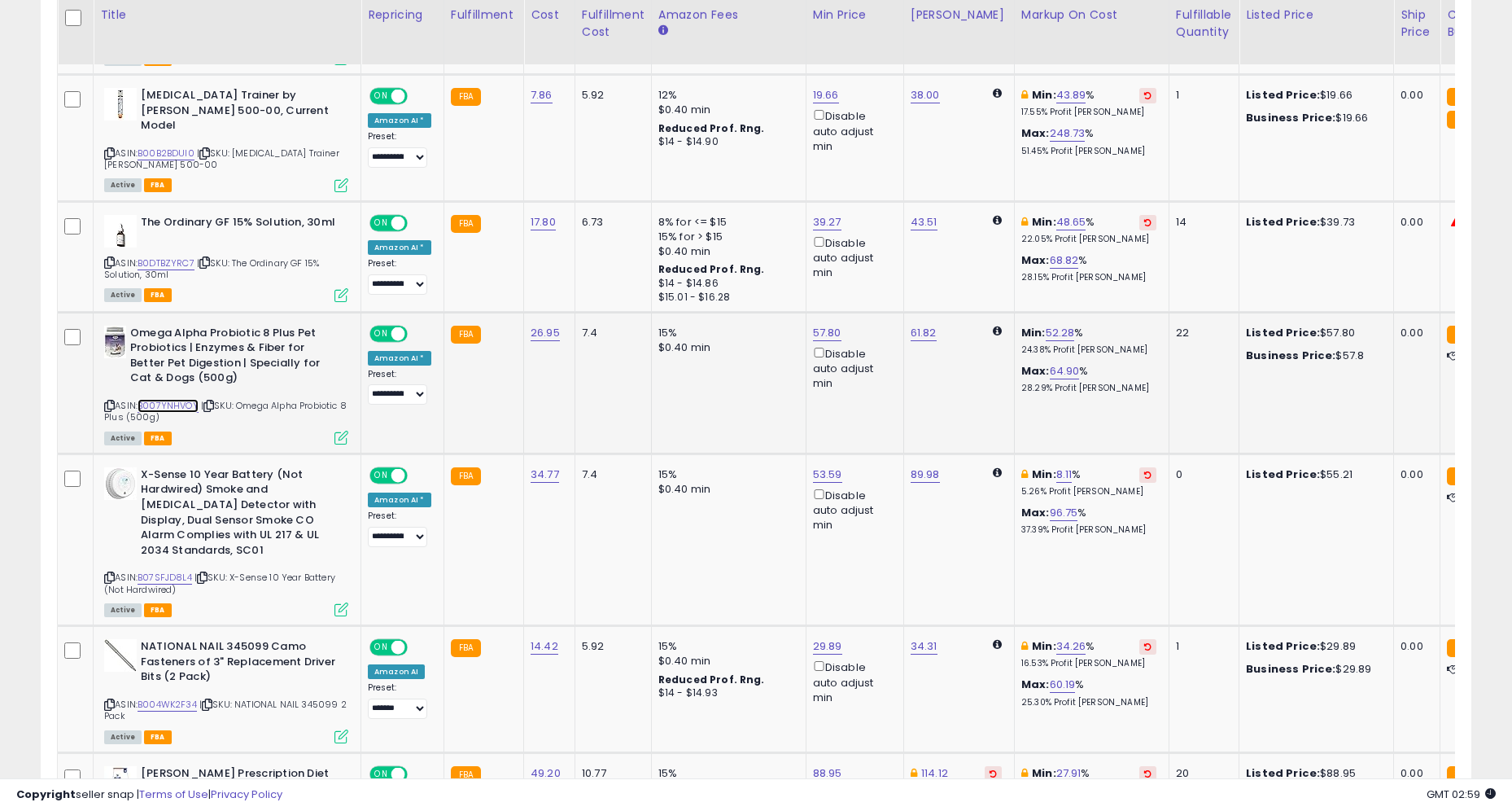
click at [193, 399] on link "B007YNHVOY" at bounding box center [167, 406] width 61 height 14
click at [184, 571] on link "B07SFJD8L4" at bounding box center [164, 578] width 55 height 14
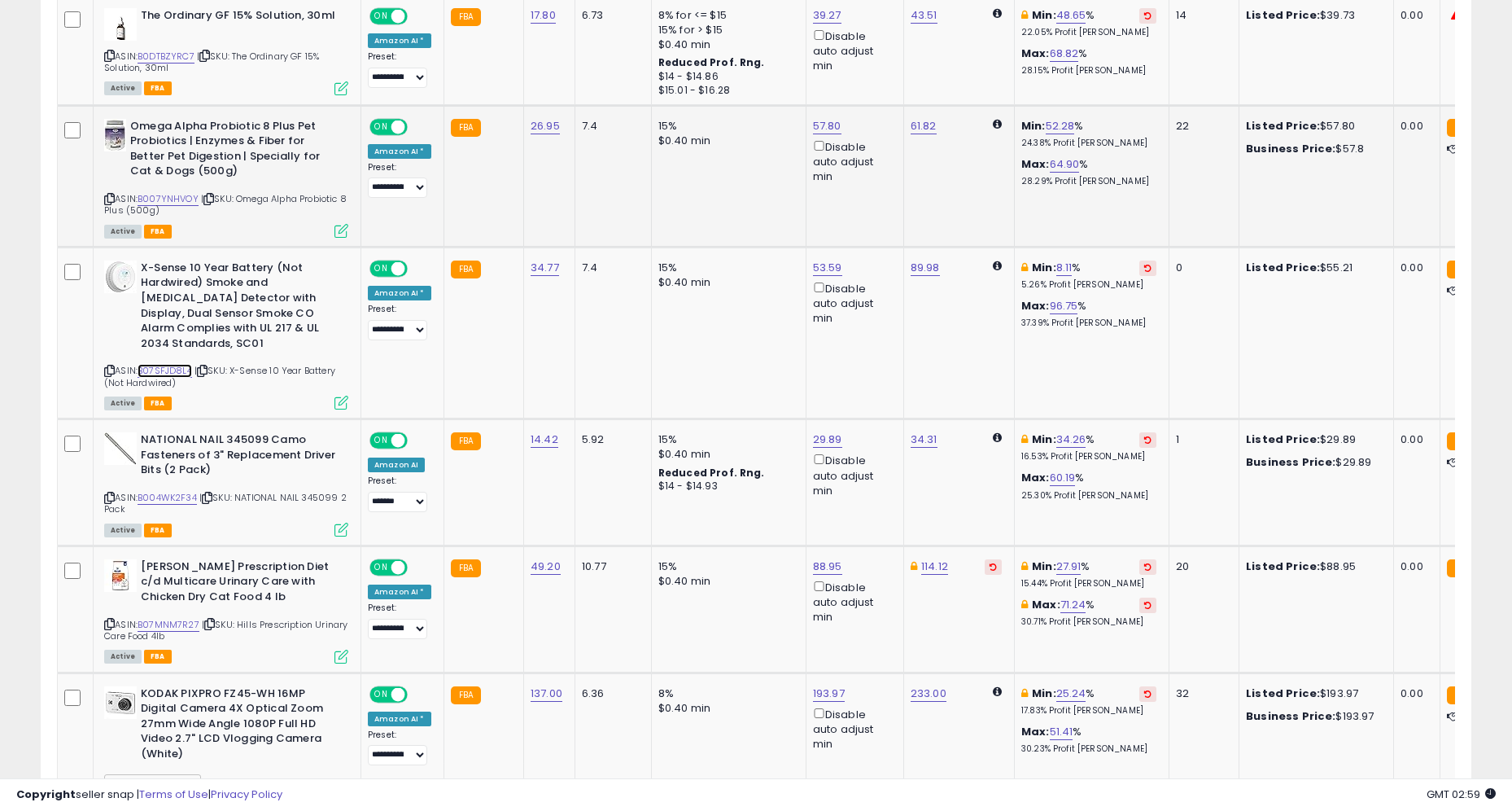
scroll to position [1443, 0]
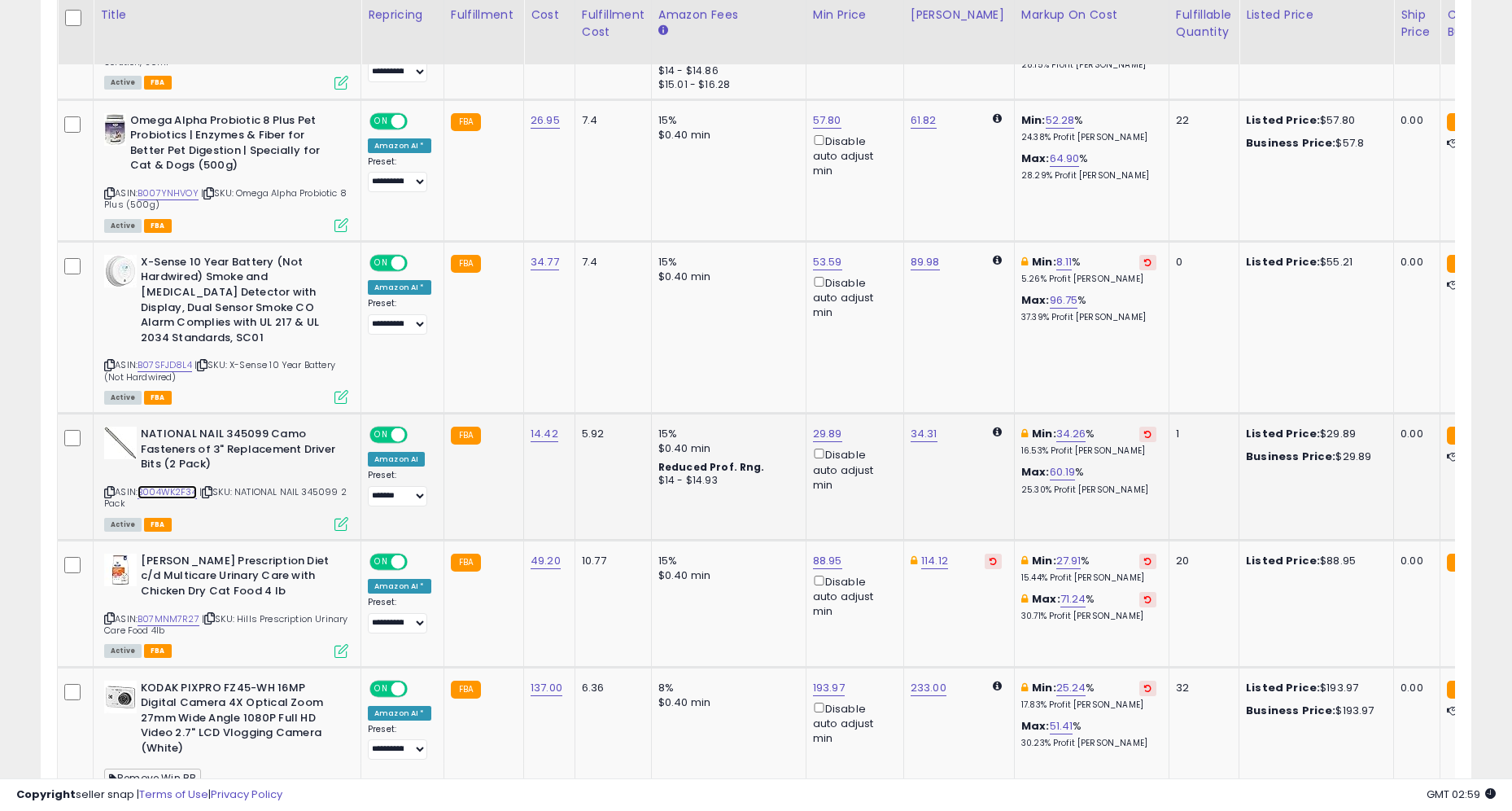
click at [176, 486] on link "B004WK2F34" at bounding box center [167, 493] width 60 height 14
click at [985, 554] on button at bounding box center [992, 562] width 17 height 16
click at [188, 612] on link "B07MNM7R27" at bounding box center [168, 619] width 62 height 14
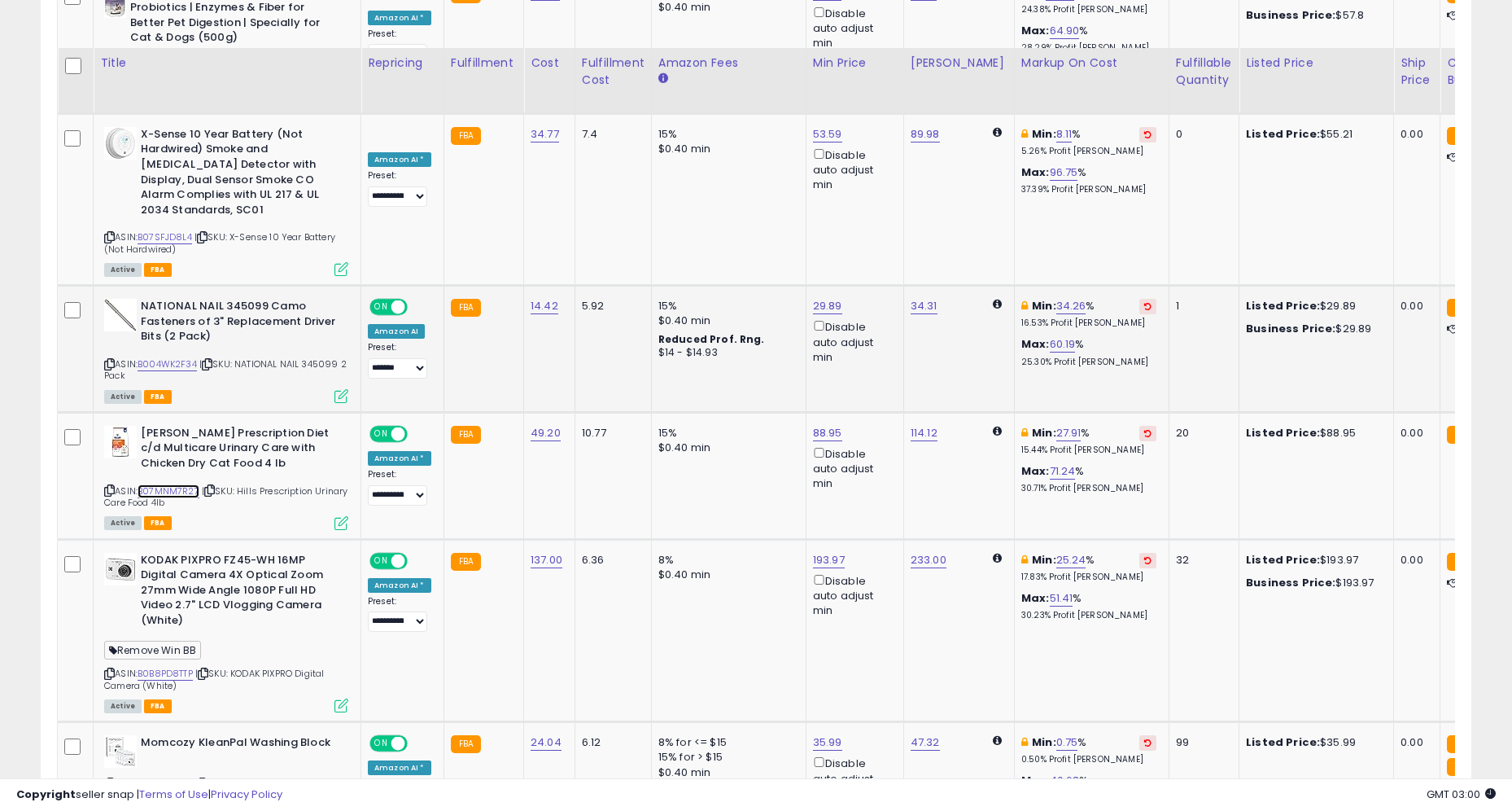
scroll to position [1620, 0]
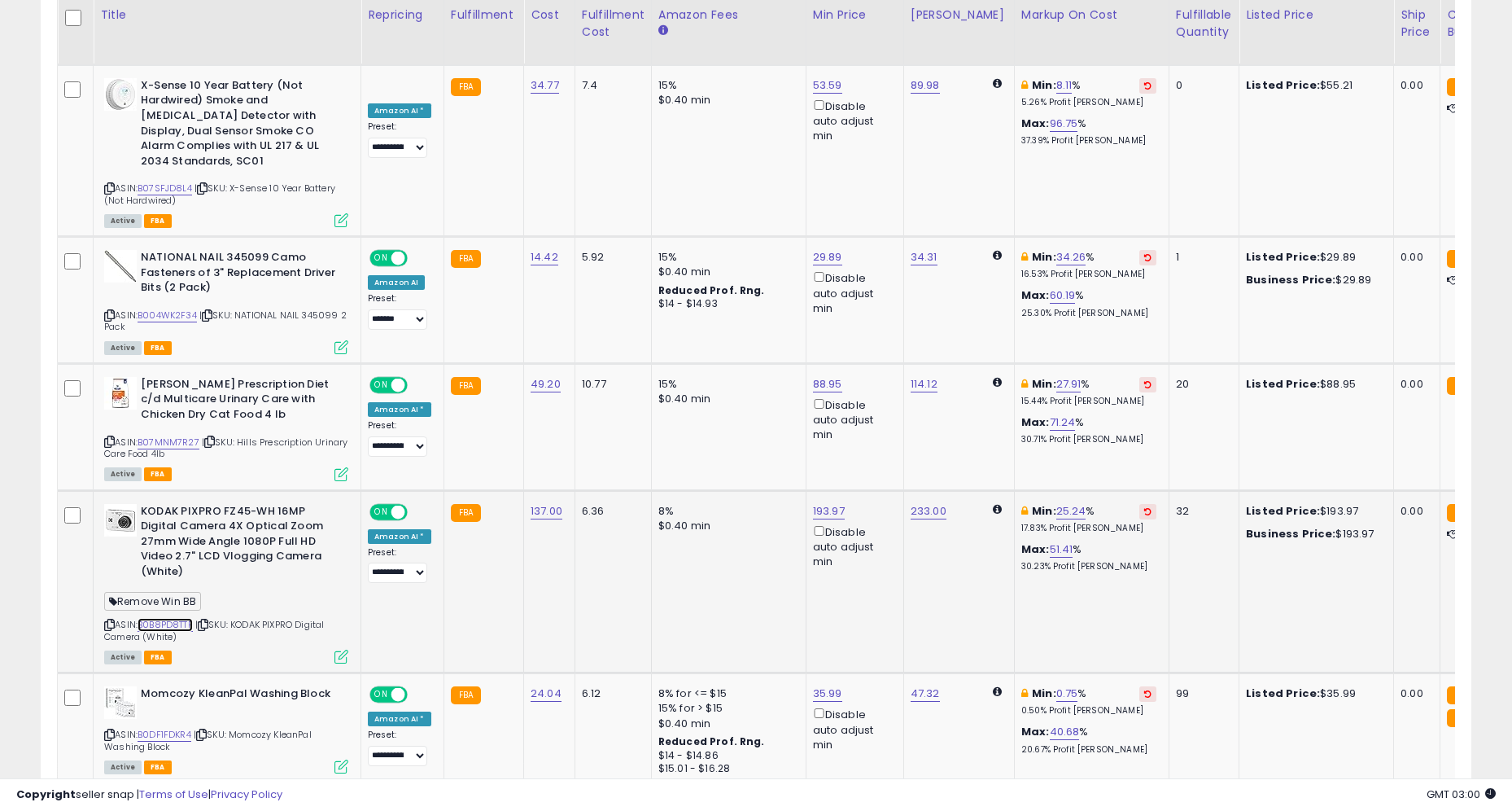
click at [181, 618] on link "B0B8PD8TTP" at bounding box center [164, 625] width 55 height 14
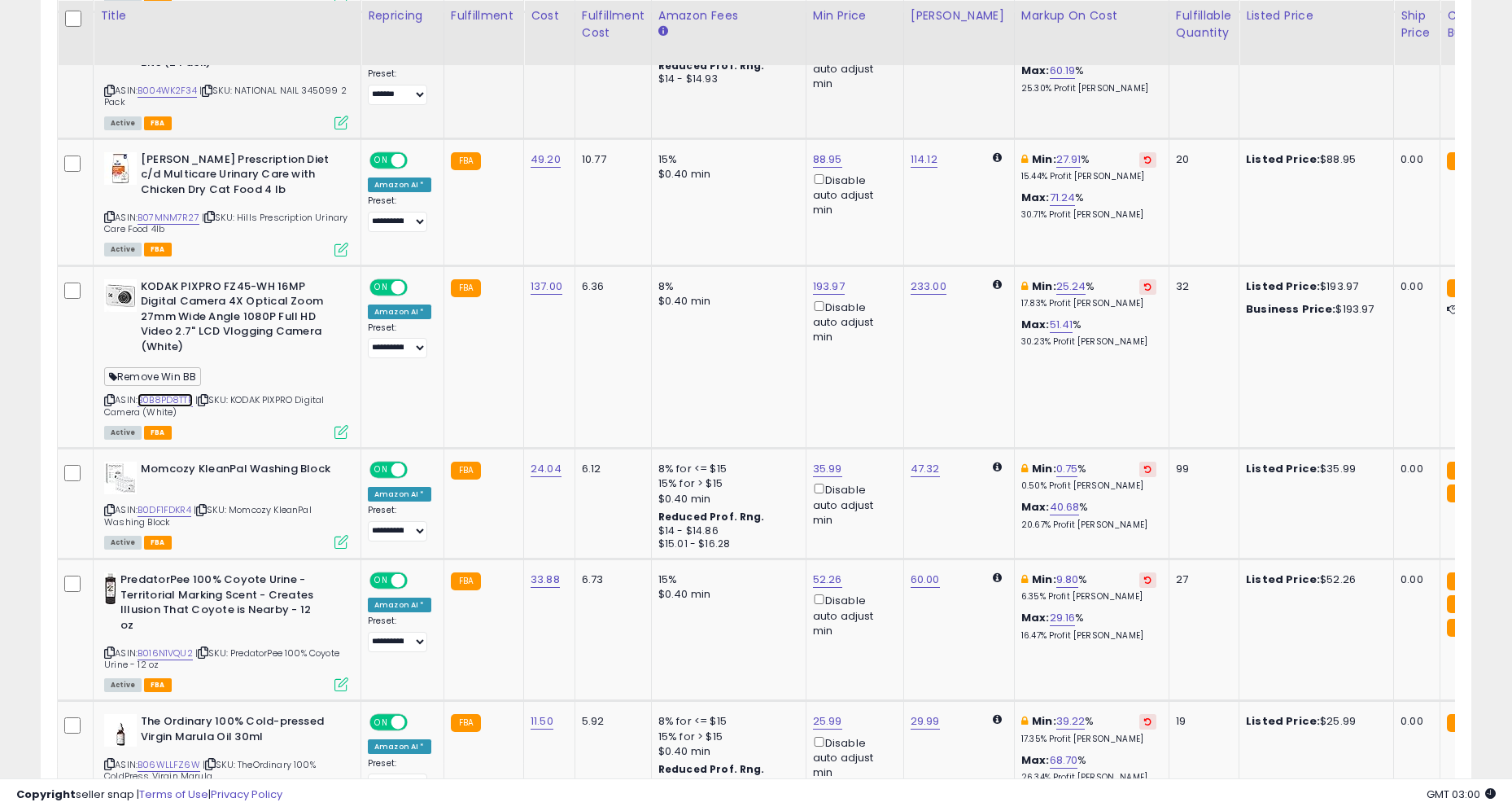
scroll to position [1846, 0]
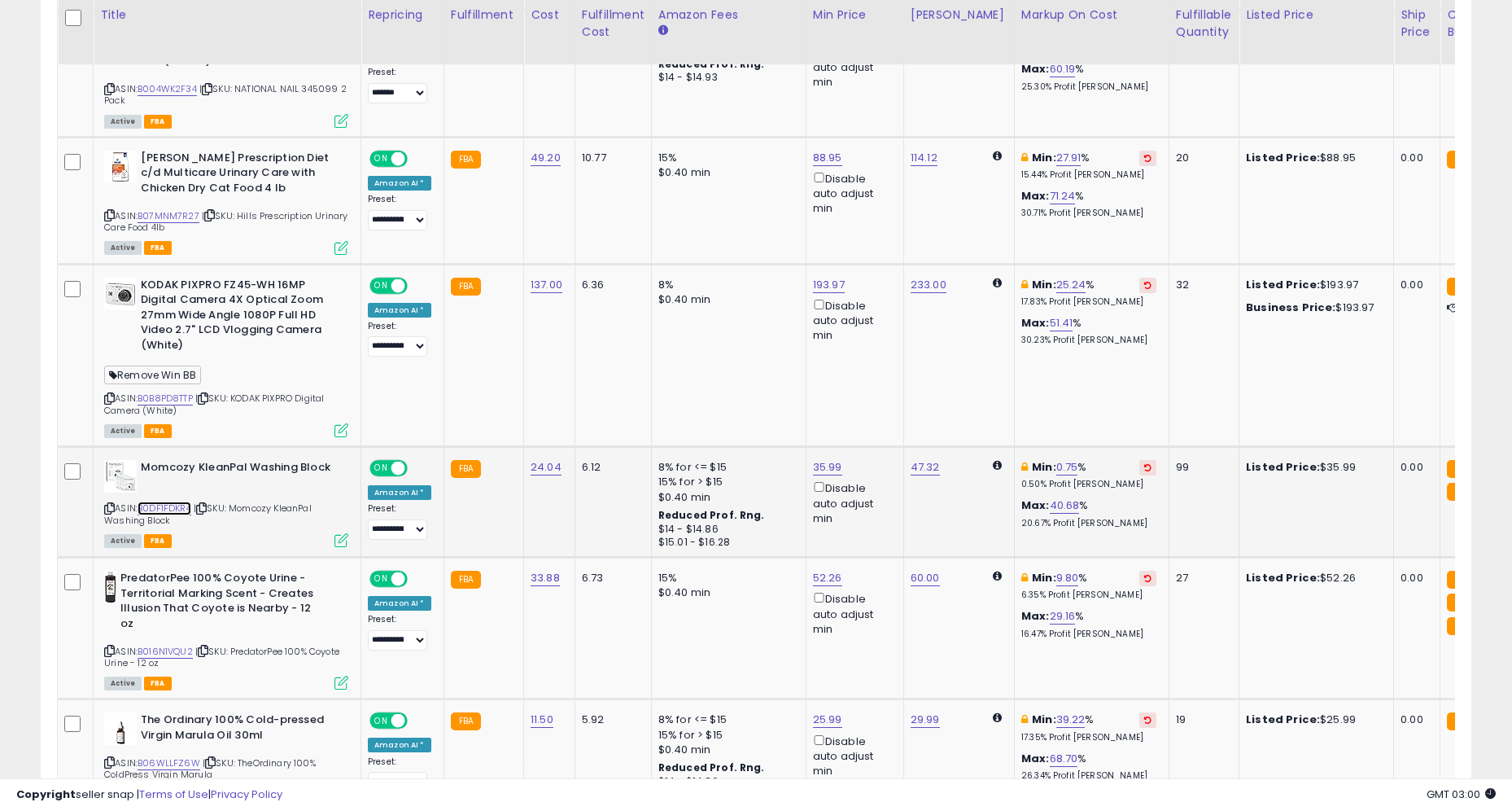
click at [186, 501] on link "B0DF1FDKR4" at bounding box center [164, 508] width 54 height 14
click at [178, 391] on link "B0B8PD8TTP" at bounding box center [164, 398] width 55 height 14
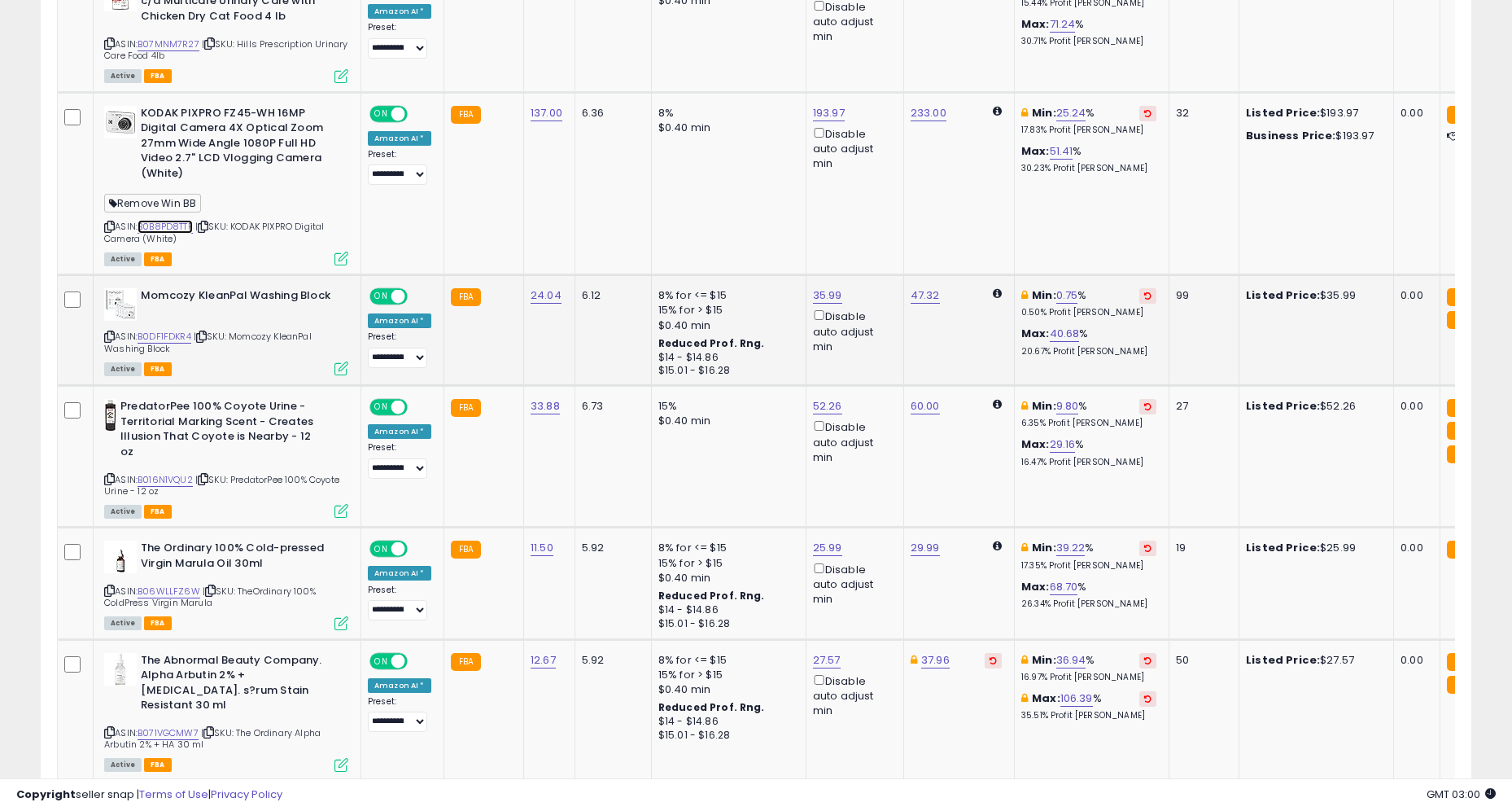
scroll to position [2021, 0]
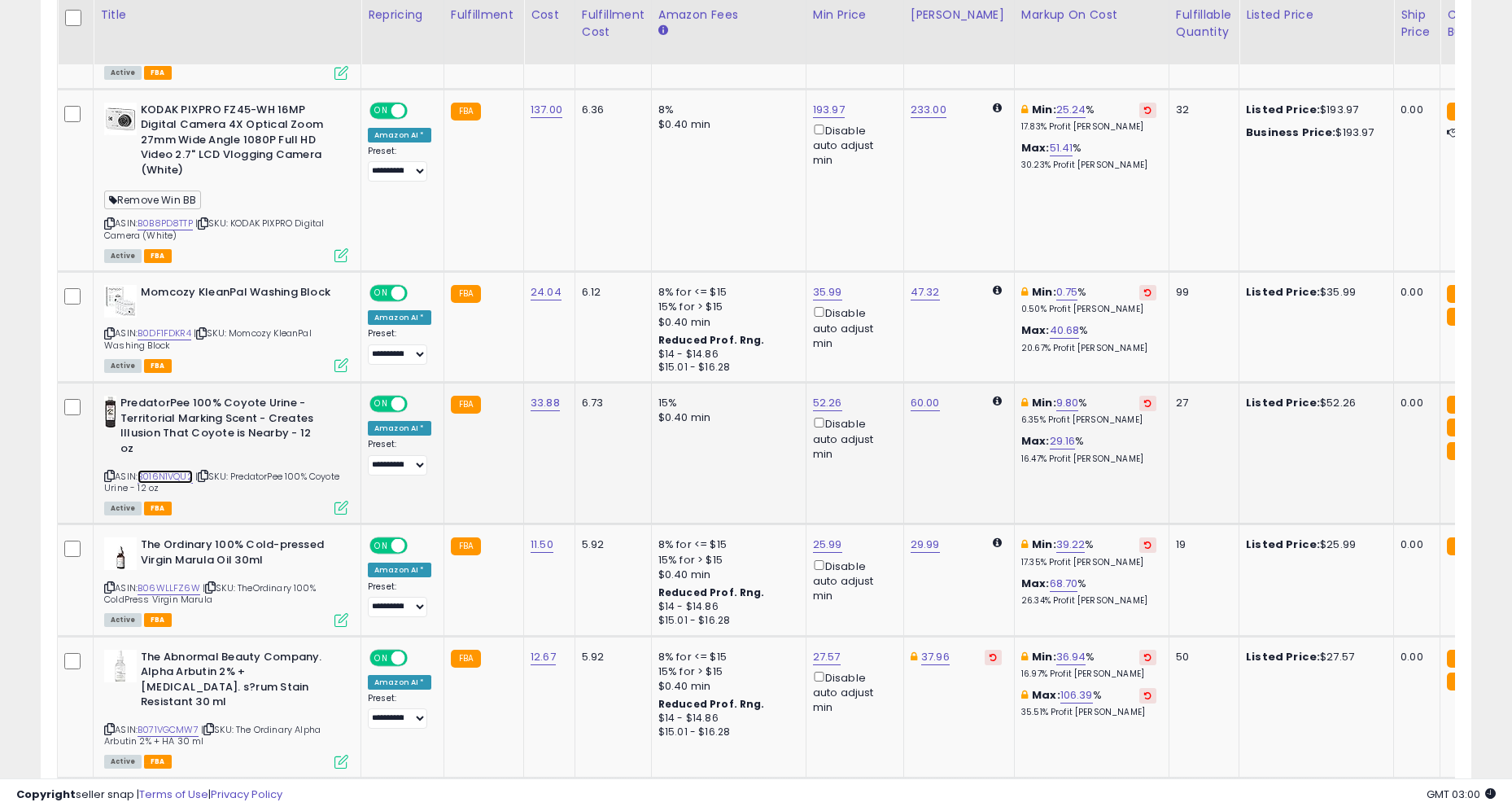
click at [171, 470] on link "B016N1VQU2" at bounding box center [164, 477] width 55 height 14
click at [828, 395] on link "52.26" at bounding box center [827, 403] width 29 height 17
type input "*****"
click at [876, 321] on button "submit" at bounding box center [875, 315] width 27 height 25
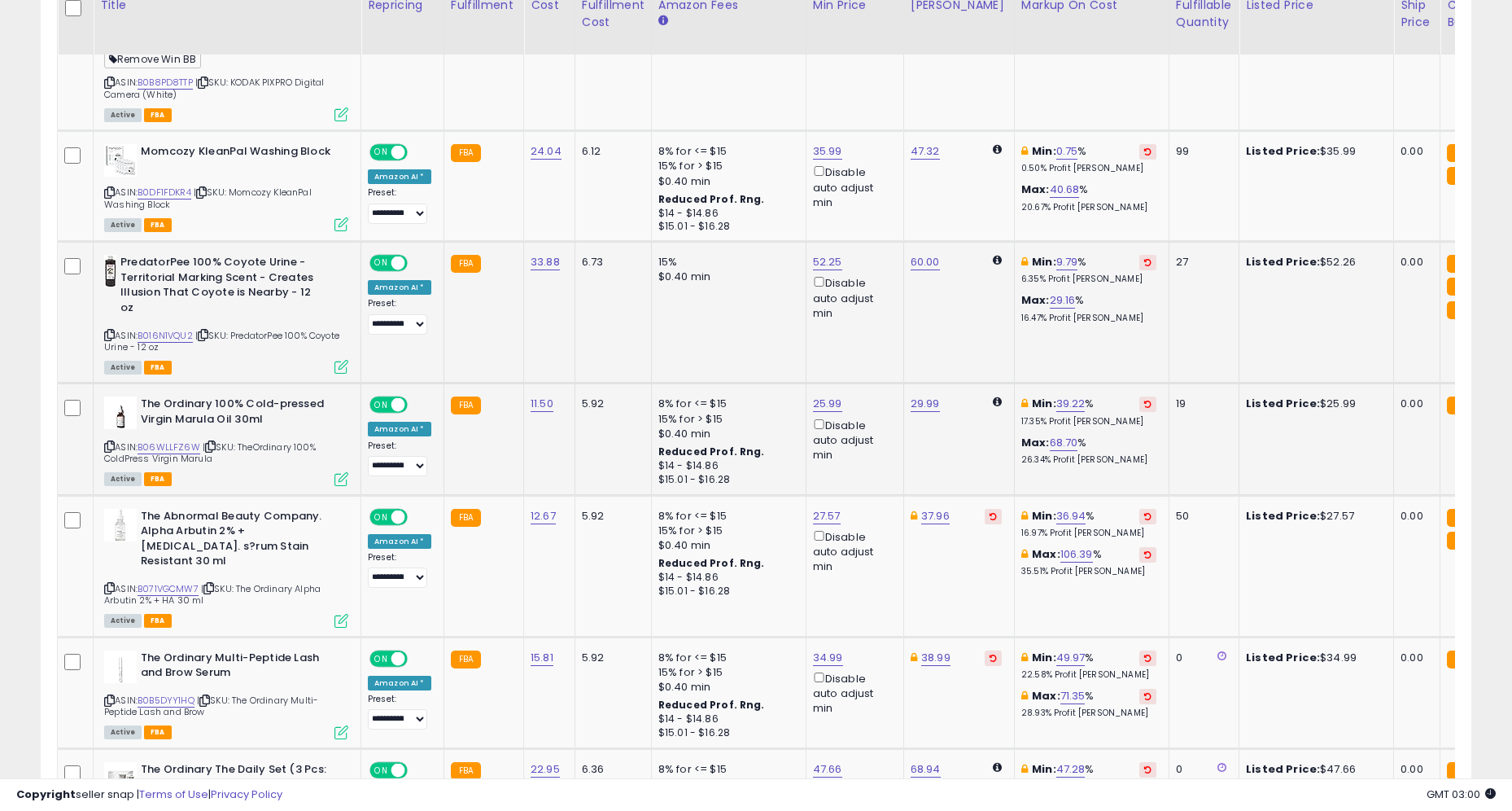
scroll to position [2163, 0]
click at [193, 440] on link "B06WLLFZ6W" at bounding box center [168, 447] width 62 height 14
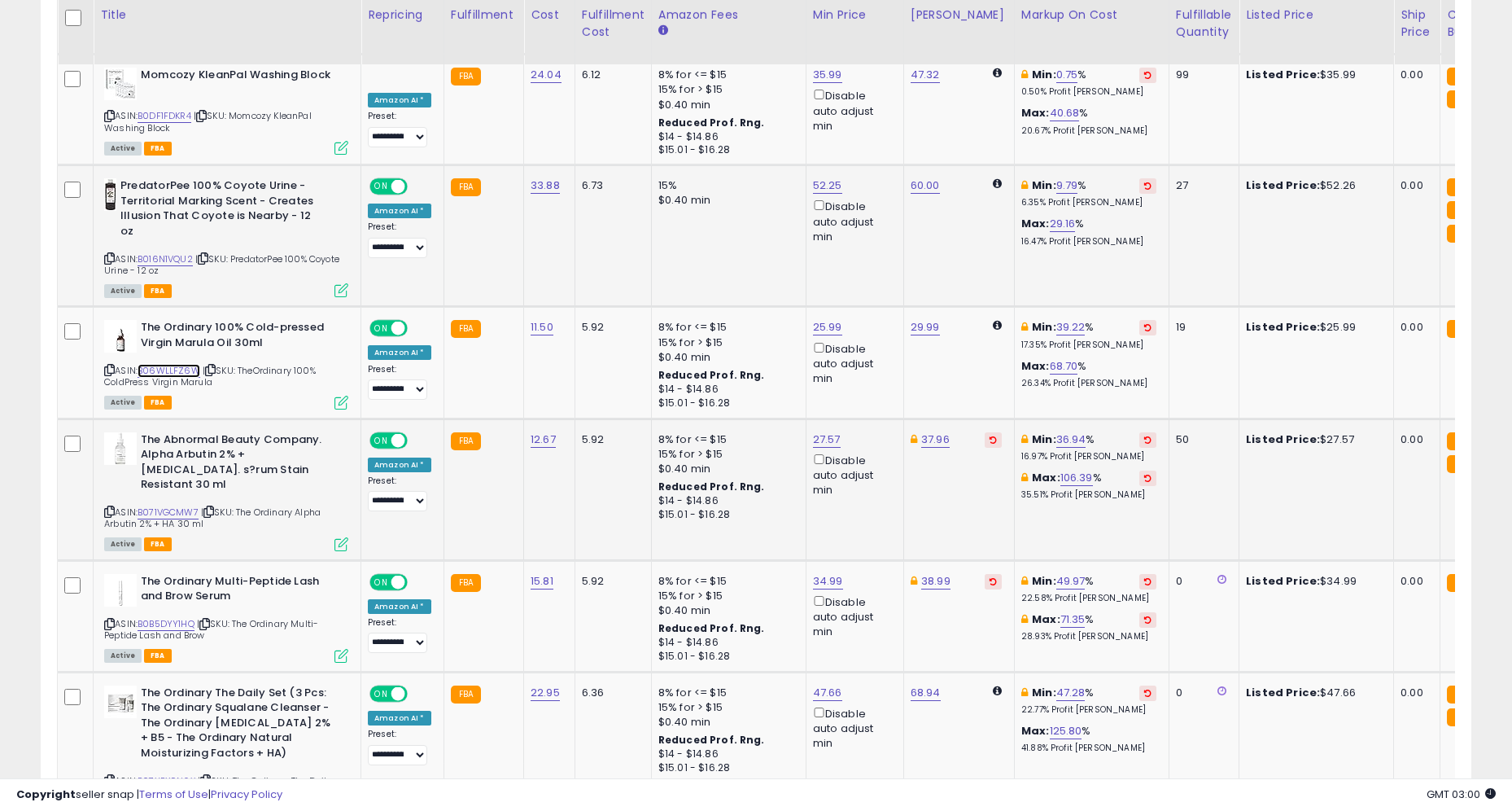
scroll to position [2239, 0]
click at [185, 505] on link "B071VGCMW7" at bounding box center [167, 512] width 61 height 14
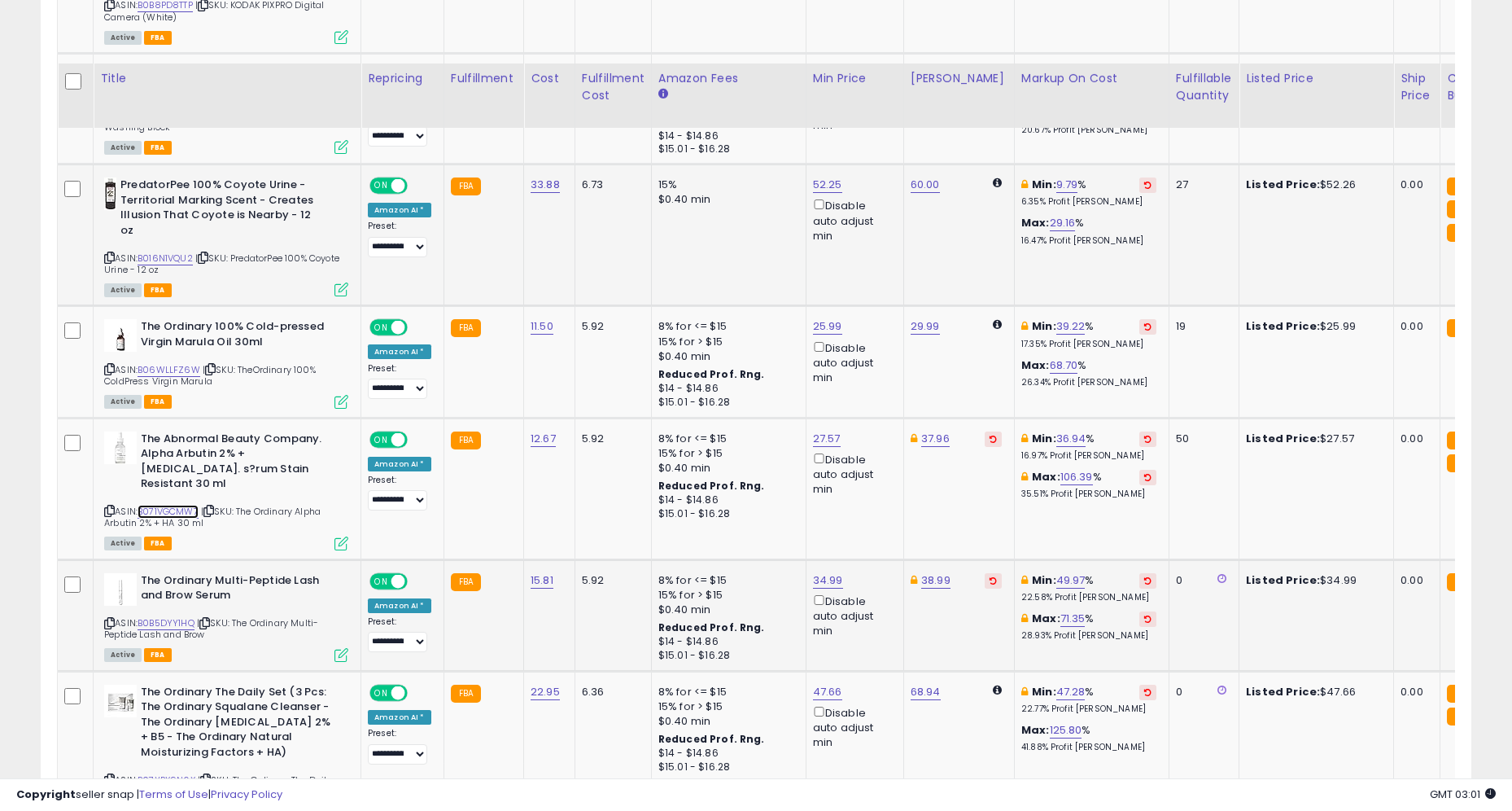
scroll to position [2372, 0]
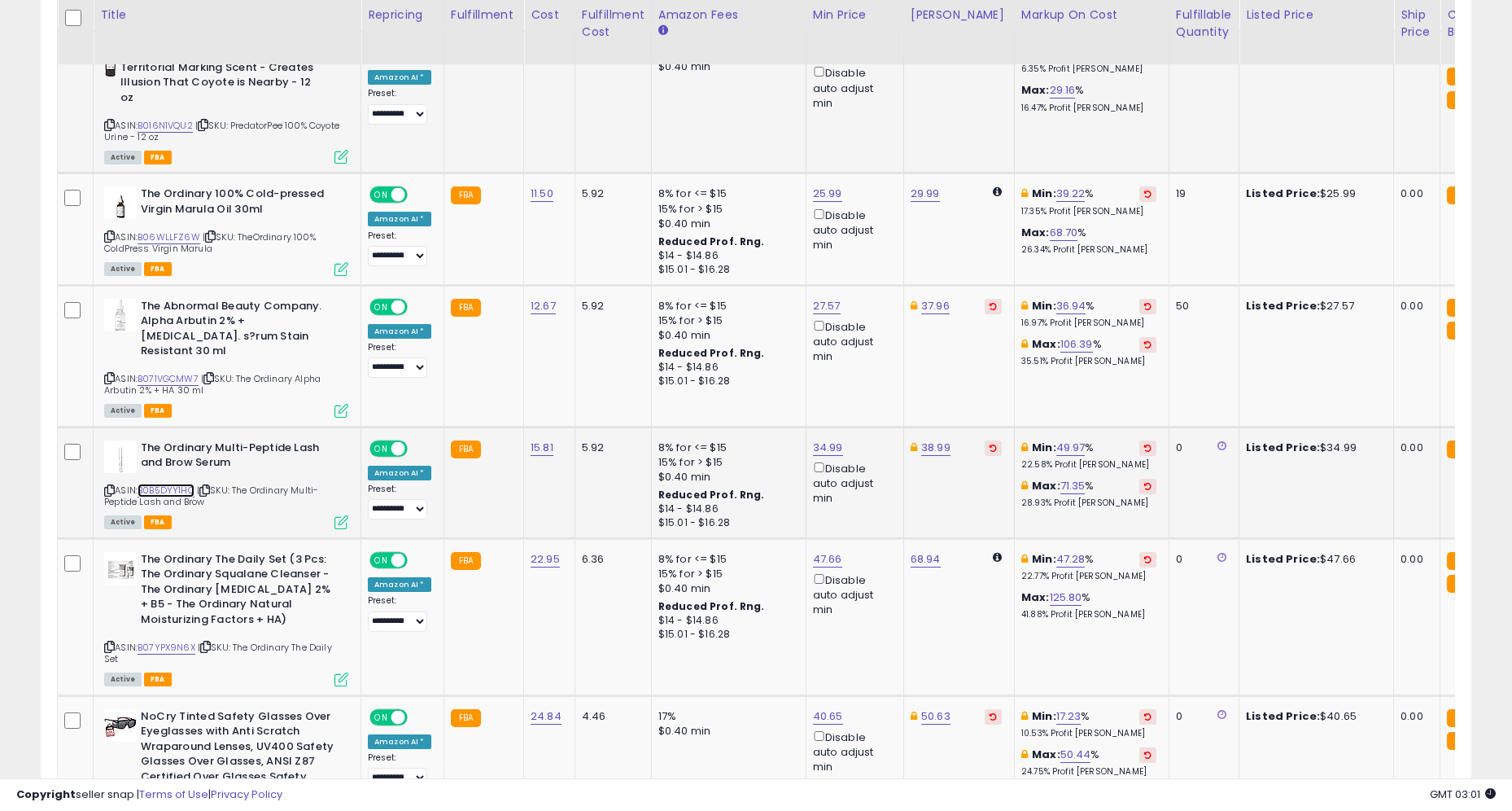
click at [178, 484] on link "B0B5DYY1HQ" at bounding box center [165, 491] width 57 height 14
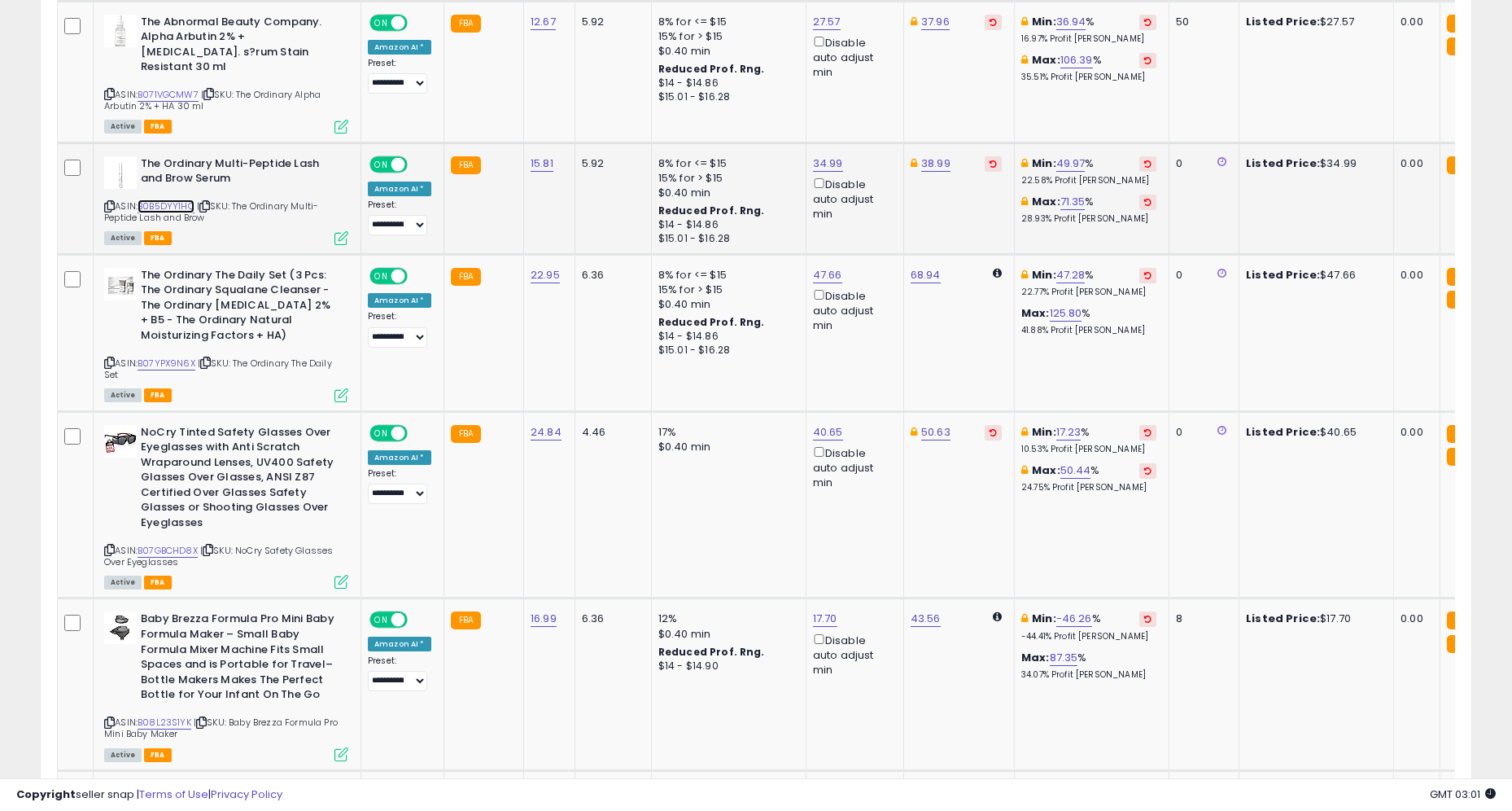
scroll to position [2677, 0]
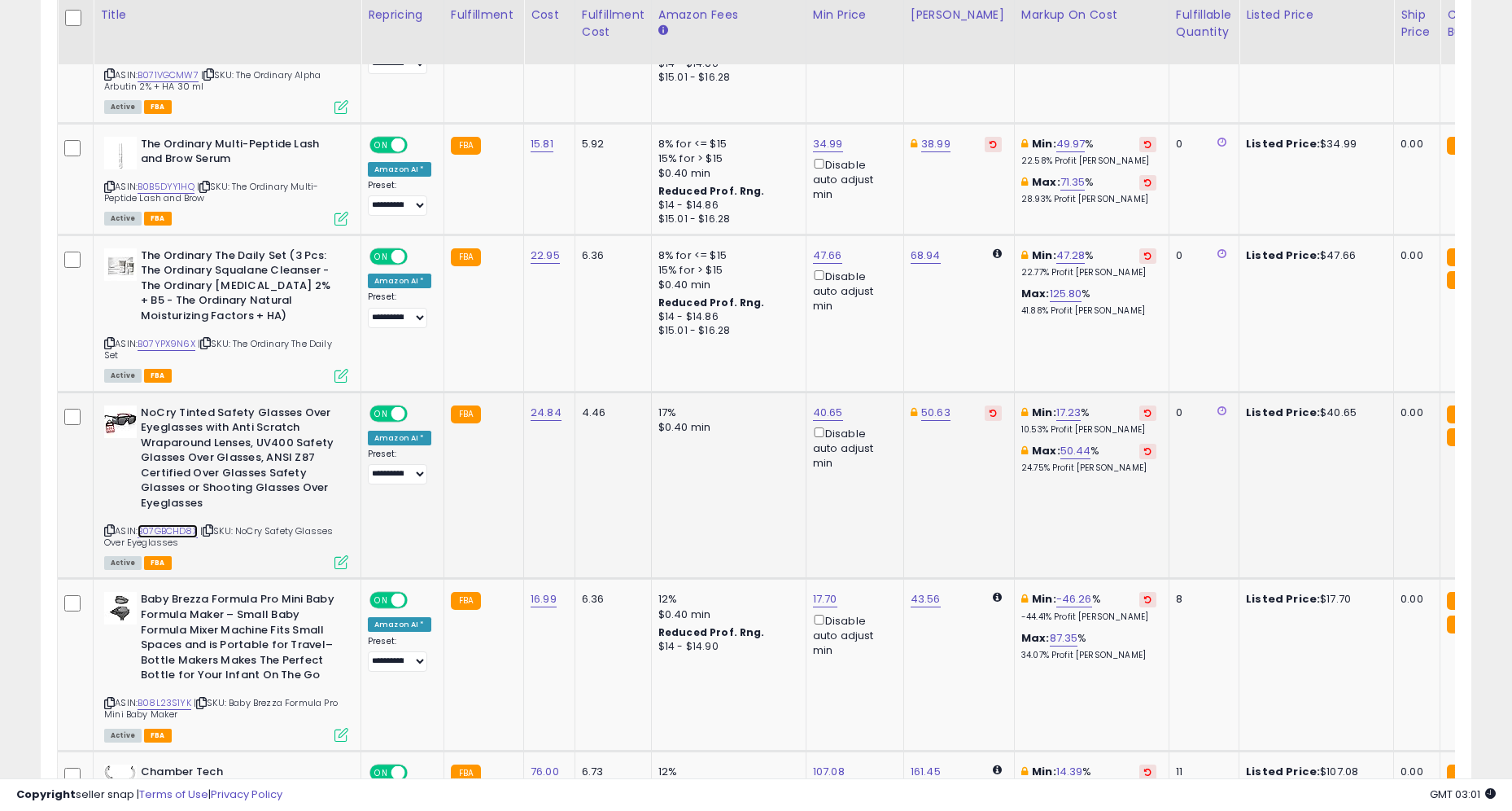
click at [174, 524] on link "B07GBCHD8X" at bounding box center [167, 531] width 61 height 14
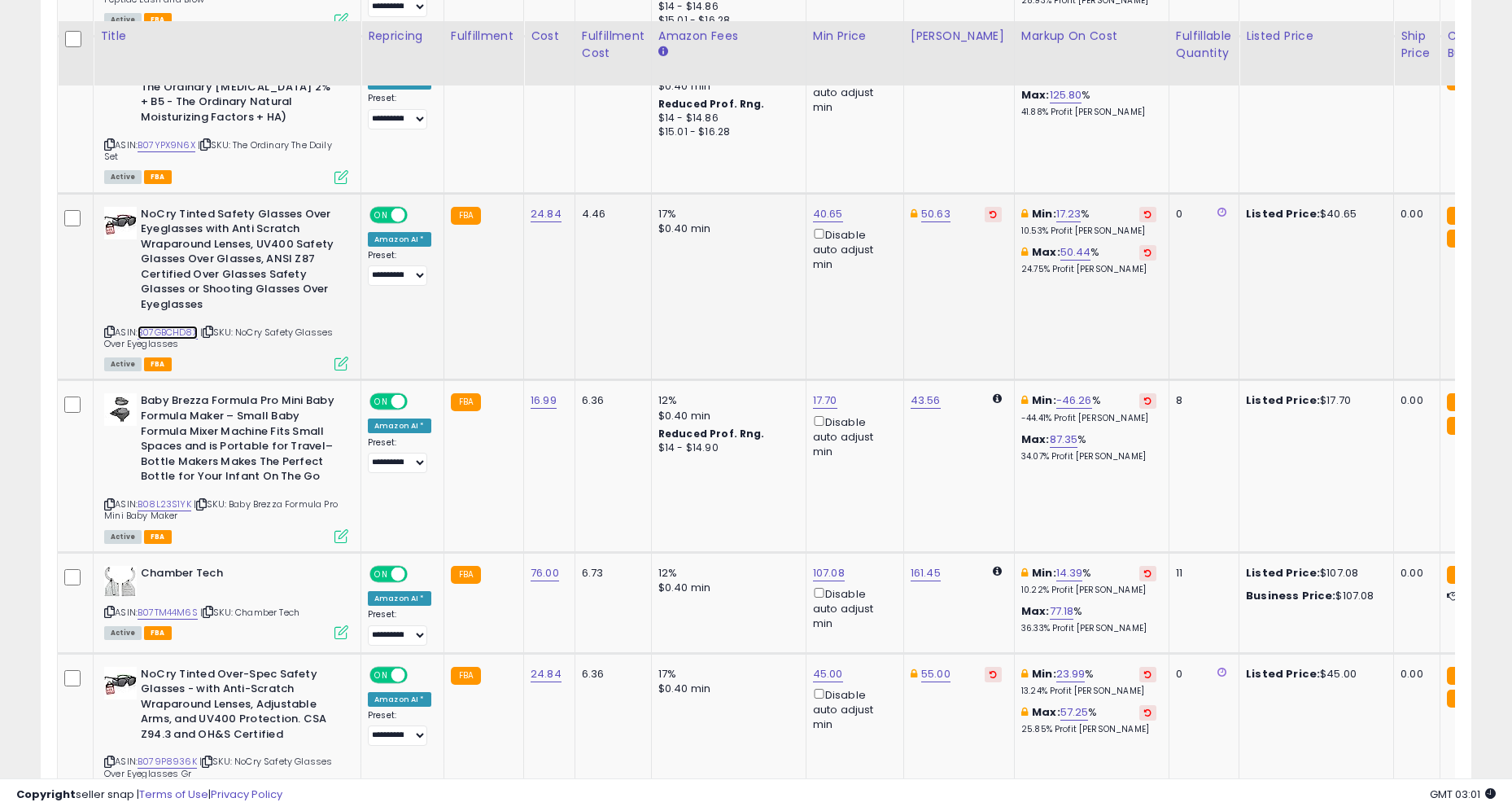
scroll to position [2897, 0]
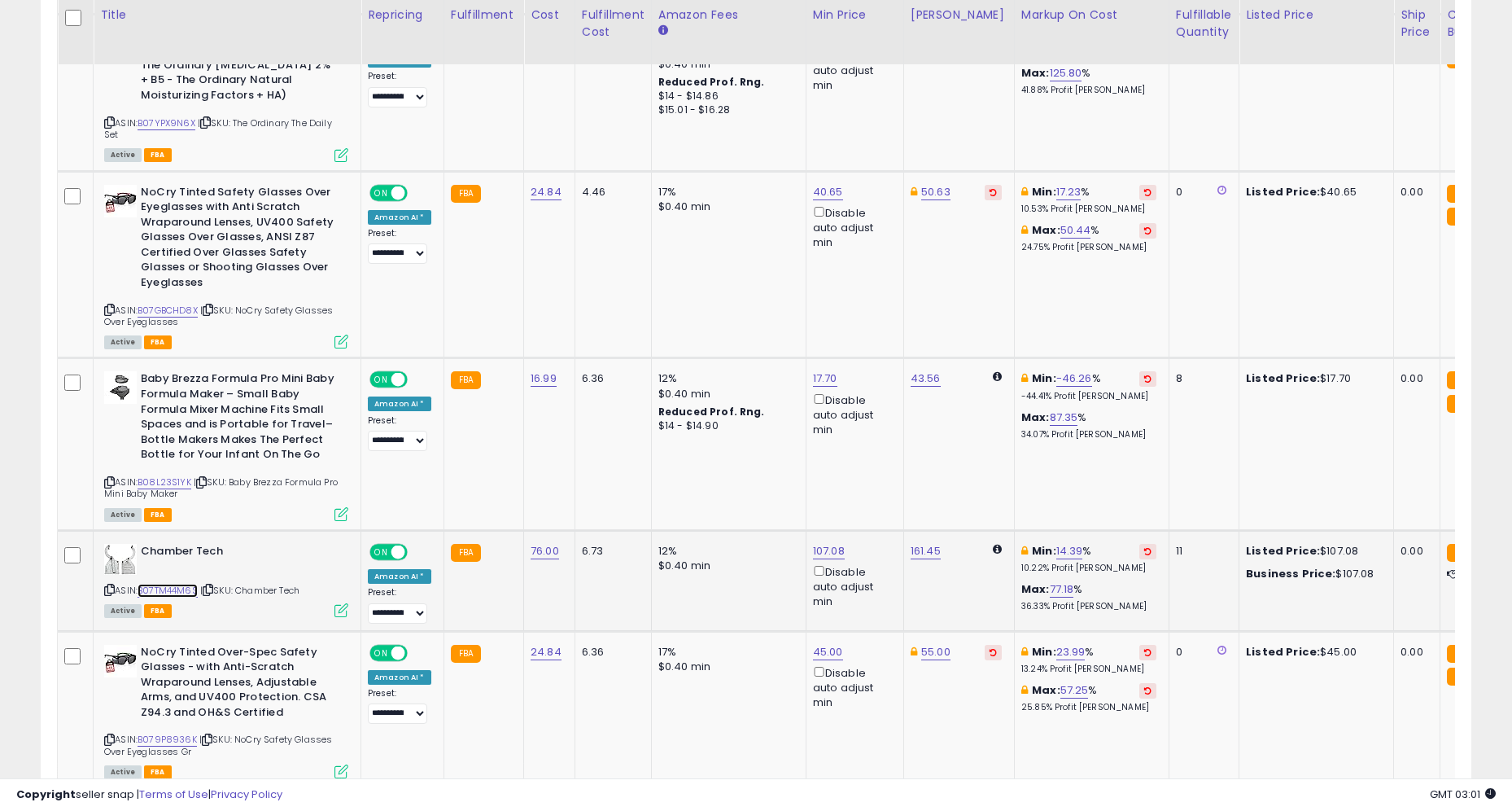
click at [159, 584] on link "B07TM44M6S" at bounding box center [167, 591] width 61 height 14
click at [819, 544] on link "107.08" at bounding box center [829, 552] width 32 height 17
type input "******"
click at [882, 449] on icon "submit" at bounding box center [876, 447] width 10 height 10
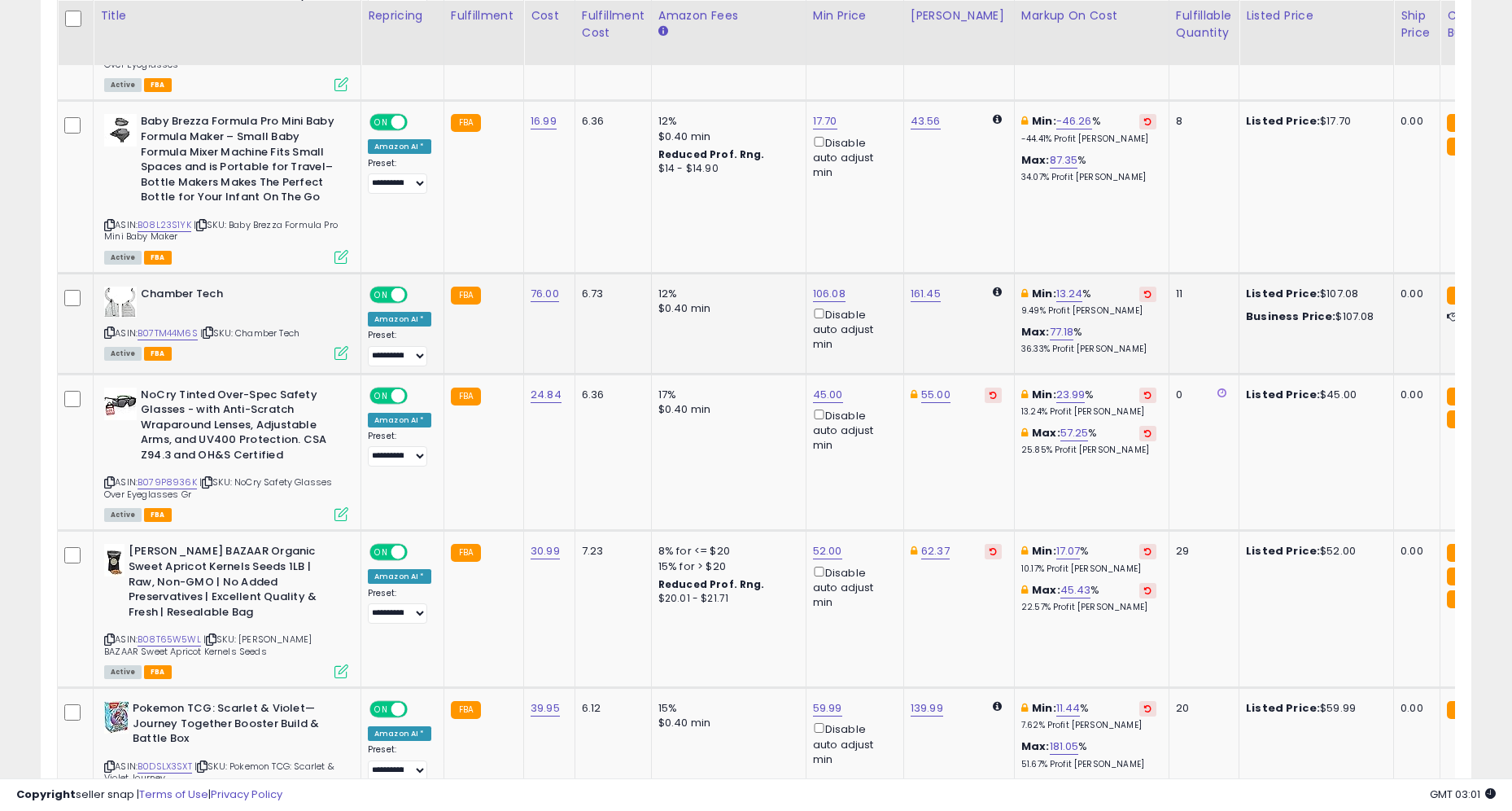
scroll to position [3155, 0]
click at [181, 475] on link "B079P8936K" at bounding box center [167, 482] width 60 height 14
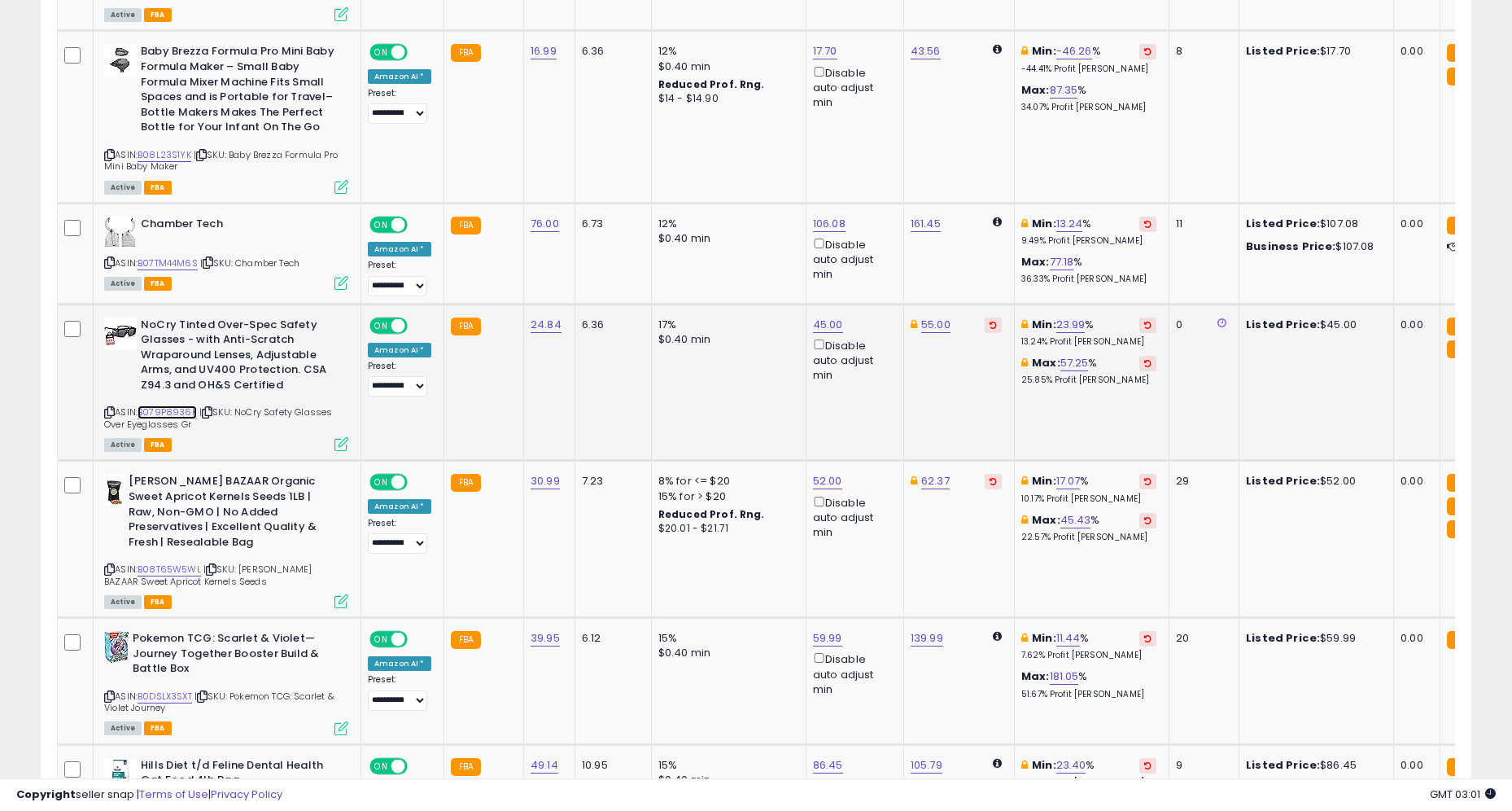
scroll to position [3248, 0]
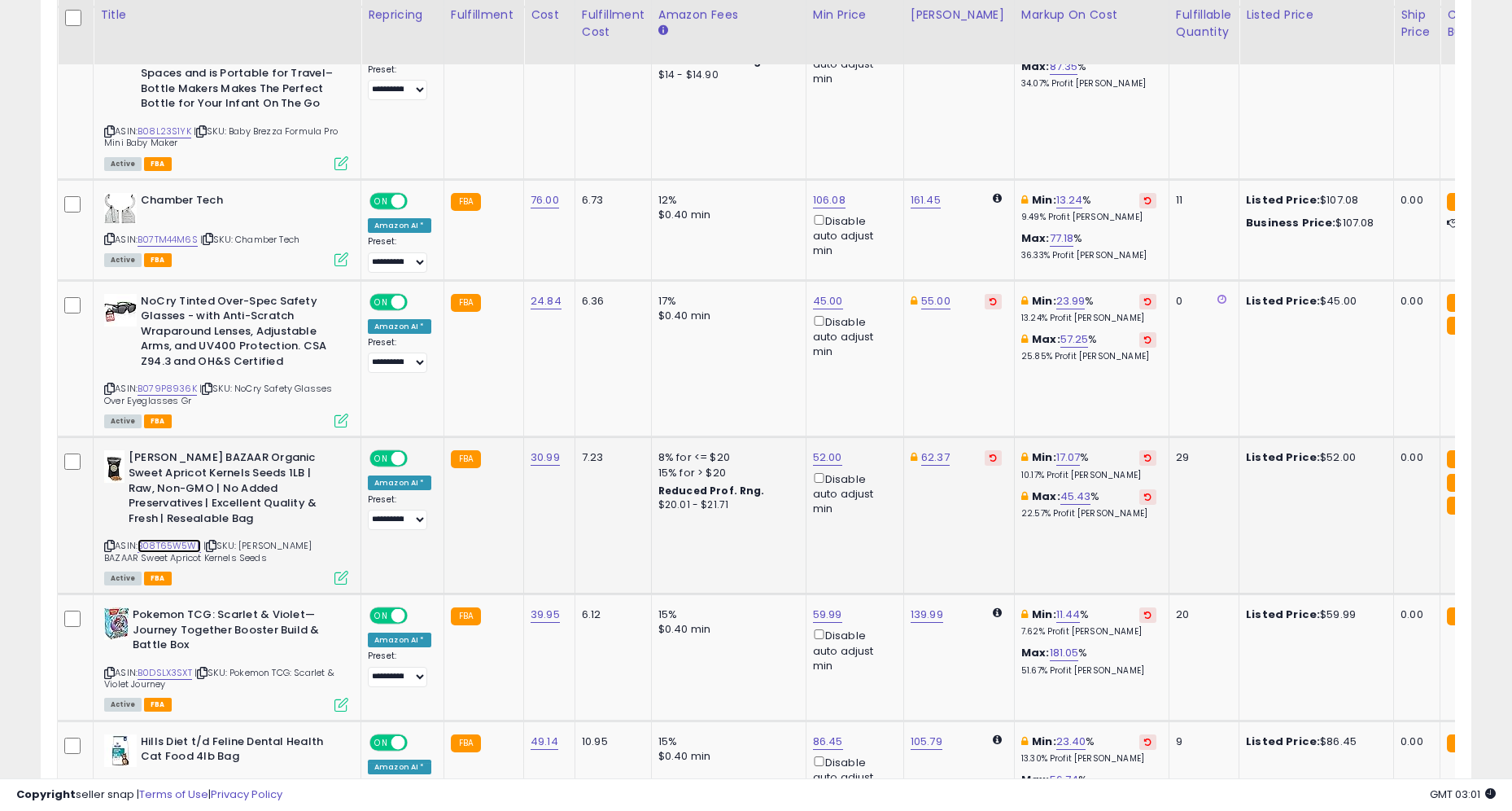
click at [184, 539] on link "B08T65W5WL" at bounding box center [169, 546] width 63 height 14
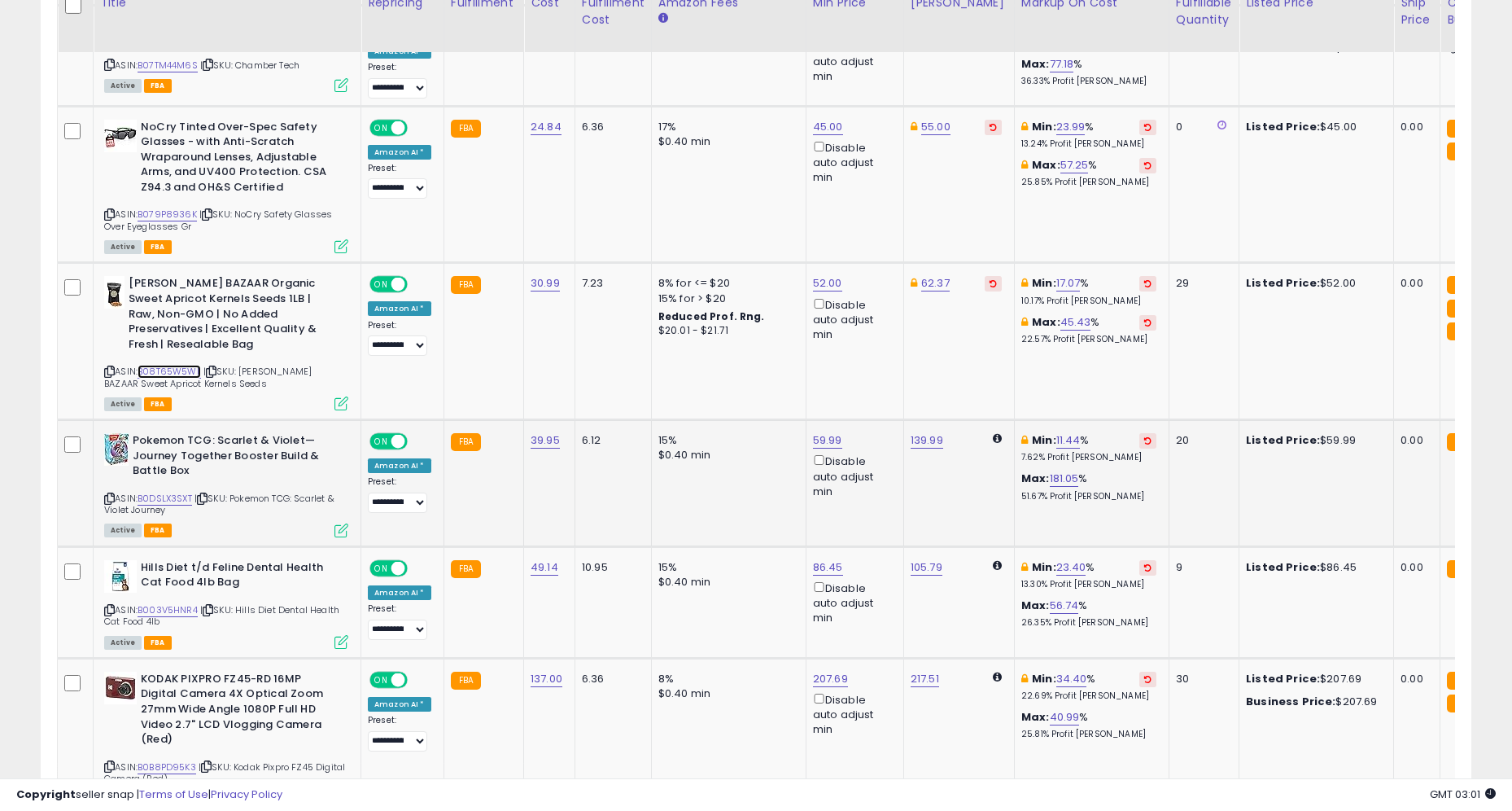
scroll to position [3424, 0]
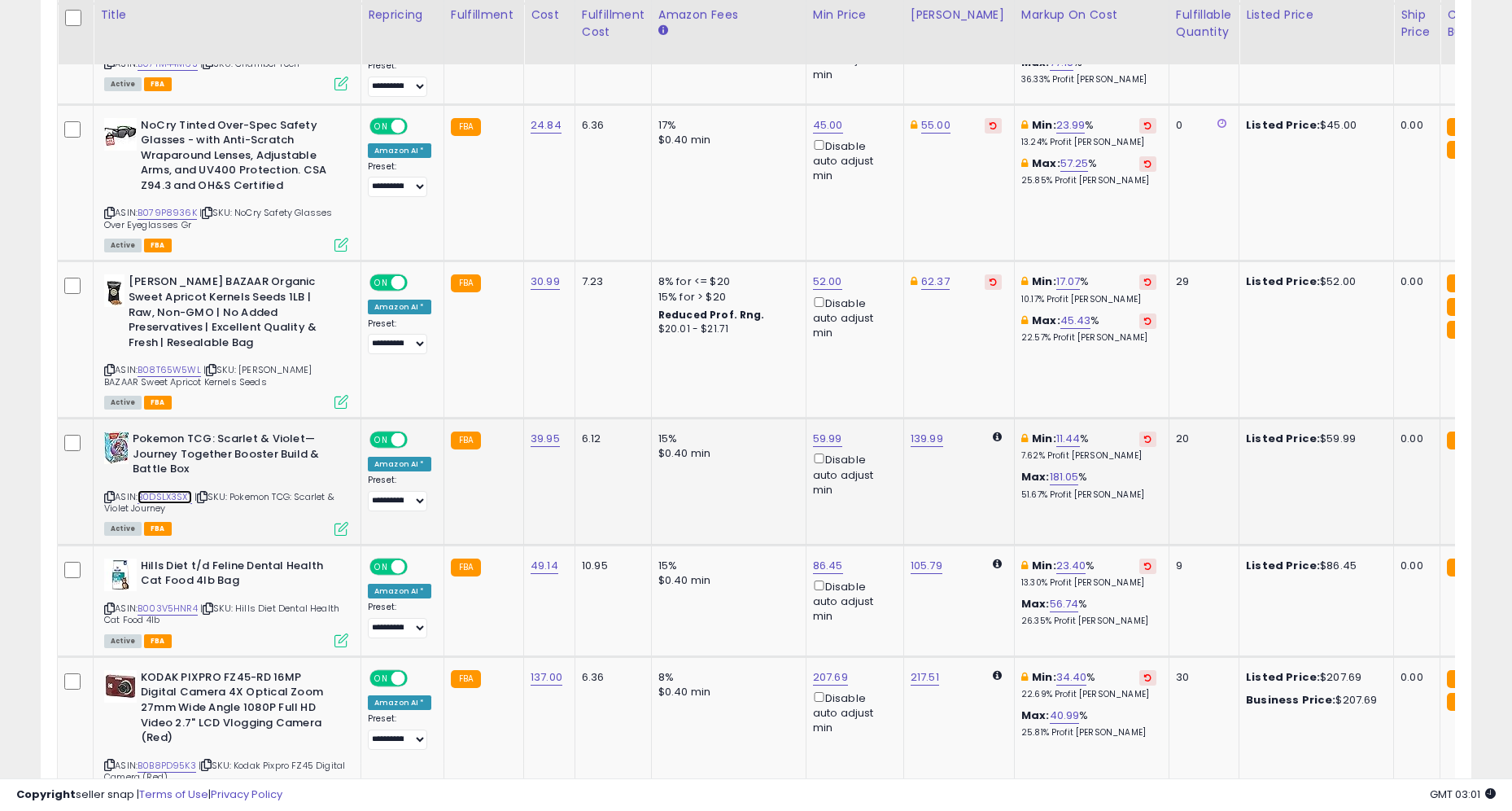
click at [181, 490] on link "B0DSLX3SXT" at bounding box center [164, 497] width 55 height 14
click at [170, 602] on link "B003V5HNR4" at bounding box center [167, 609] width 61 height 14
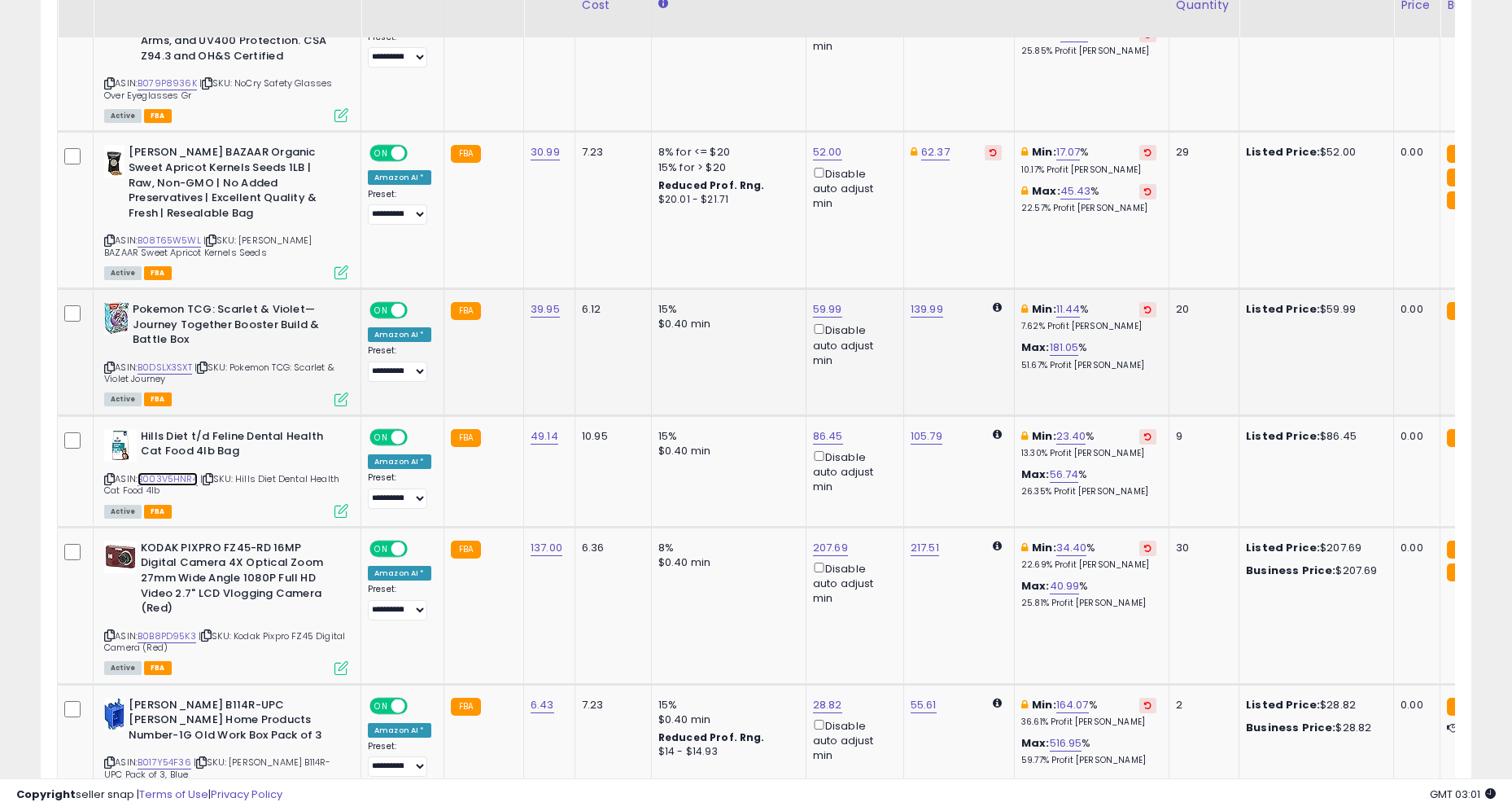
scroll to position [3555, 0]
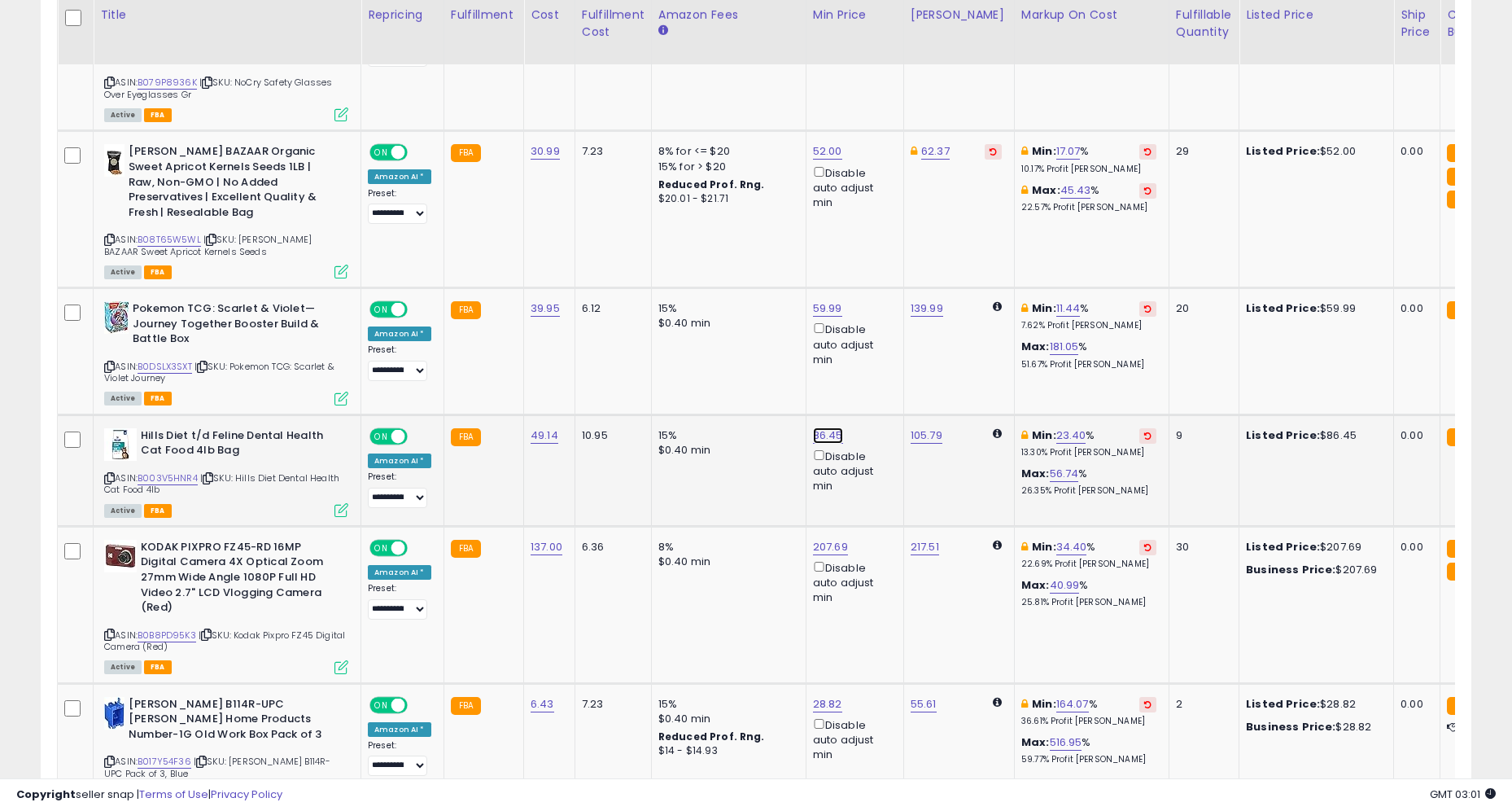
click at [825, 427] on link "86.45" at bounding box center [828, 435] width 30 height 17
type input "*****"
click at [881, 314] on icon "submit" at bounding box center [876, 316] width 10 height 10
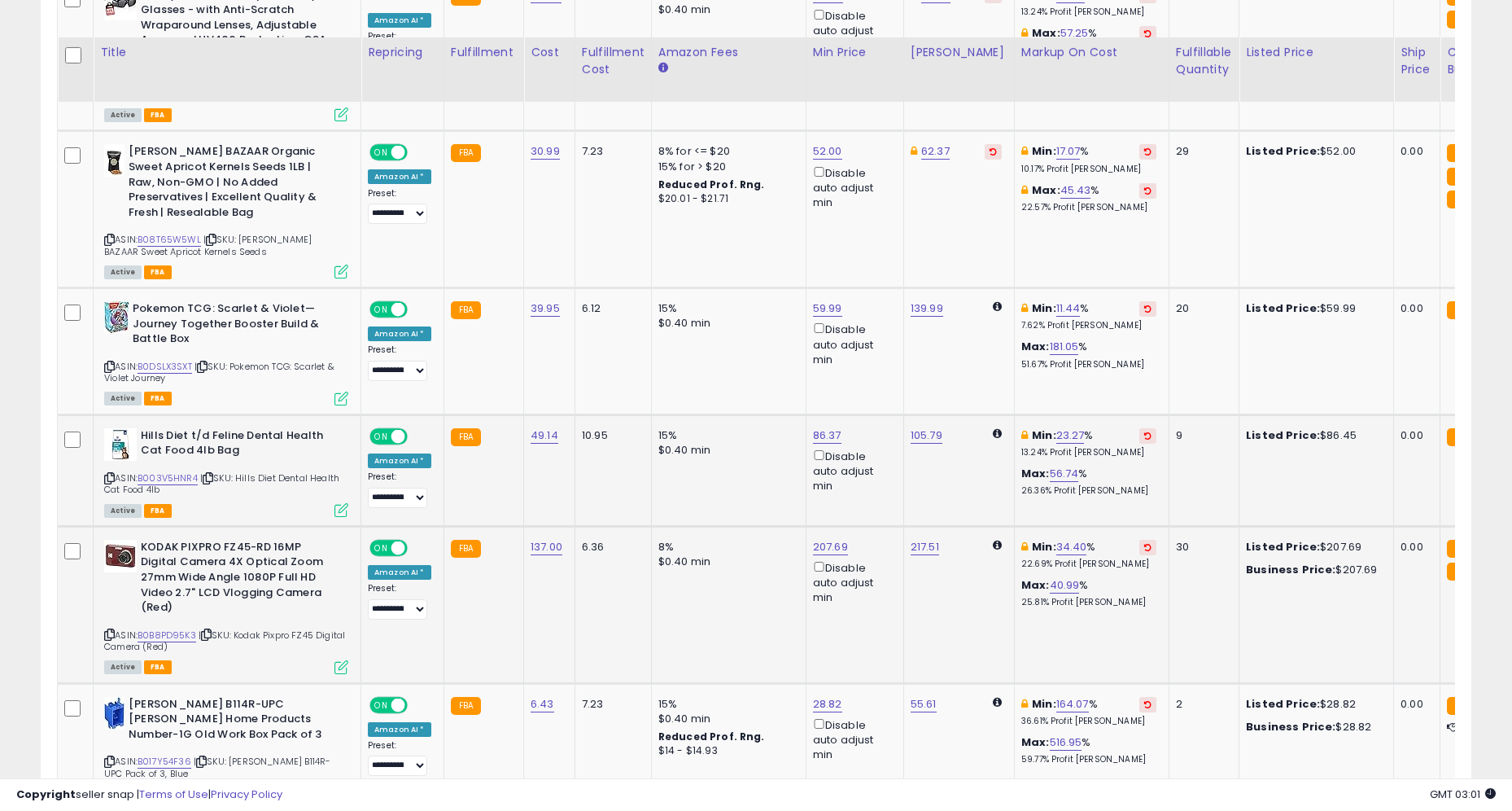
scroll to position [3620, 0]
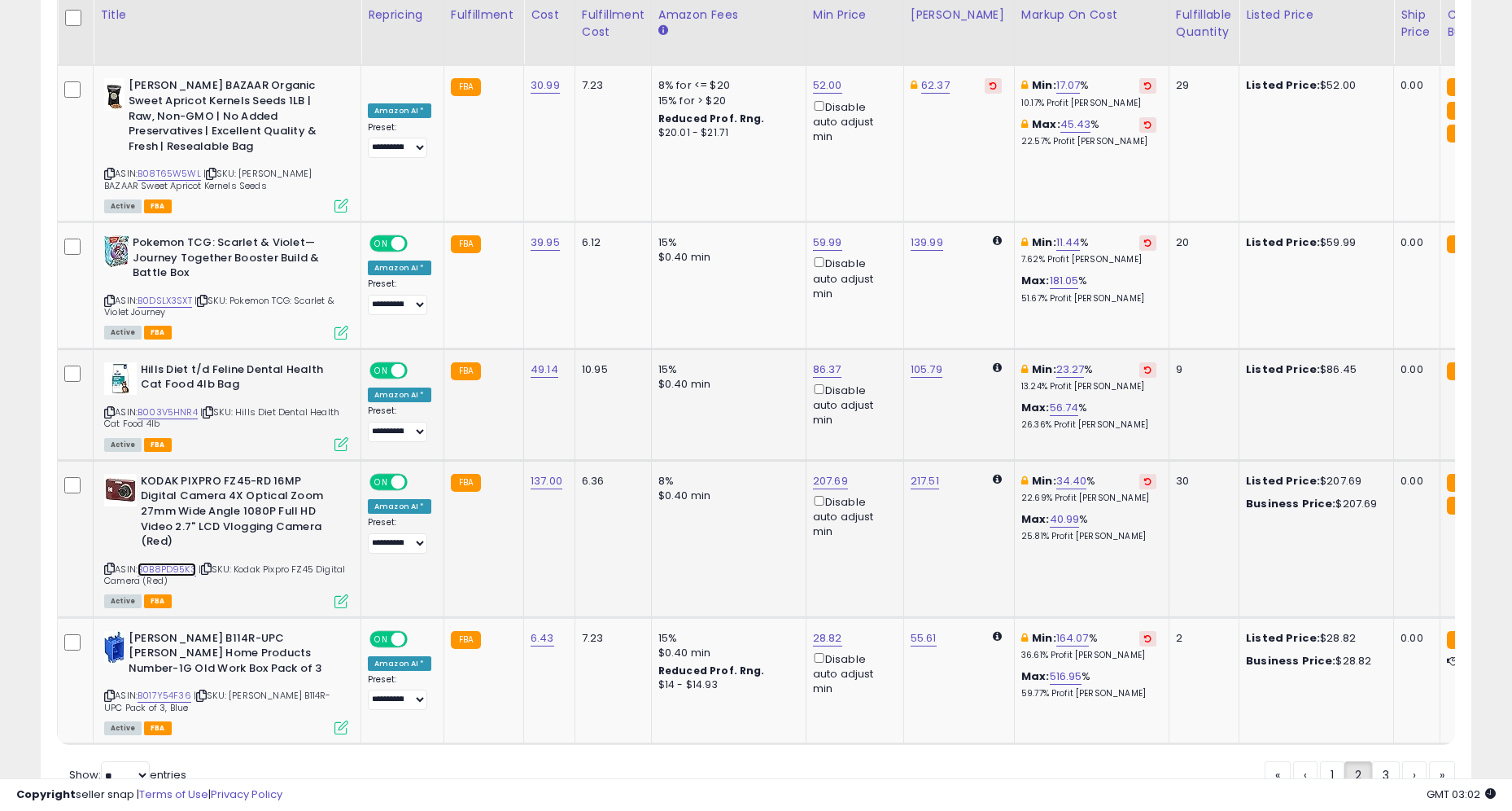
click at [191, 563] on link "B0B8PD95K3" at bounding box center [166, 570] width 59 height 14
click at [1380, 762] on link "3" at bounding box center [1385, 775] width 27 height 27
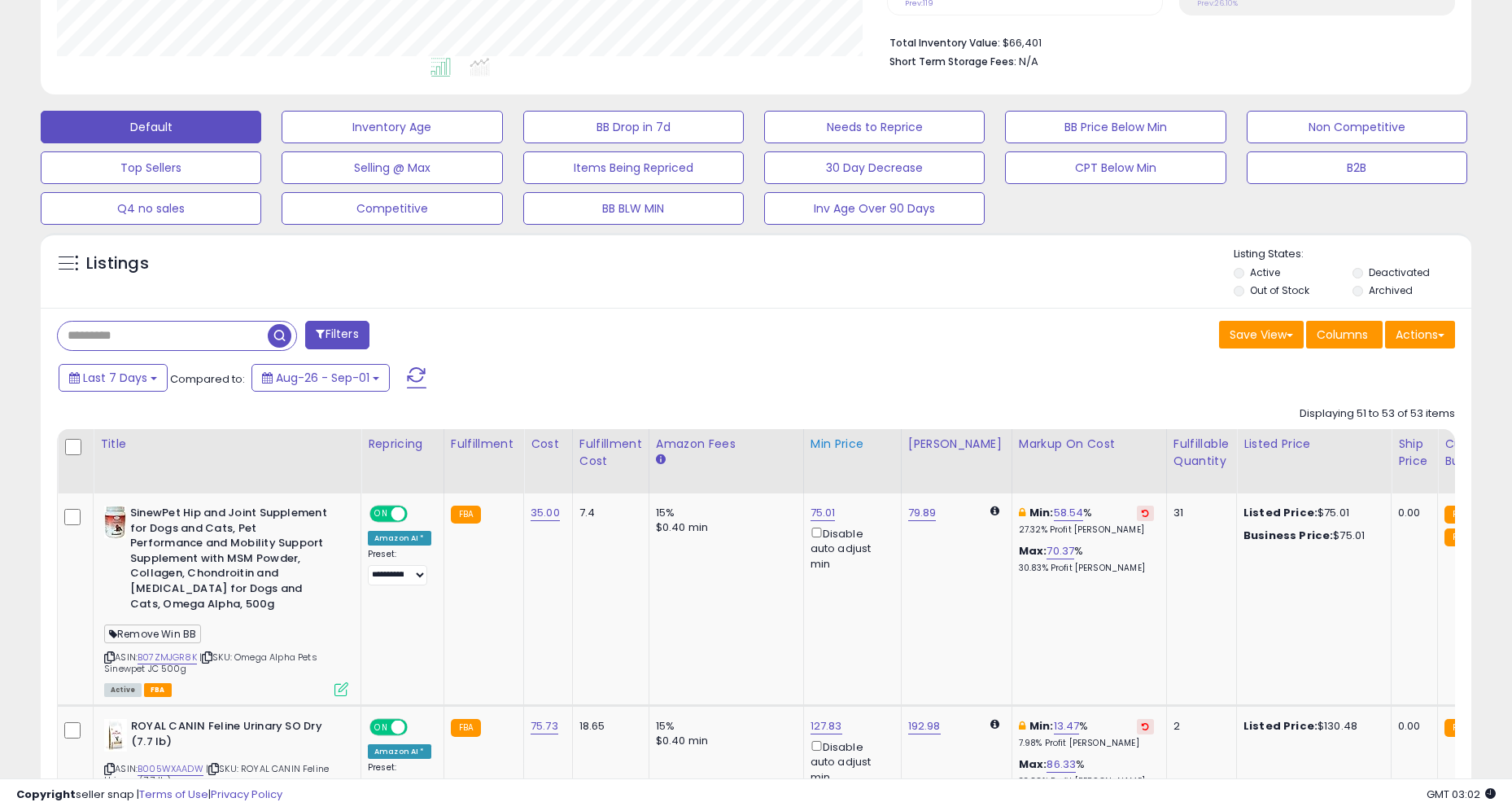
scroll to position [567, 0]
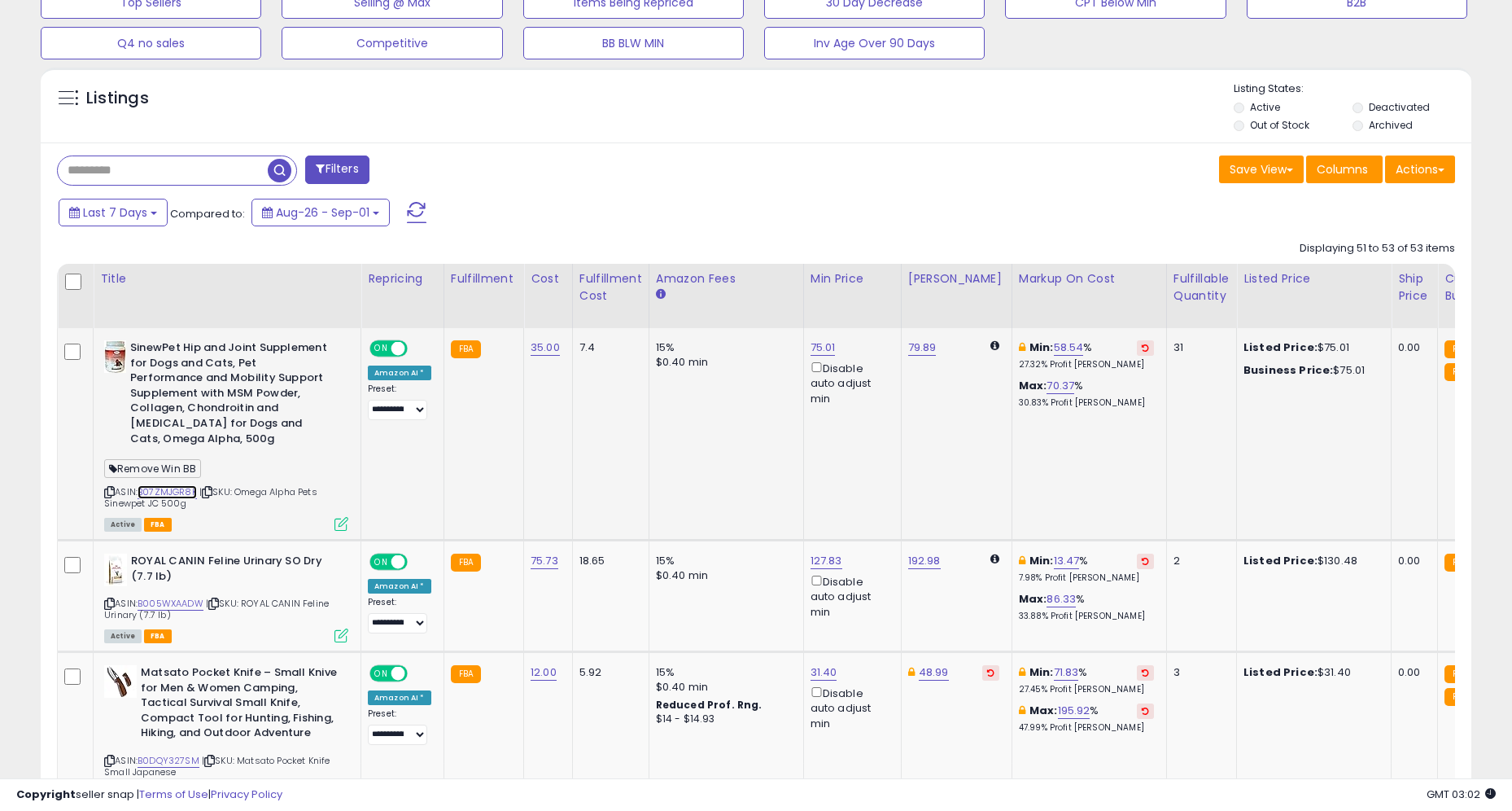
click at [185, 486] on link "B07ZMJGR8K" at bounding box center [167, 493] width 60 height 14
click at [185, 597] on link "B005WXAADW" at bounding box center [170, 604] width 66 height 14
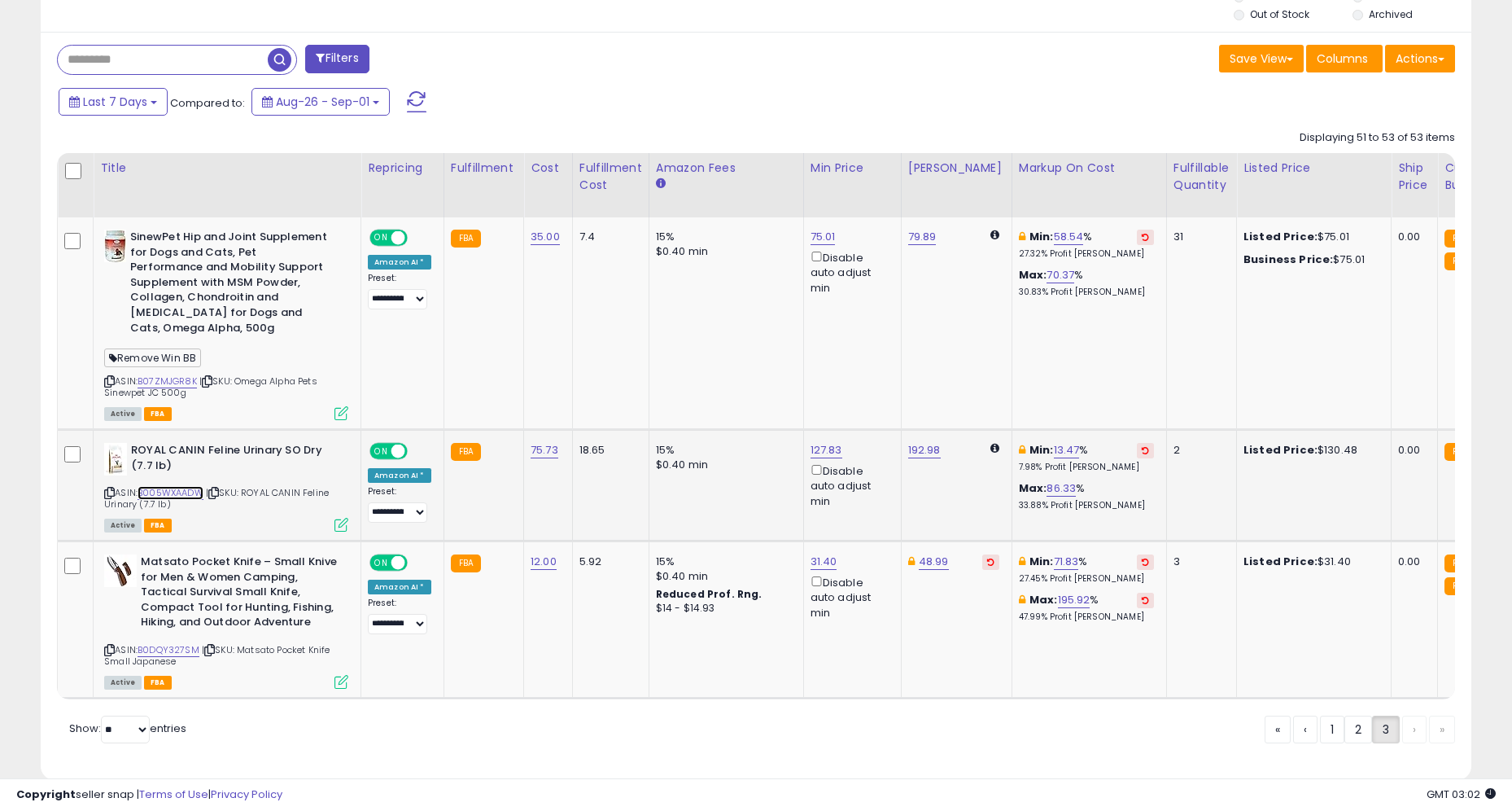
scroll to position [693, 0]
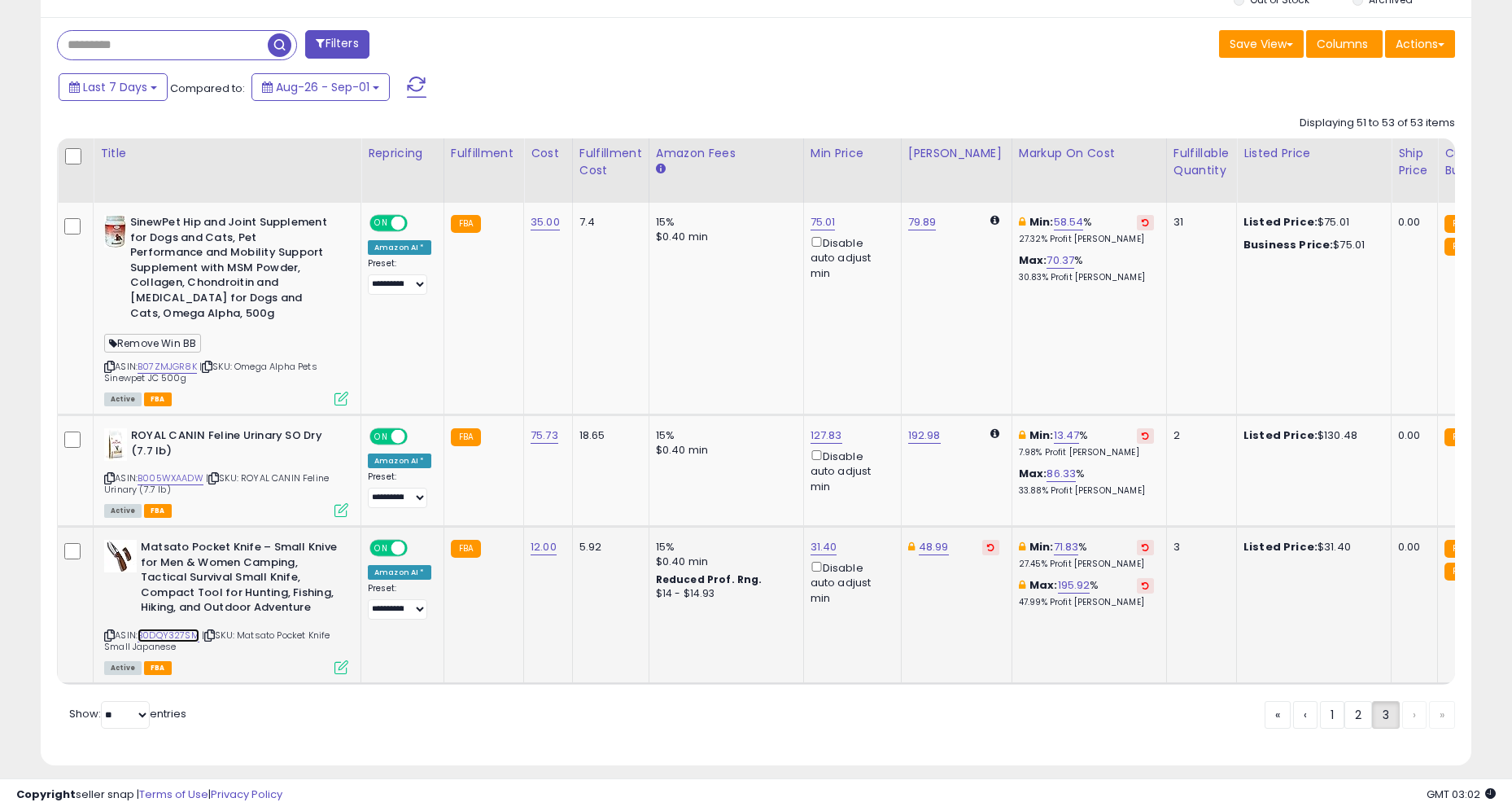
click at [170, 629] on link "B0DQY327SM" at bounding box center [168, 636] width 62 height 14
click at [818, 539] on link "31.40" at bounding box center [824, 547] width 27 height 17
type input "*****"
click button "submit" at bounding box center [870, 474] width 27 height 25
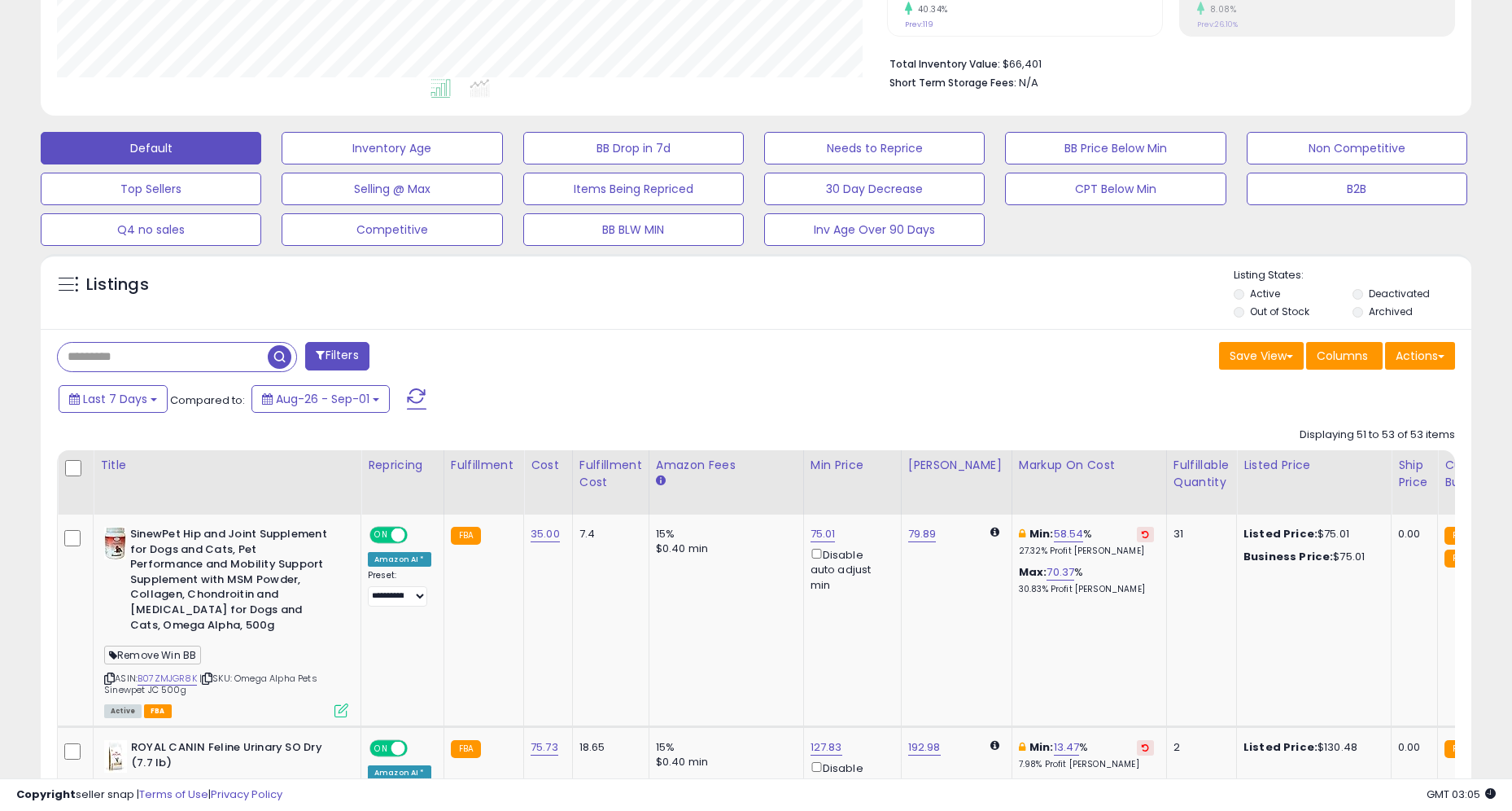
scroll to position [0, 0]
